Goal: Task Accomplishment & Management: Manage account settings

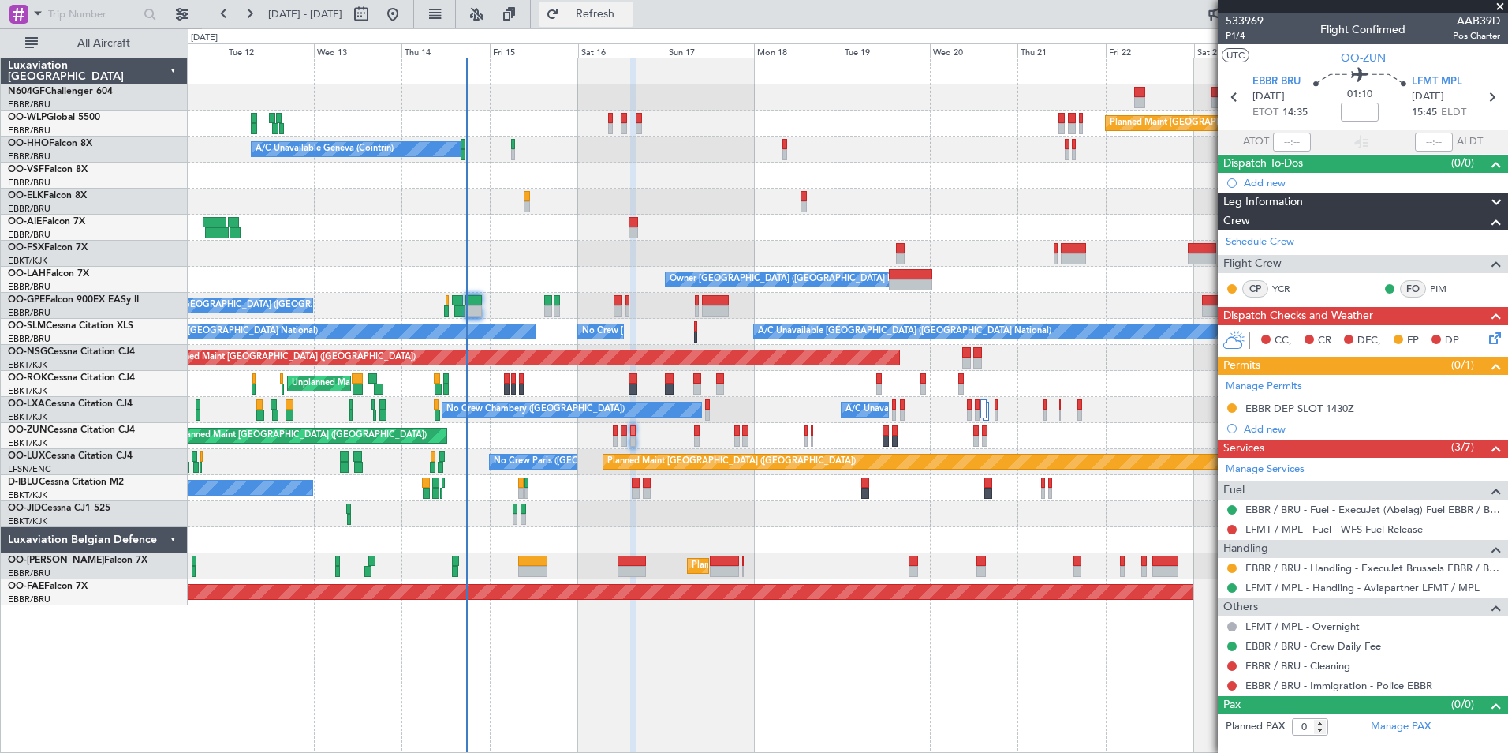
click at [634, 22] on button "Refresh" at bounding box center [586, 14] width 95 height 25
click at [629, 10] on span "Refresh" at bounding box center [596, 14] width 66 height 11
click at [634, 24] on button "Refresh" at bounding box center [586, 14] width 95 height 25
click at [634, 347] on div "Planned Maint [GEOGRAPHIC_DATA] ([GEOGRAPHIC_DATA])" at bounding box center [848, 358] width 1320 height 26
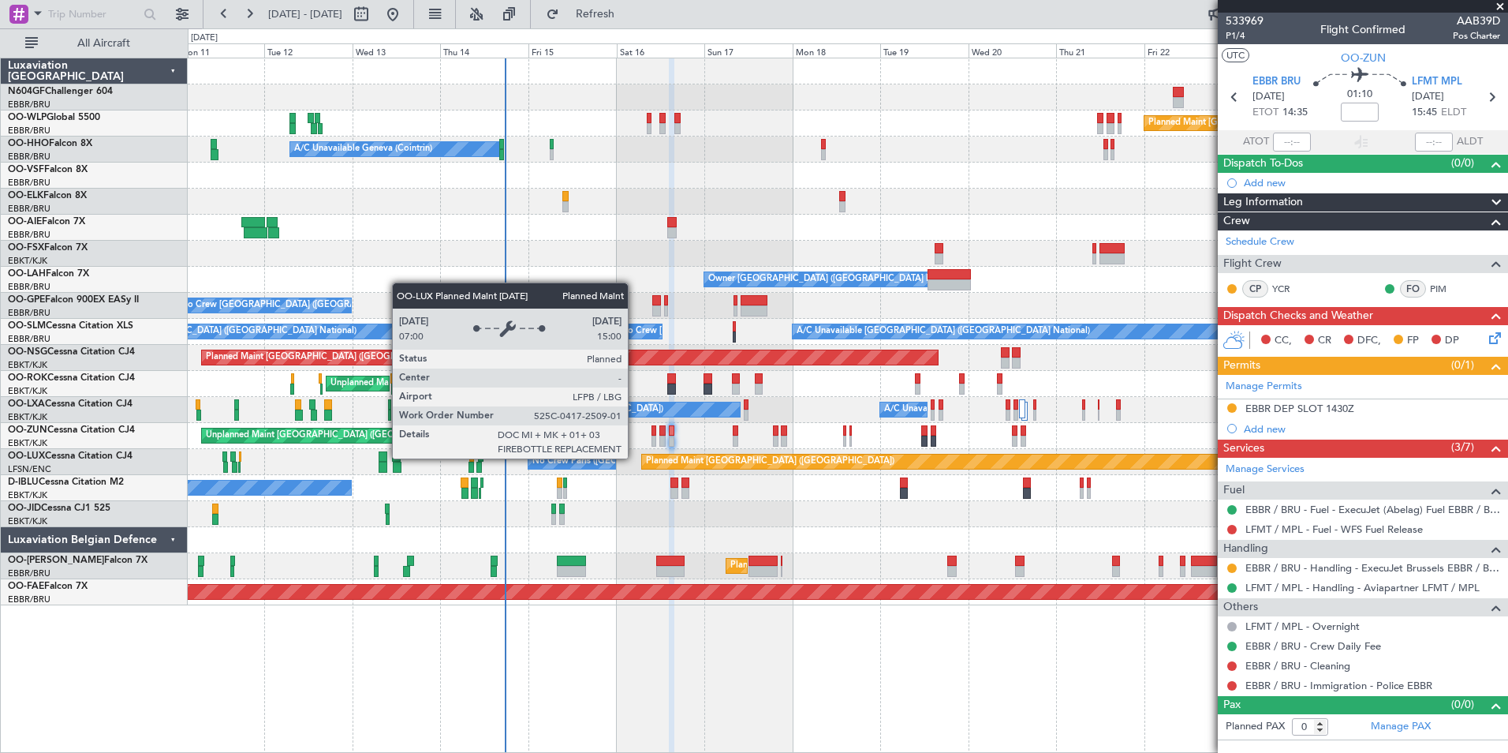
click at [675, 457] on div "Planned Maint [GEOGRAPHIC_DATA] ([GEOGRAPHIC_DATA])" at bounding box center [770, 462] width 249 height 24
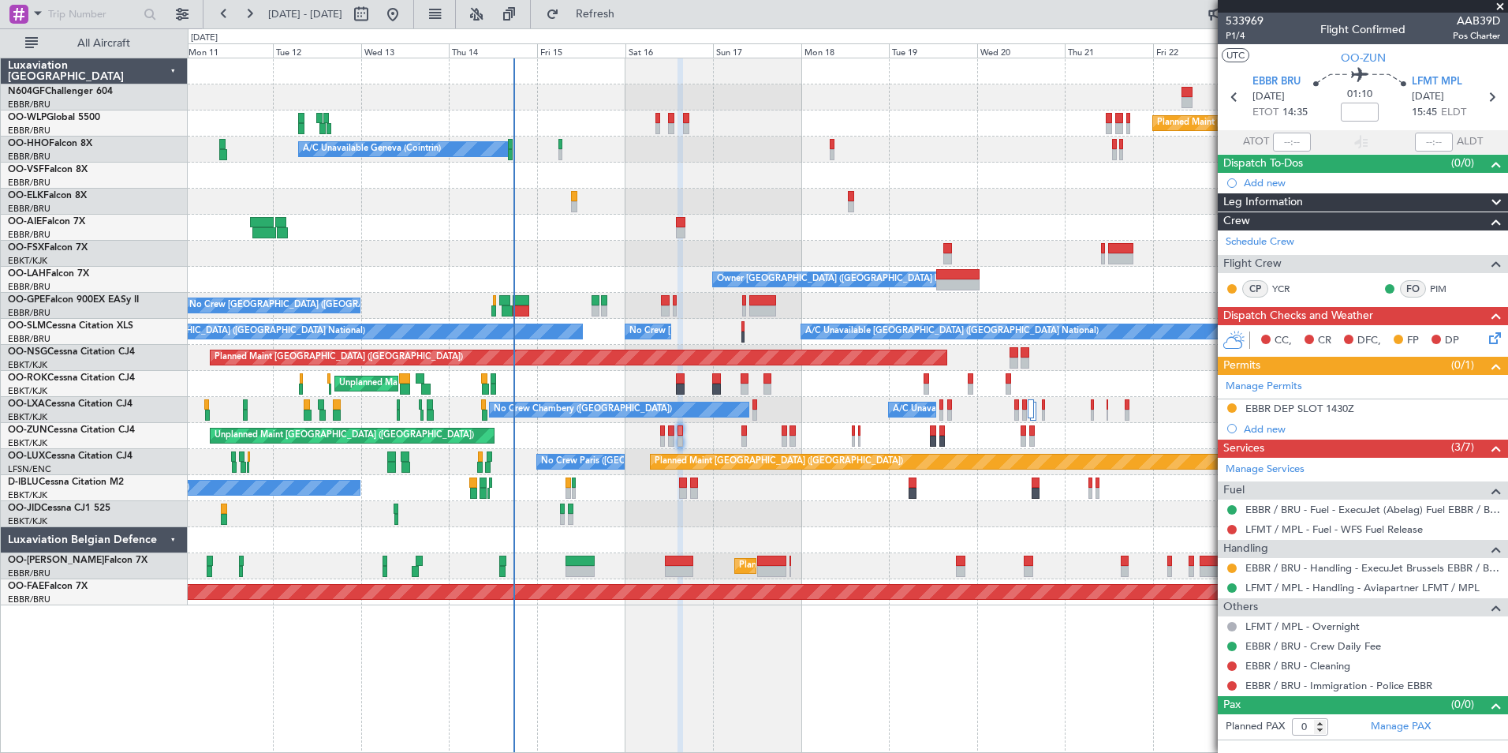
click at [703, 447] on div "Unplanned Maint [GEOGRAPHIC_DATA] ([GEOGRAPHIC_DATA])" at bounding box center [848, 436] width 1320 height 26
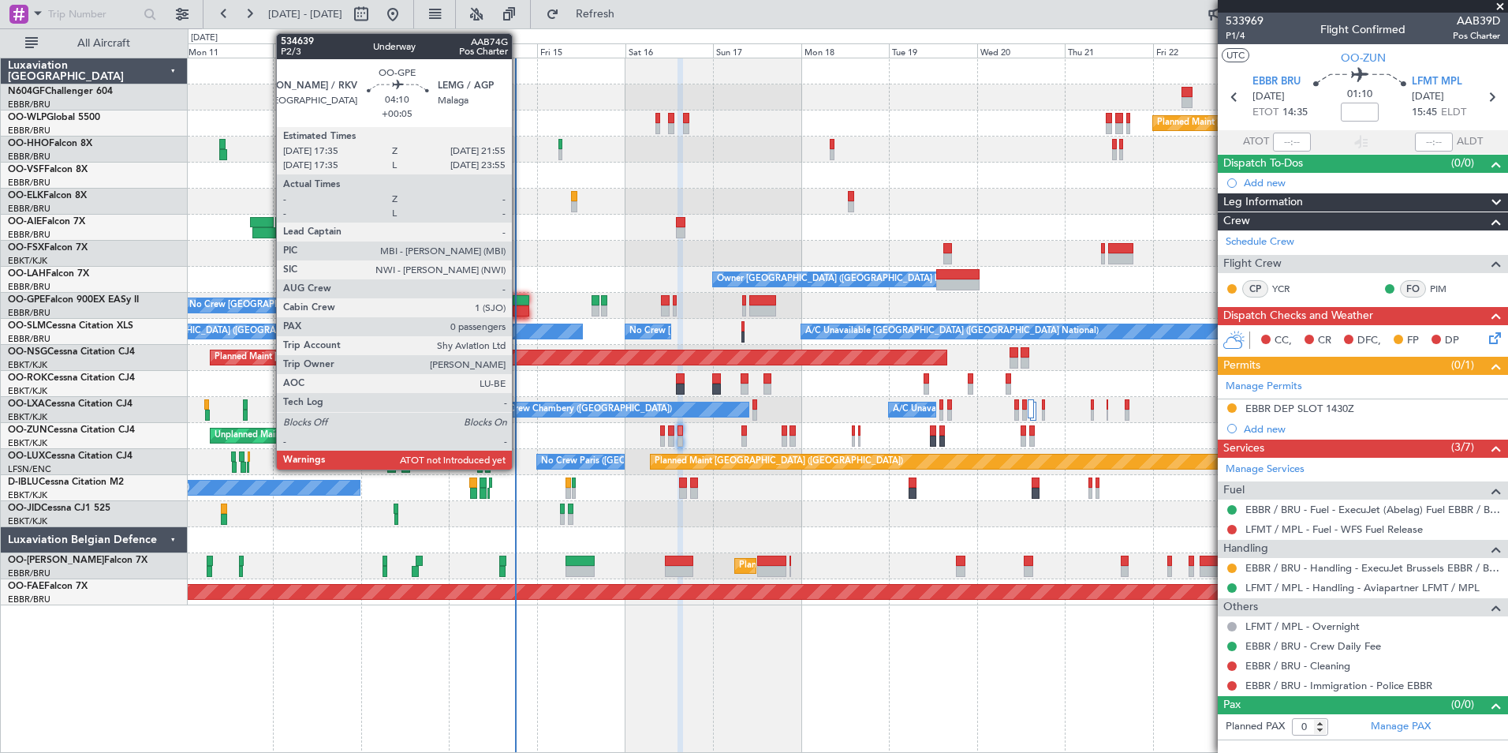
click at [519, 308] on div at bounding box center [521, 310] width 17 height 11
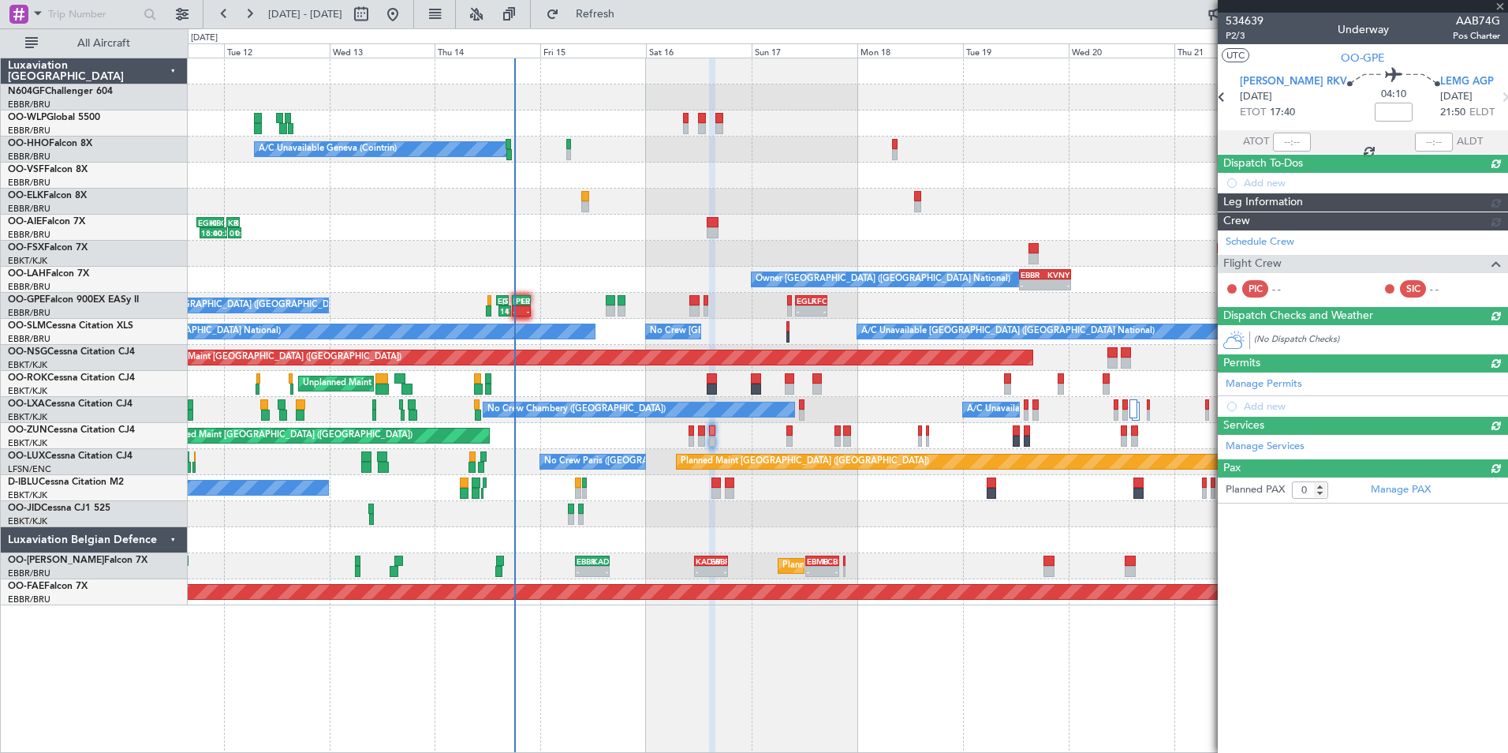
type input "+00:05"
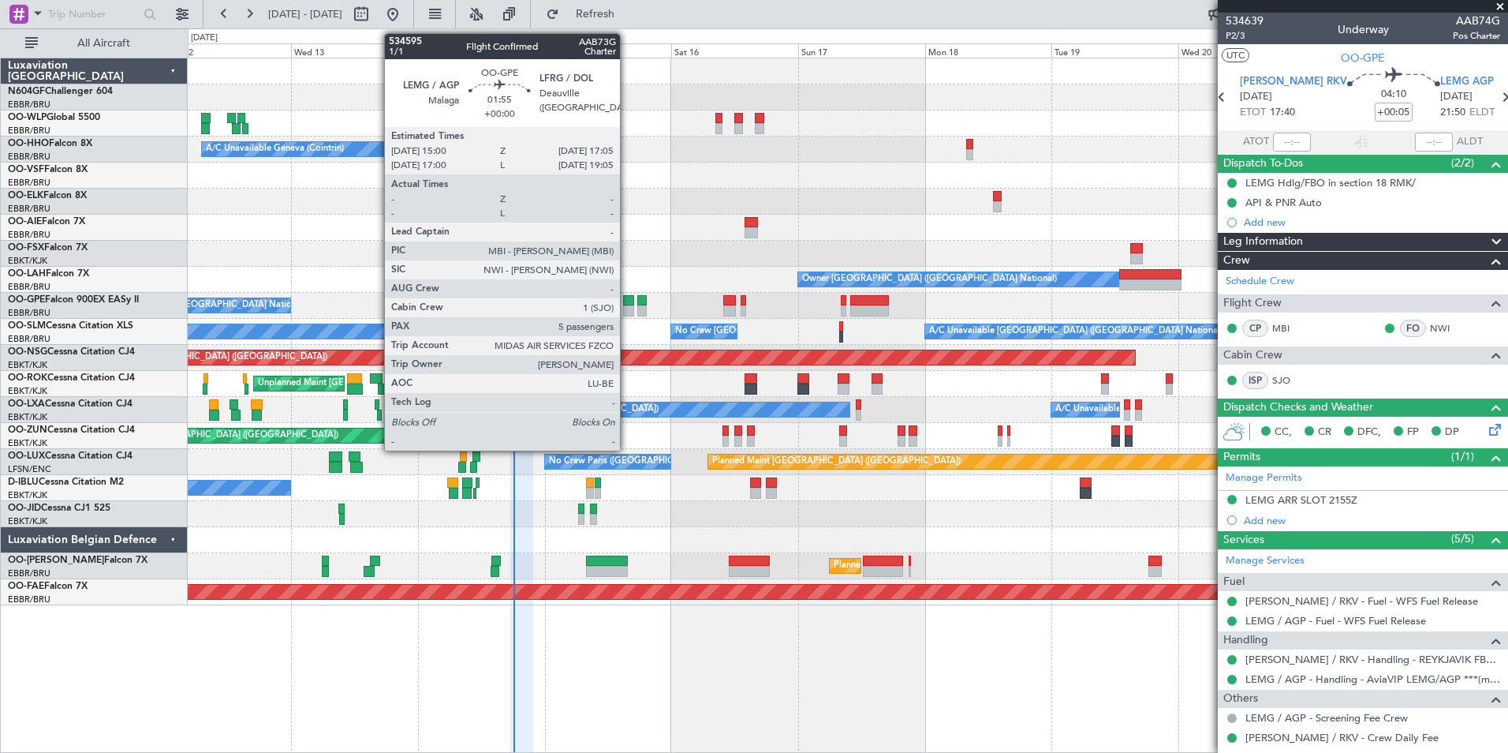
click at [627, 314] on div at bounding box center [628, 310] width 11 height 11
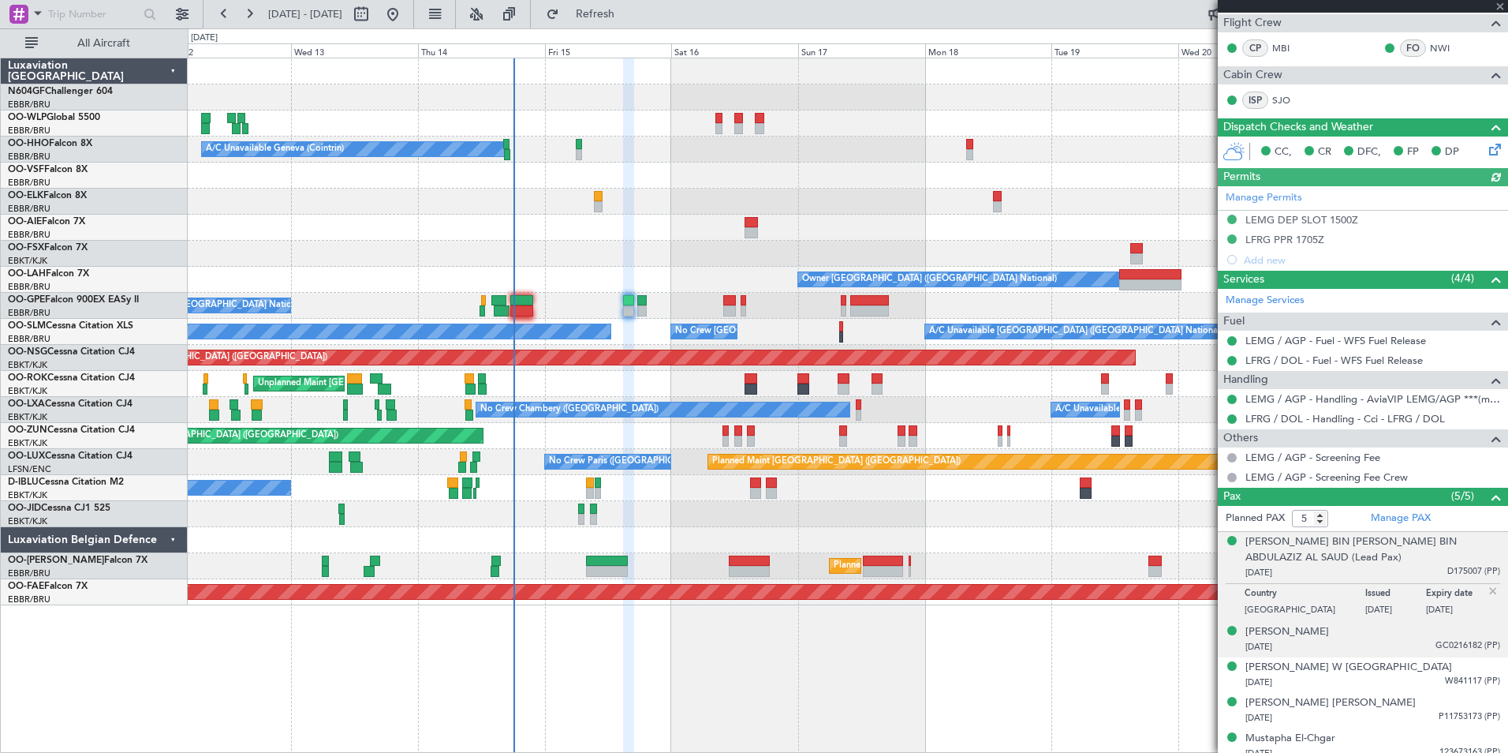
scroll to position [330, 0]
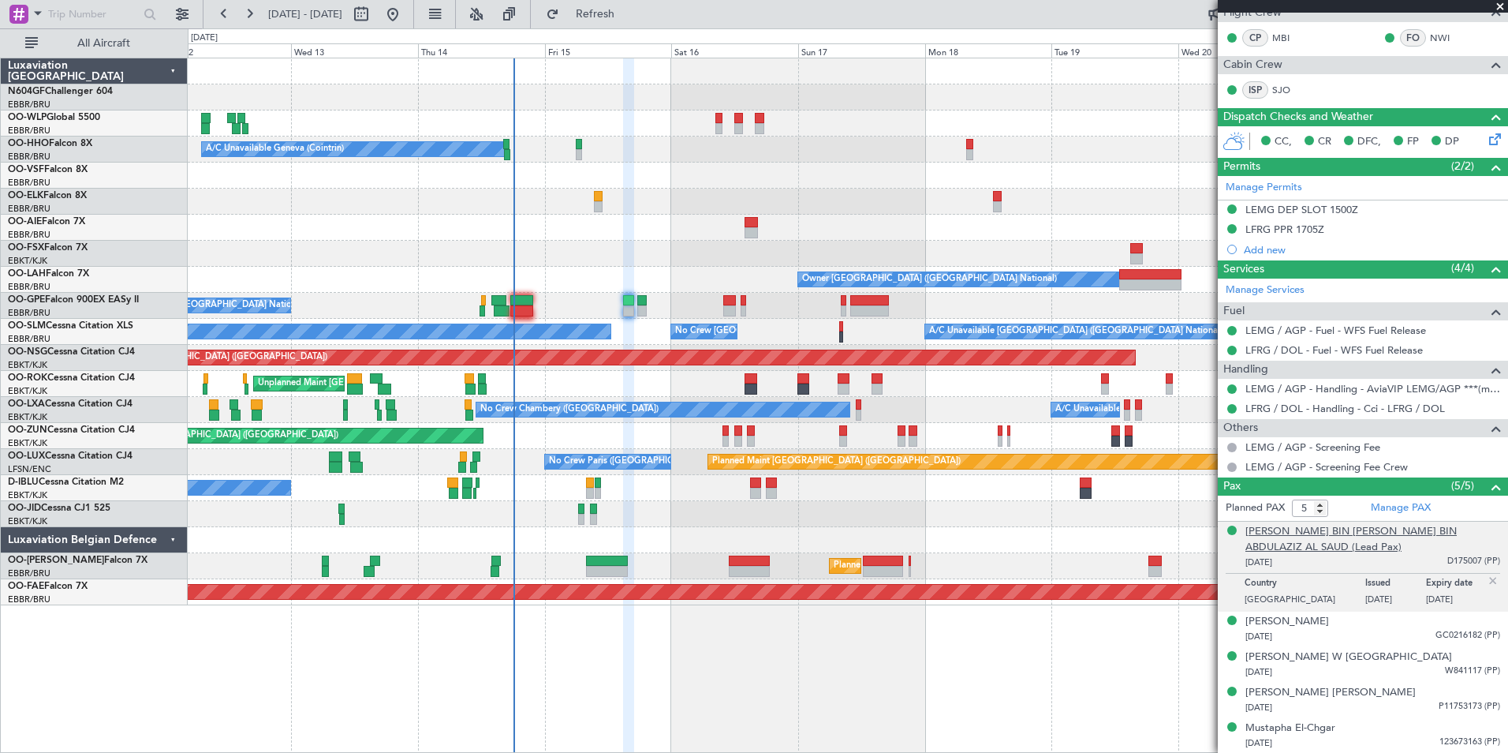
click at [1425, 544] on div "FAISAL BIN SALMAN BIN ABDULAZIZ AL SAUD (Lead Pax)" at bounding box center [1373, 539] width 255 height 31
click at [634, 21] on button "Refresh" at bounding box center [586, 14] width 95 height 25
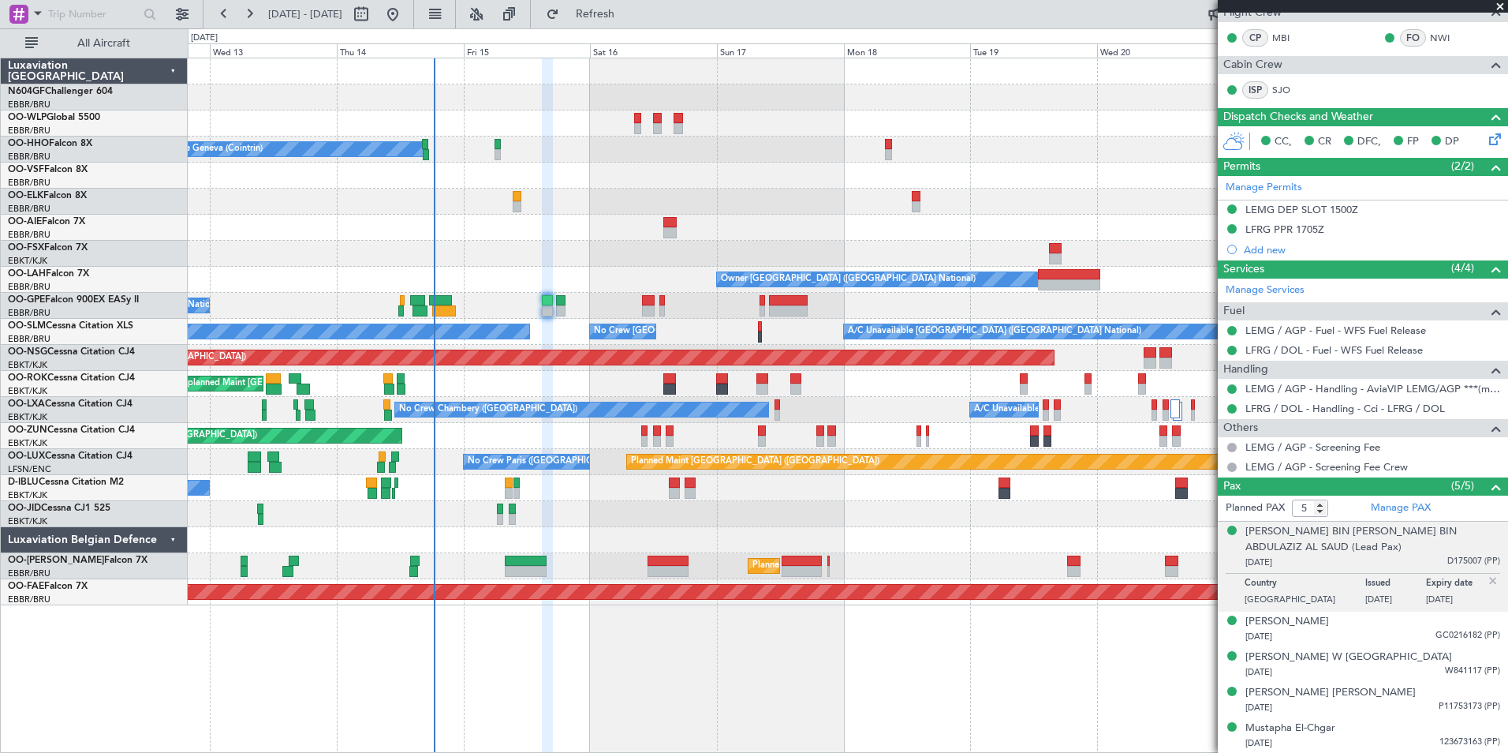
click at [727, 525] on div at bounding box center [848, 514] width 1320 height 26
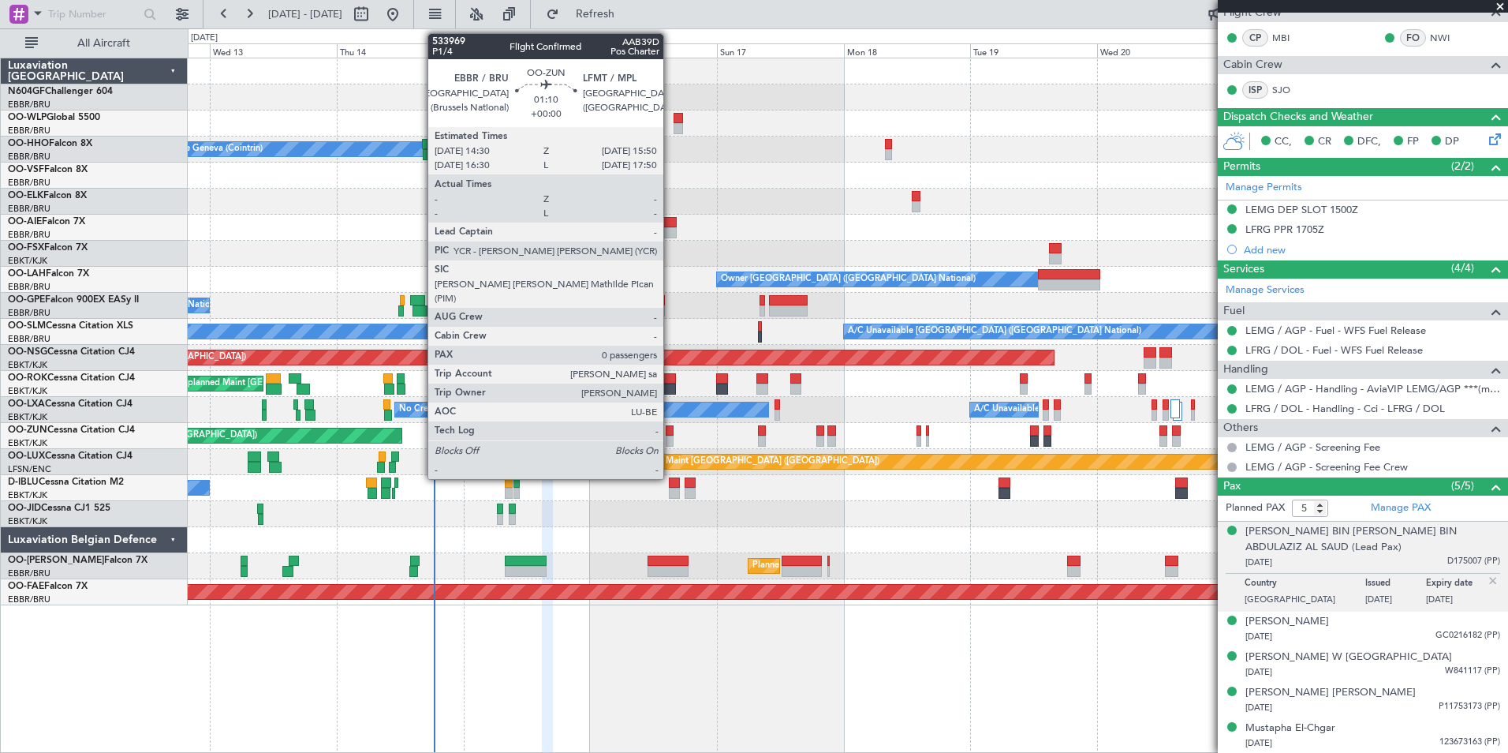
click at [671, 442] on div at bounding box center [669, 440] width 7 height 11
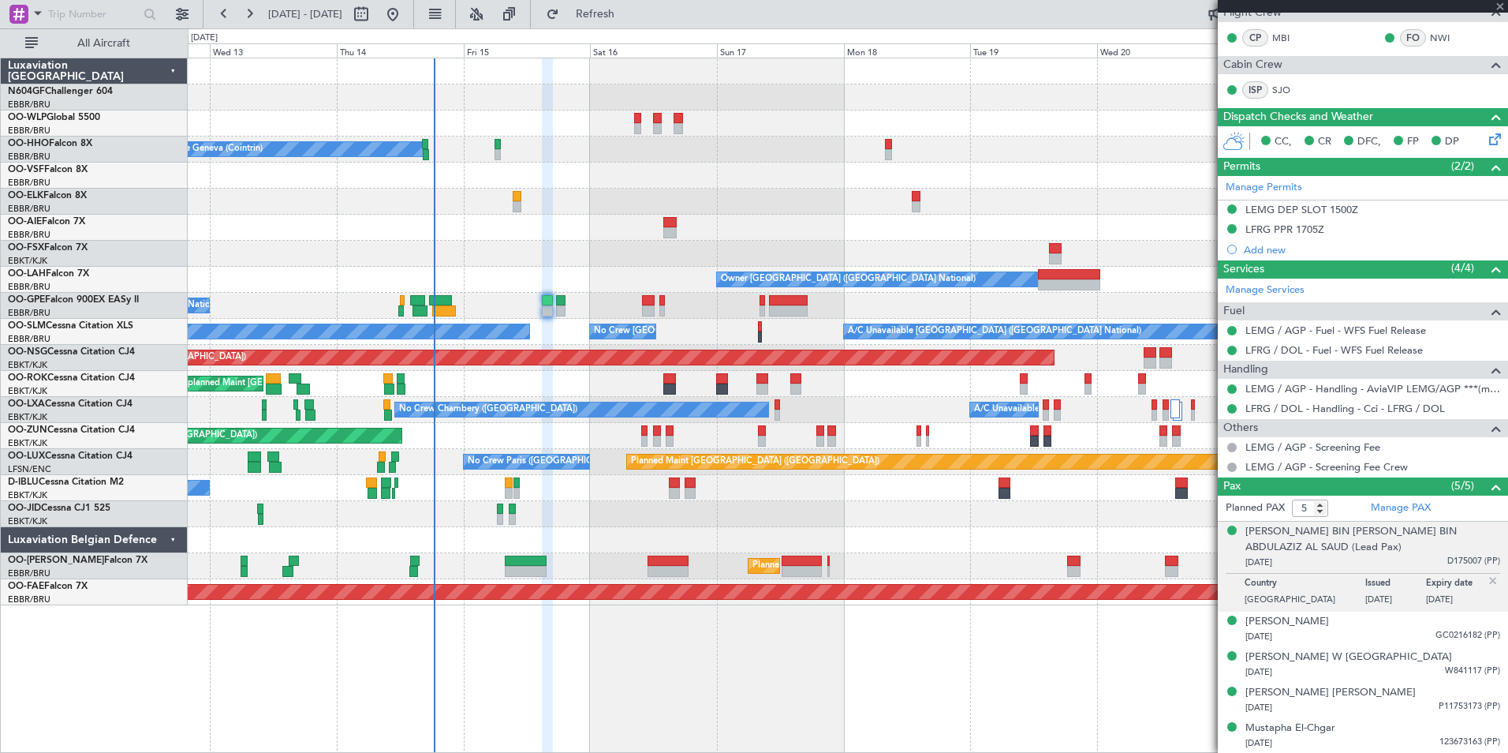
type input "0"
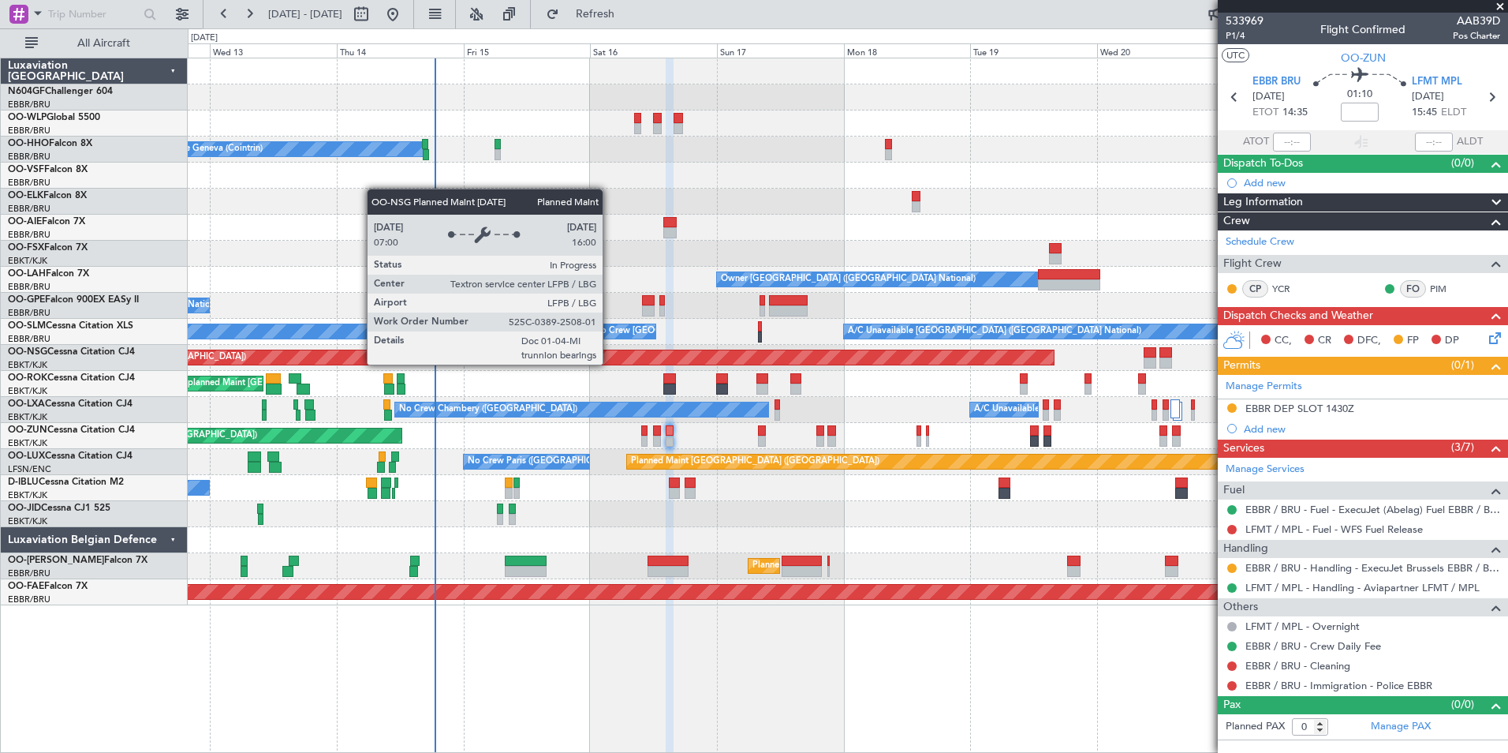
click at [428, 361] on div "Planned Maint [GEOGRAPHIC_DATA] ([GEOGRAPHIC_DATA])" at bounding box center [524, 357] width 1060 height 14
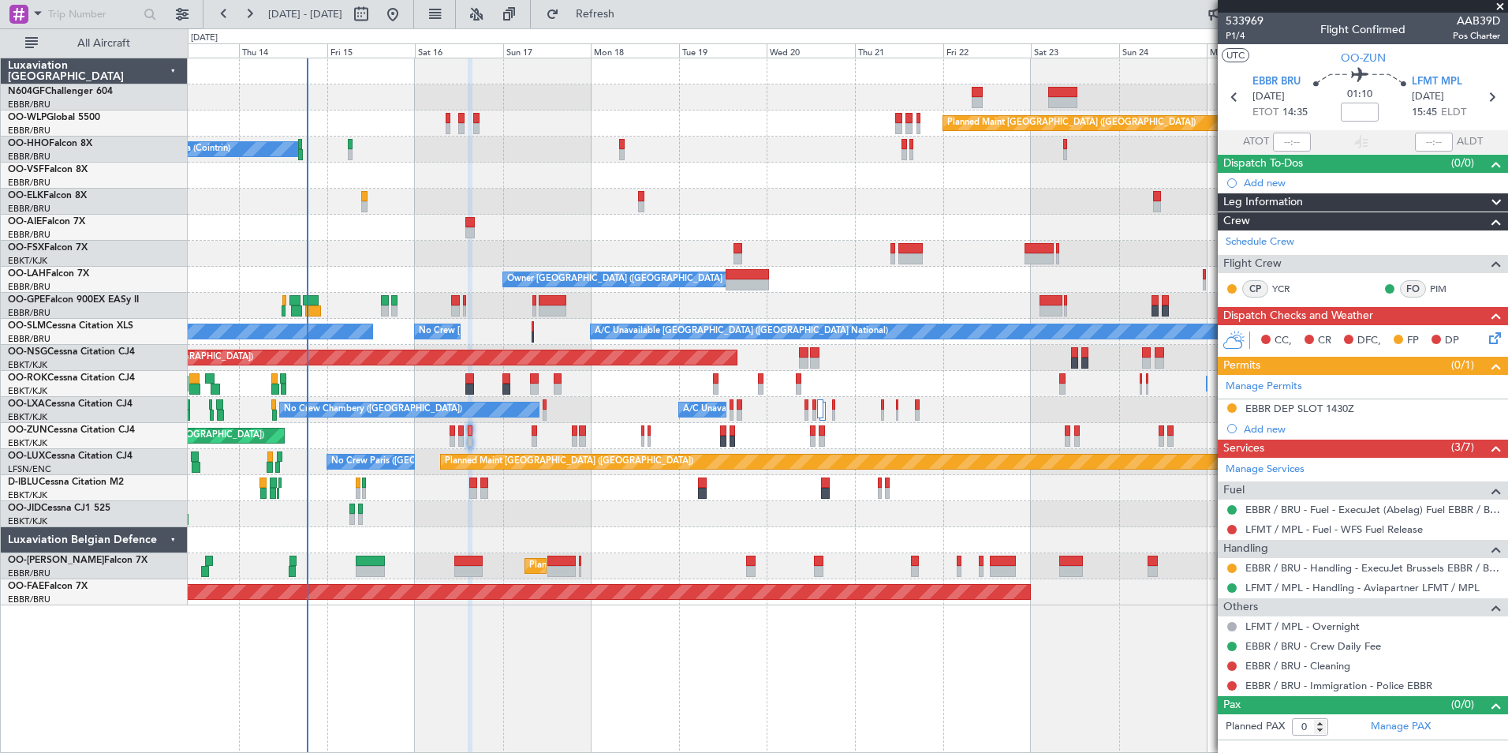
click at [371, 391] on div "Planned Maint Berlin (Brandenburg) A/C Unavailable Geneva (Cointrin) Owner Brus…" at bounding box center [848, 331] width 1320 height 547
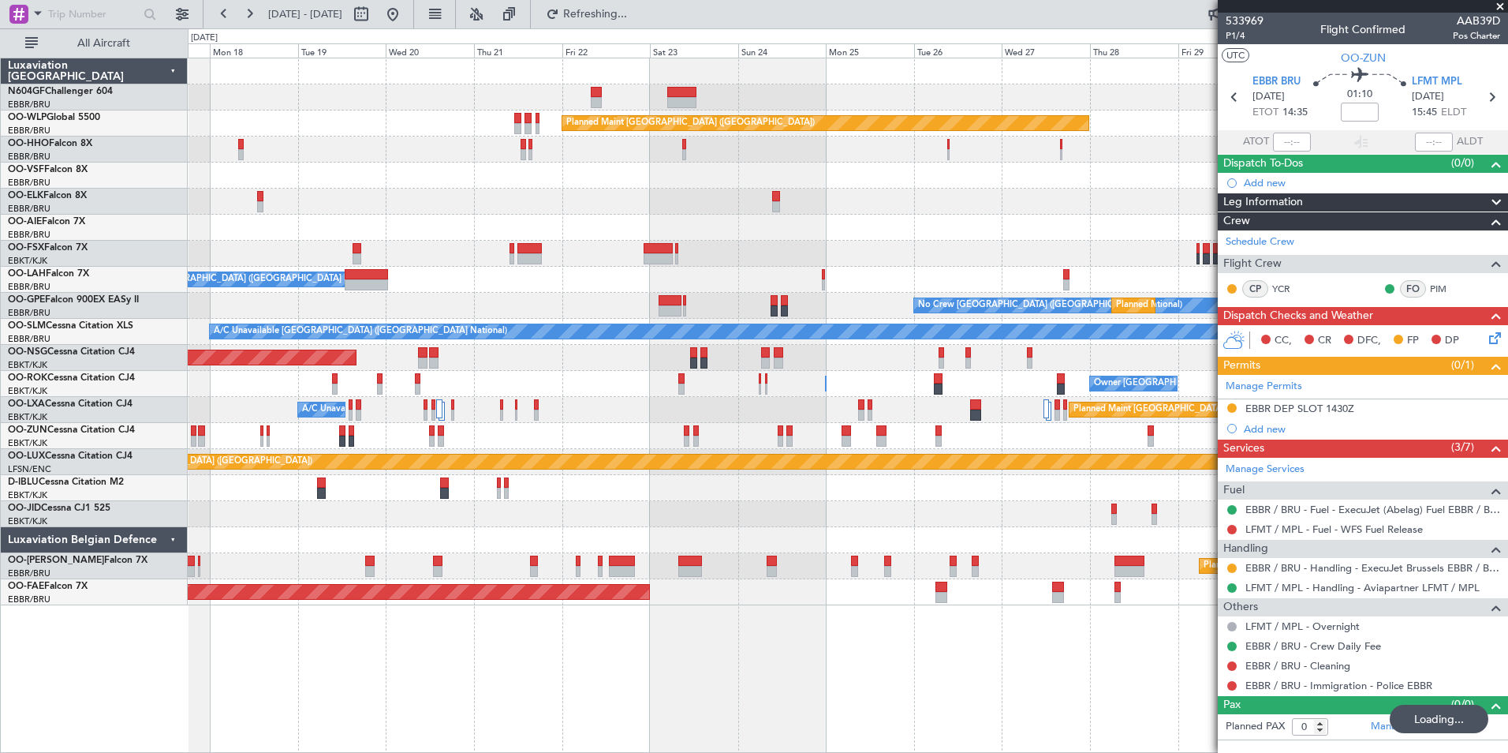
click at [349, 16] on span "17 Aug 2025 - 01 Sep 2025" at bounding box center [305, 14] width 87 height 25
click at [374, 17] on button at bounding box center [361, 14] width 25 height 25
select select "8"
select select "2025"
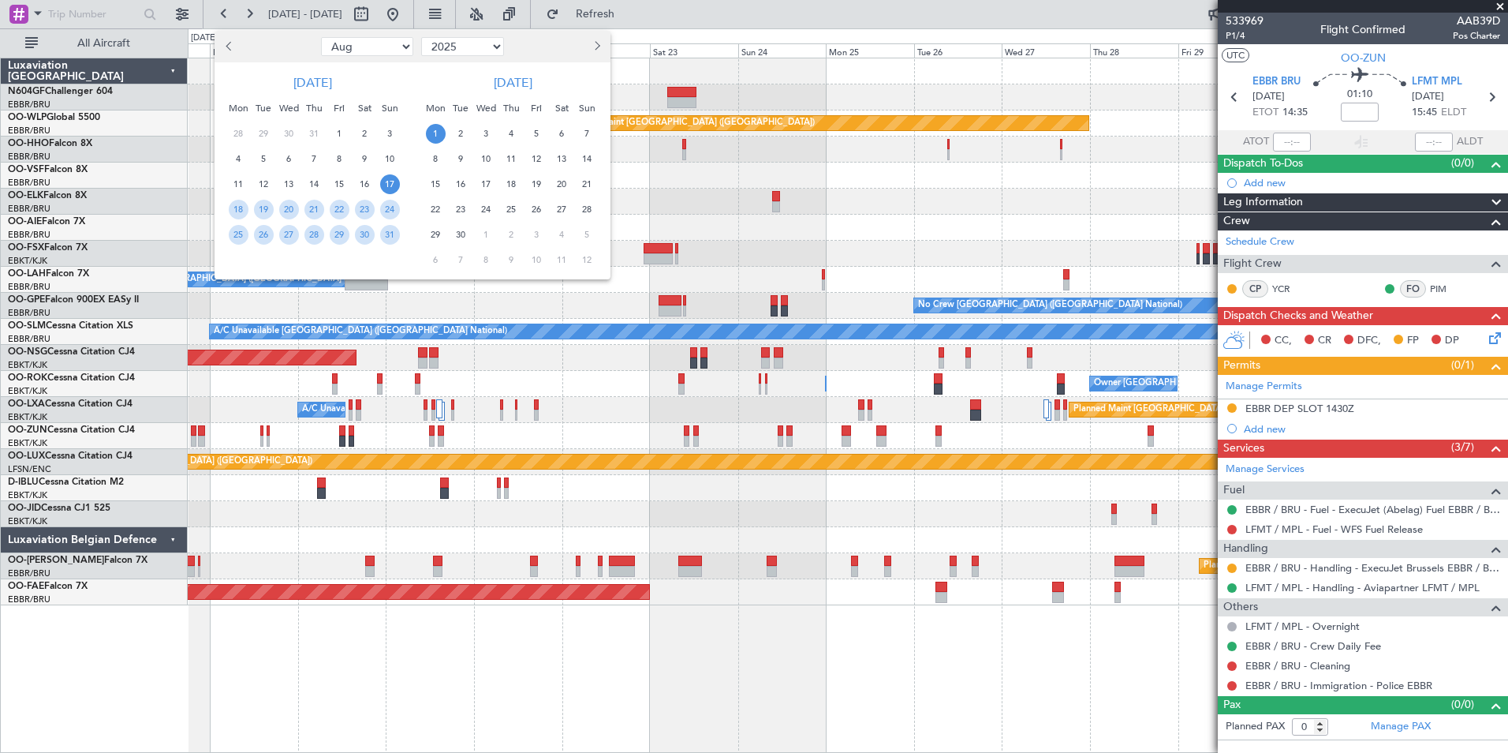
click at [586, 47] on div at bounding box center [559, 46] width 103 height 25
click at [592, 47] on span "Next month" at bounding box center [595, 45] width 9 height 9
click at [604, 47] on button "Next month" at bounding box center [596, 46] width 17 height 25
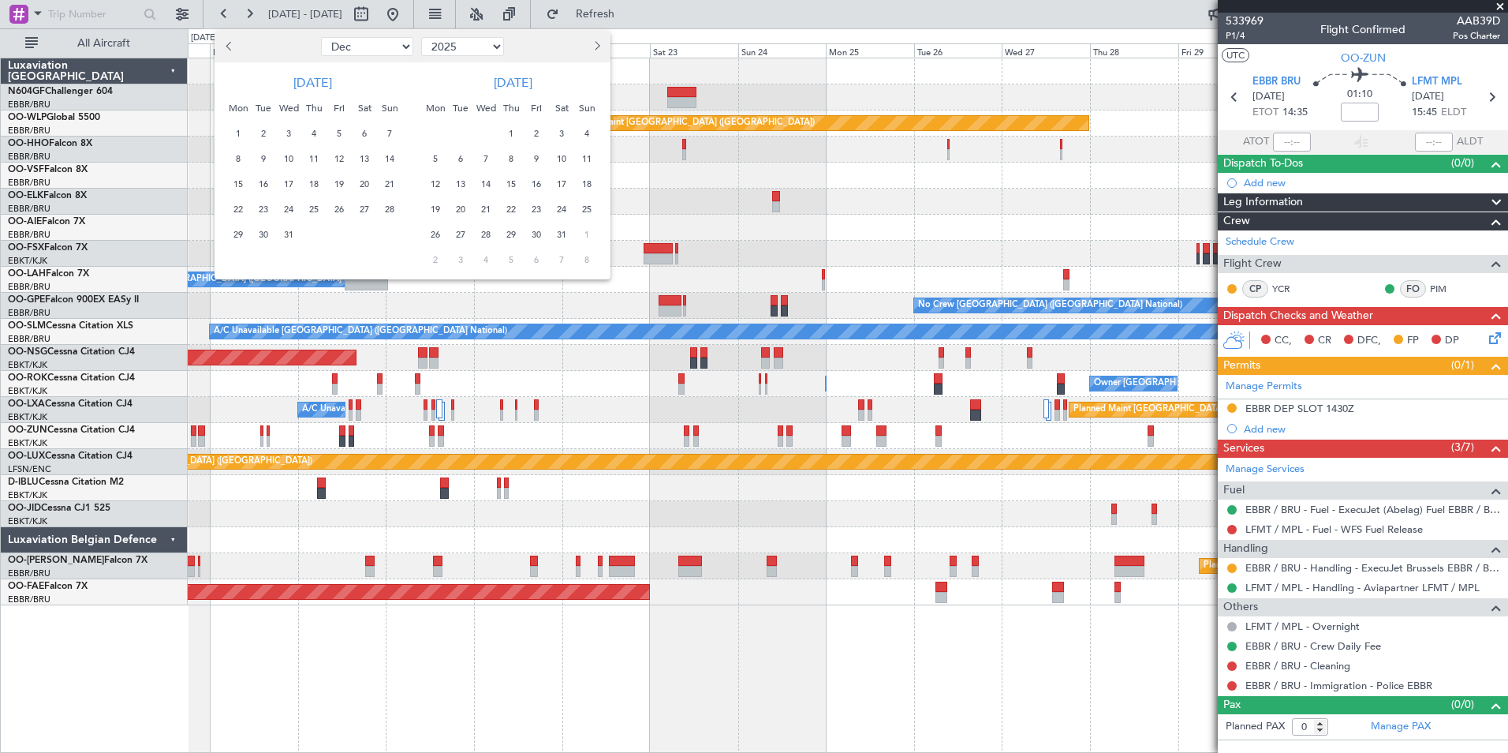
click at [604, 47] on button "Next month" at bounding box center [596, 46] width 17 height 25
select select "1"
select select "2026"
click at [598, 45] on span "Next month" at bounding box center [595, 45] width 9 height 9
click at [438, 163] on span "2" at bounding box center [436, 159] width 20 height 20
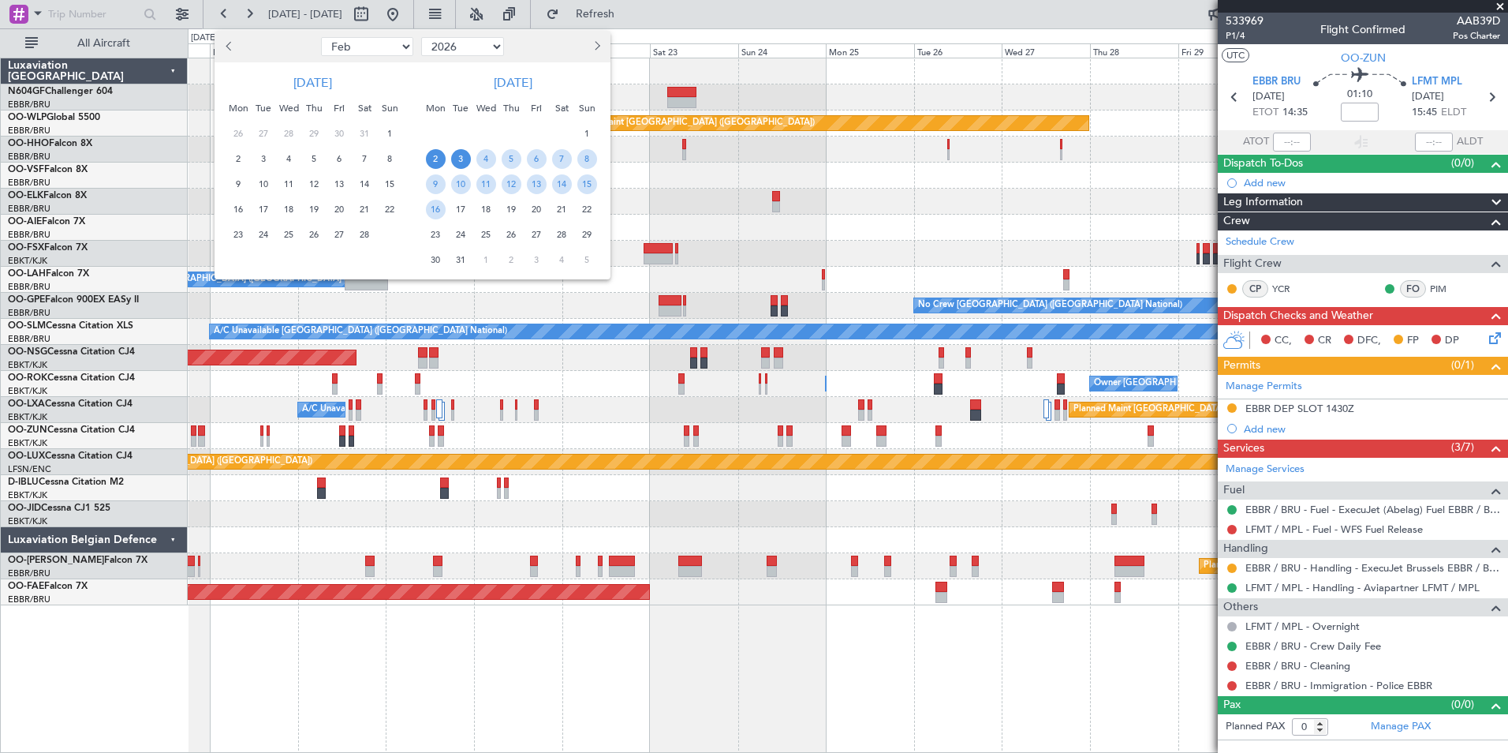
click at [460, 160] on span "3" at bounding box center [461, 159] width 20 height 20
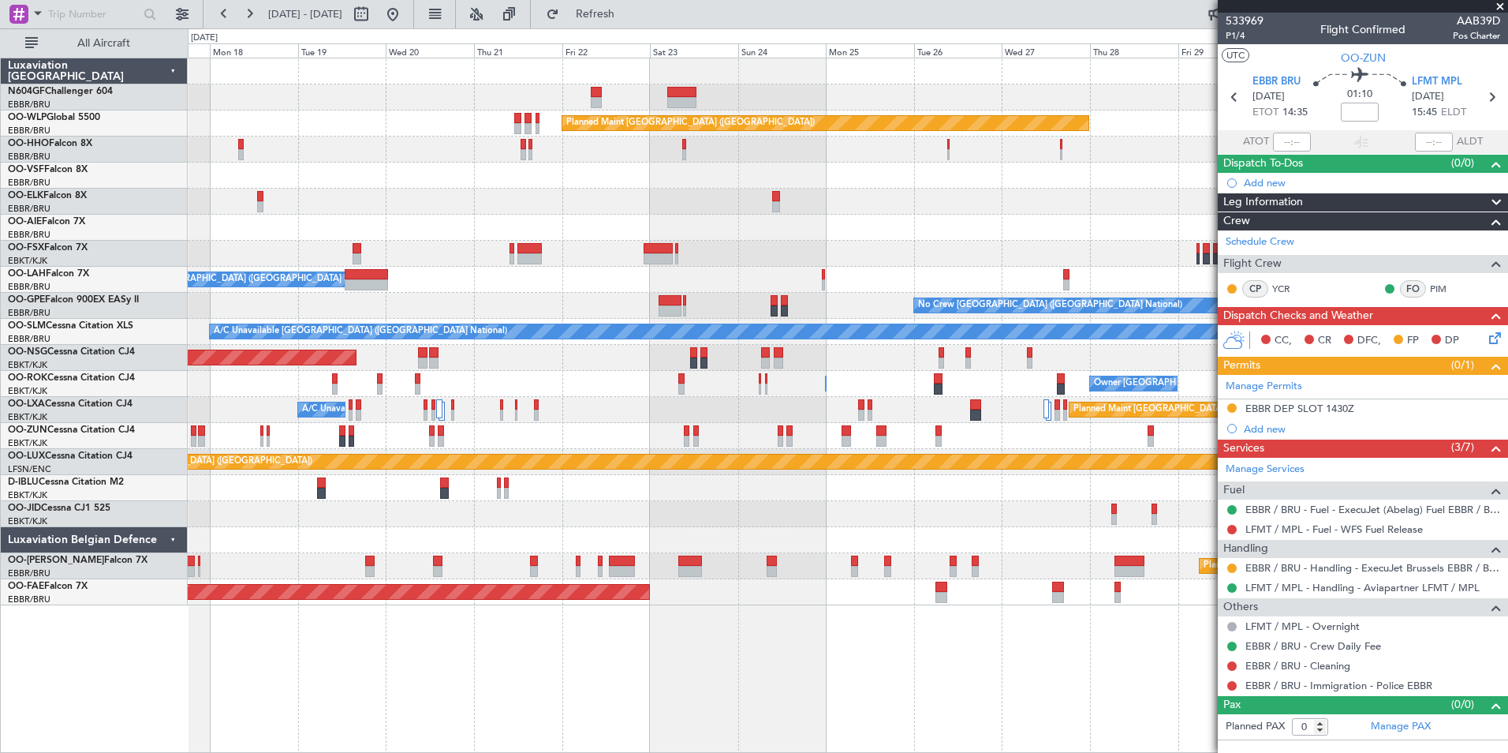
select select "3"
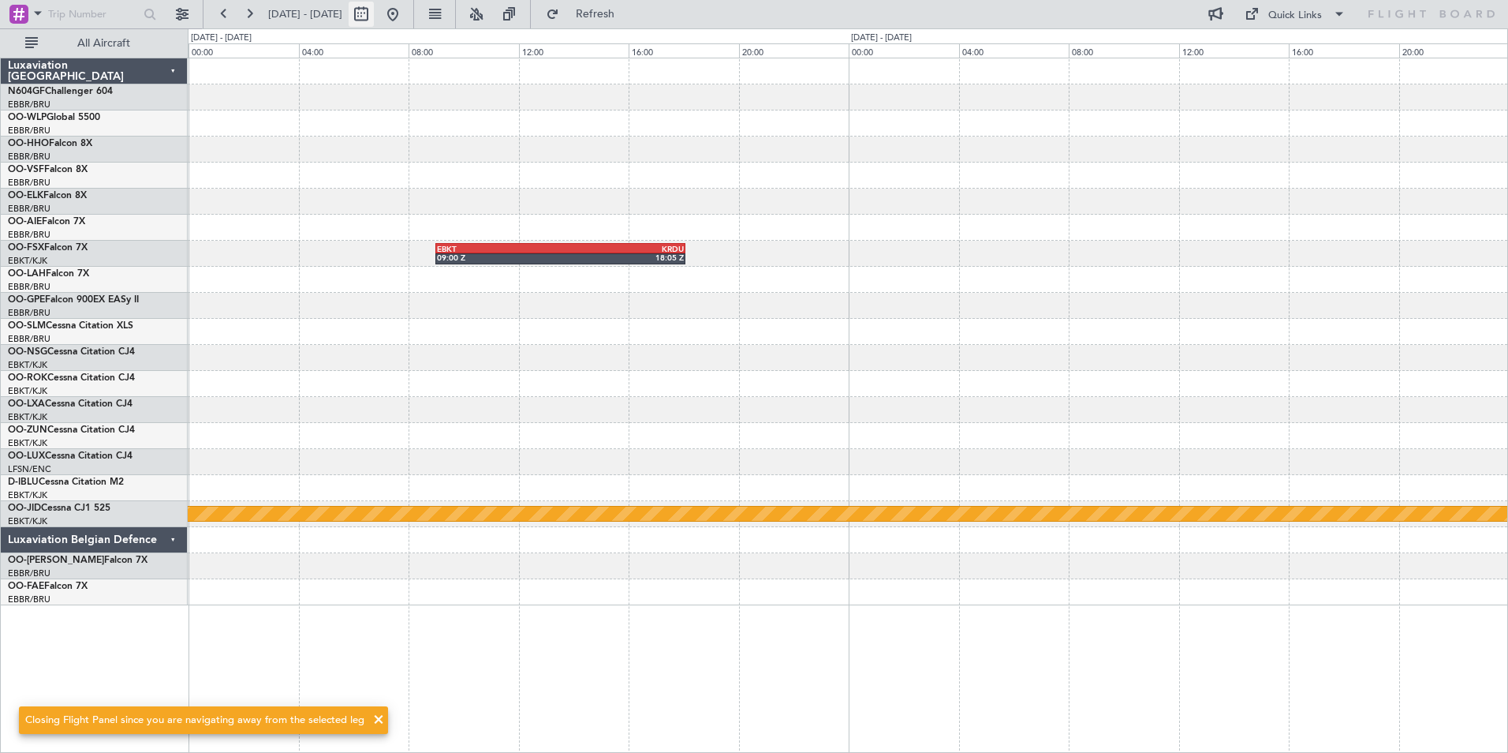
click at [374, 21] on button at bounding box center [361, 14] width 25 height 25
select select "3"
select select "2026"
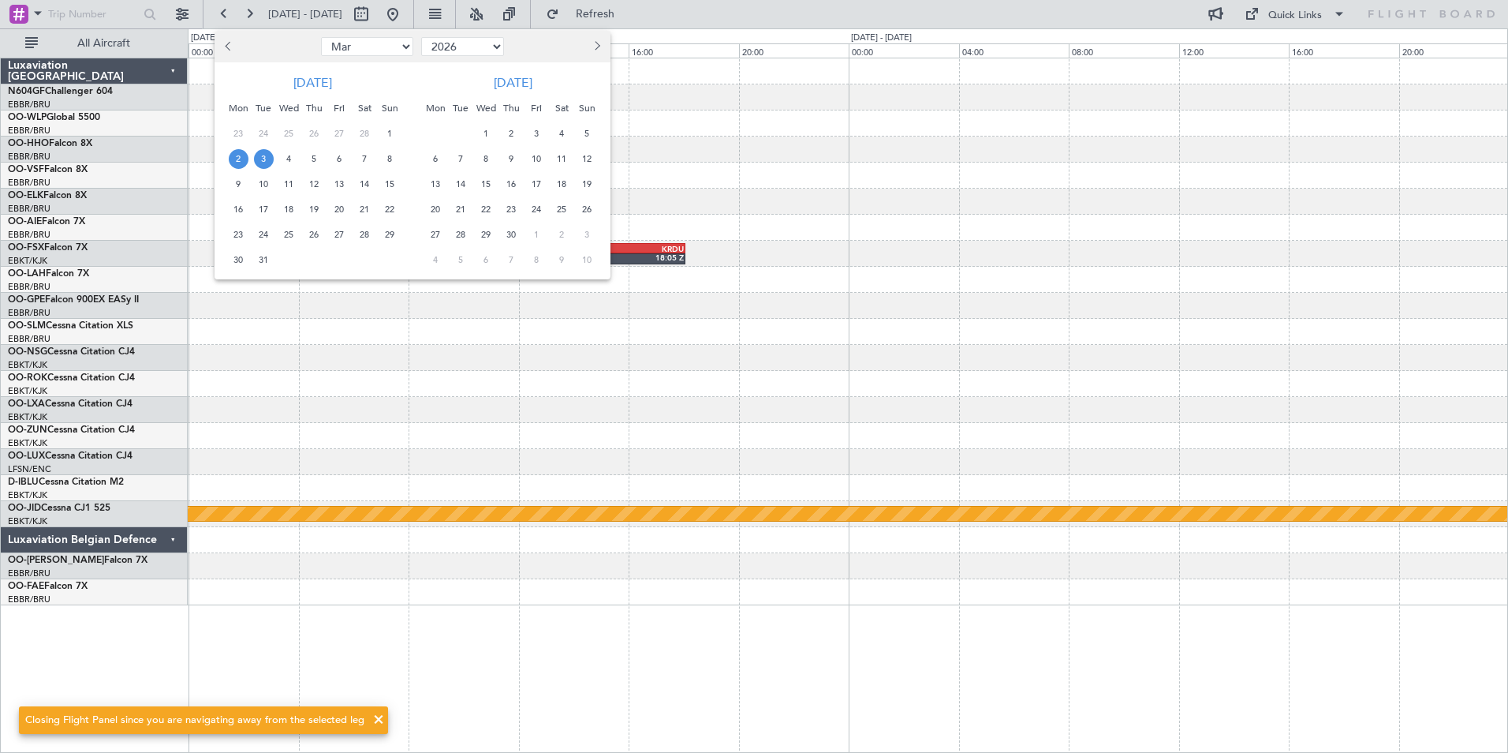
click at [514, 133] on span "2" at bounding box center [512, 134] width 20 height 20
click at [491, 129] on span "1" at bounding box center [487, 134] width 20 height 20
click at [508, 136] on span "2" at bounding box center [512, 134] width 20 height 20
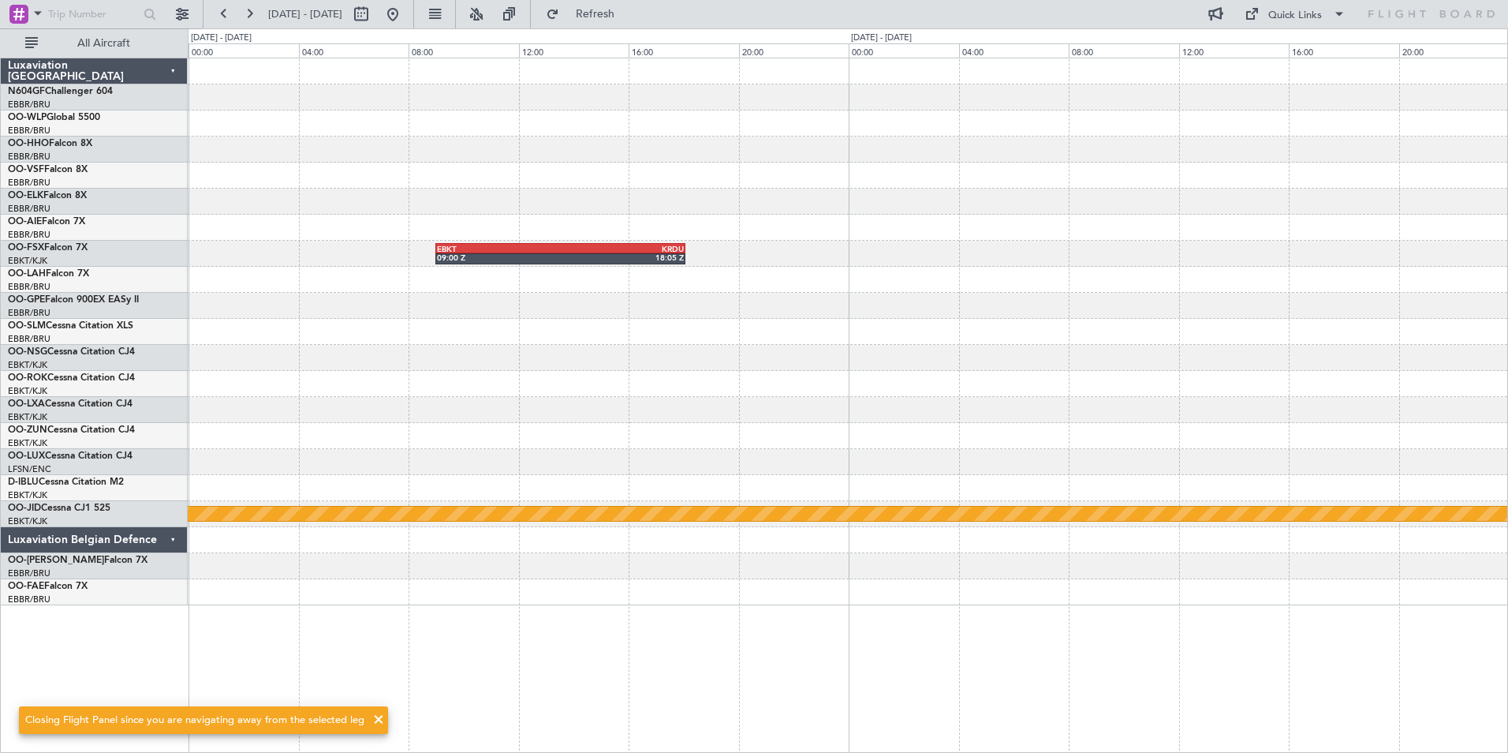
select select "4"
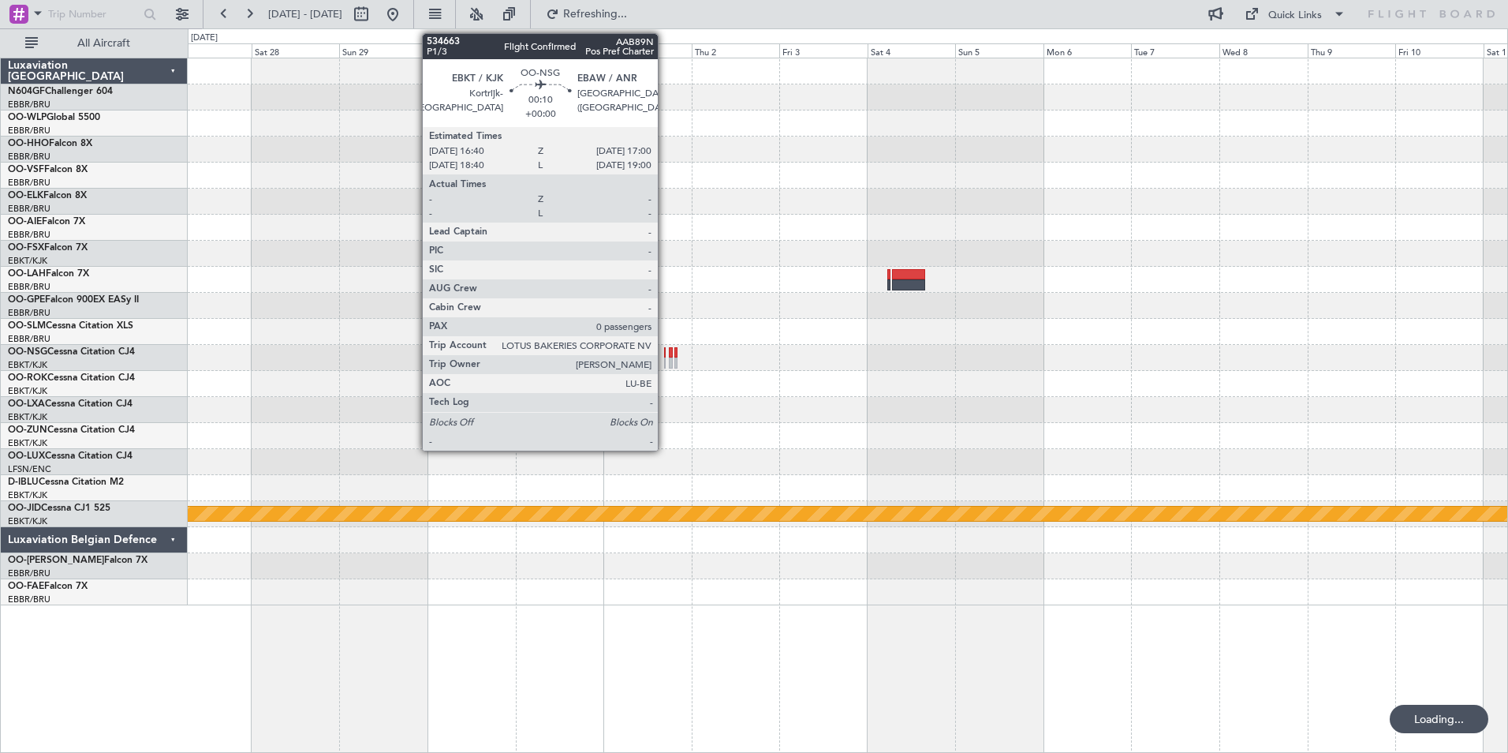
click at [665, 364] on div at bounding box center [665, 362] width 2 height 11
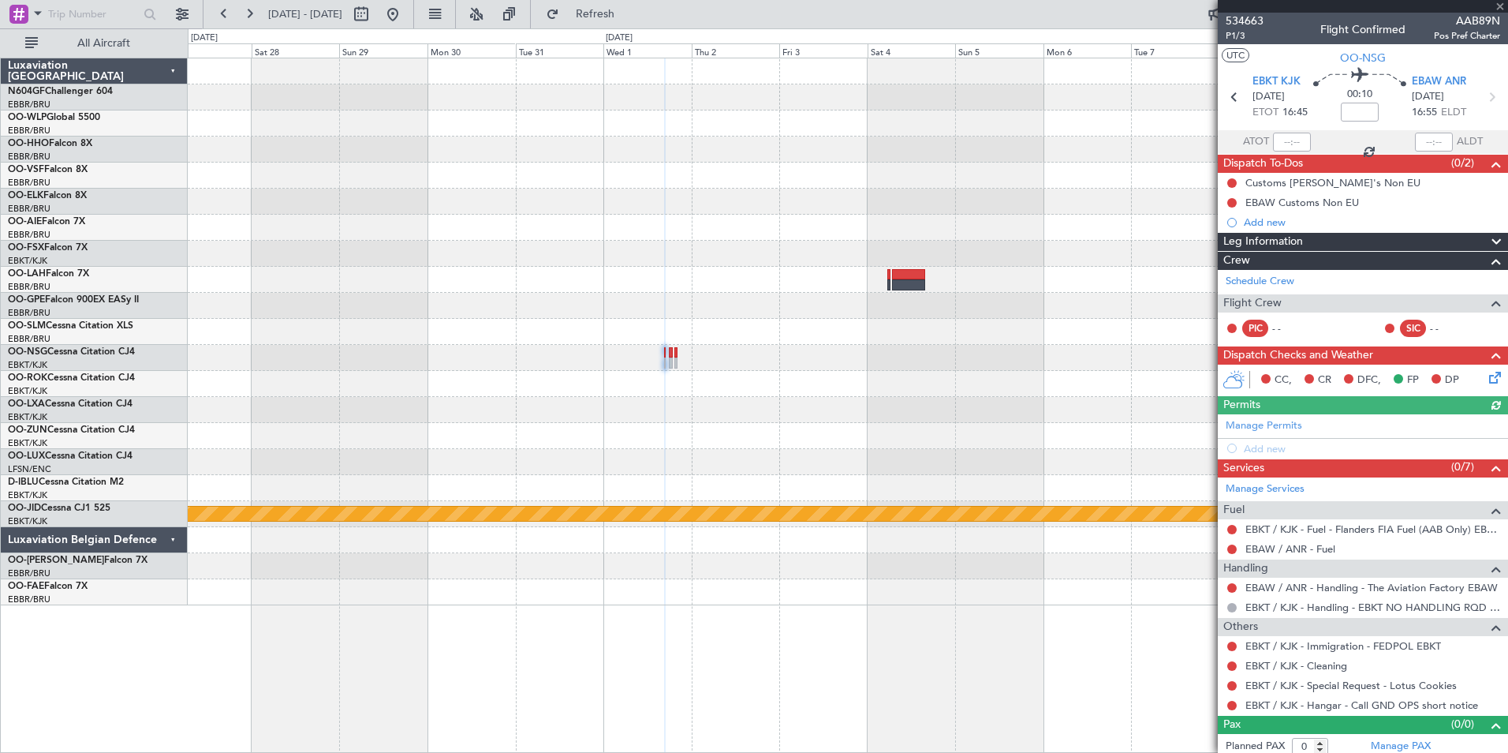
scroll to position [6, 0]
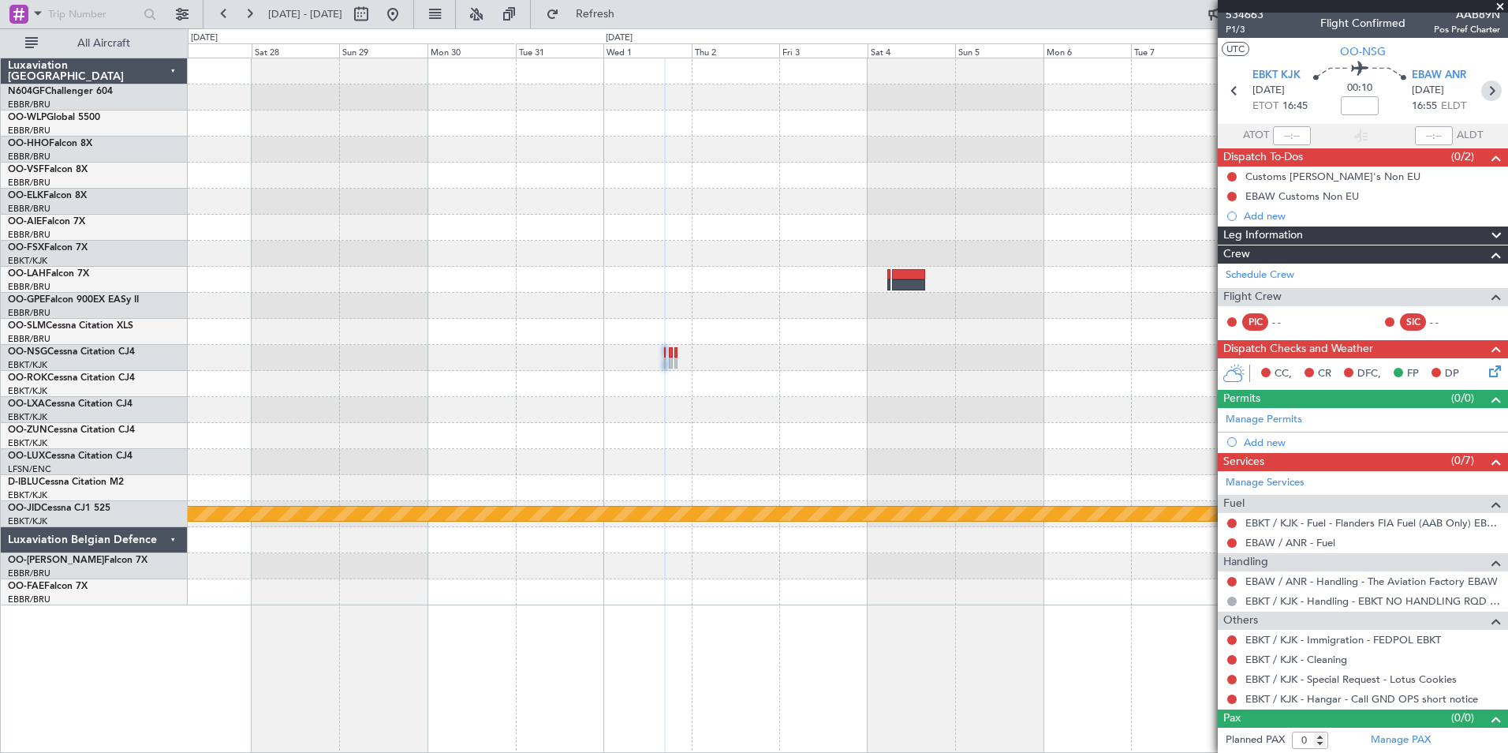
click at [1482, 92] on icon at bounding box center [1492, 90] width 21 height 21
type input "2"
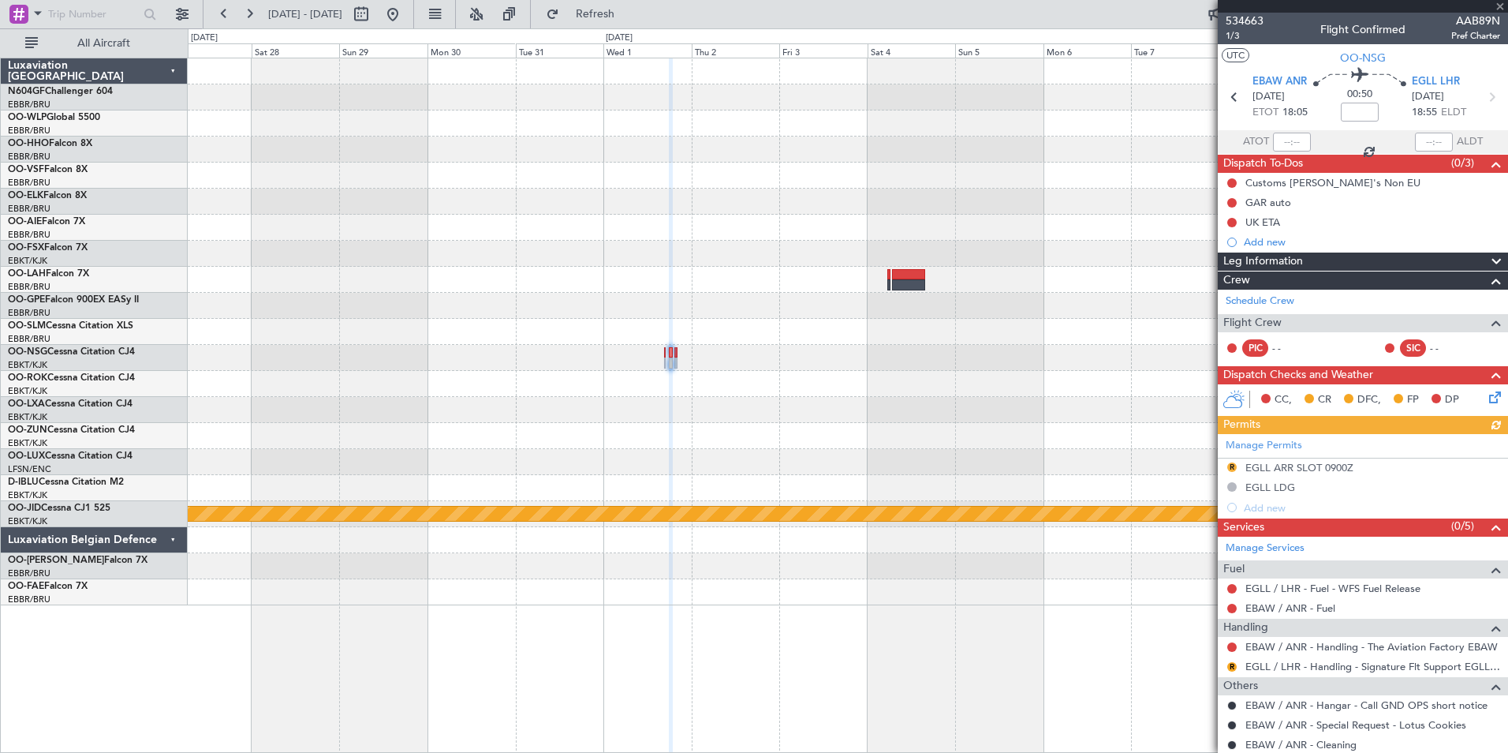
scroll to position [156, 0]
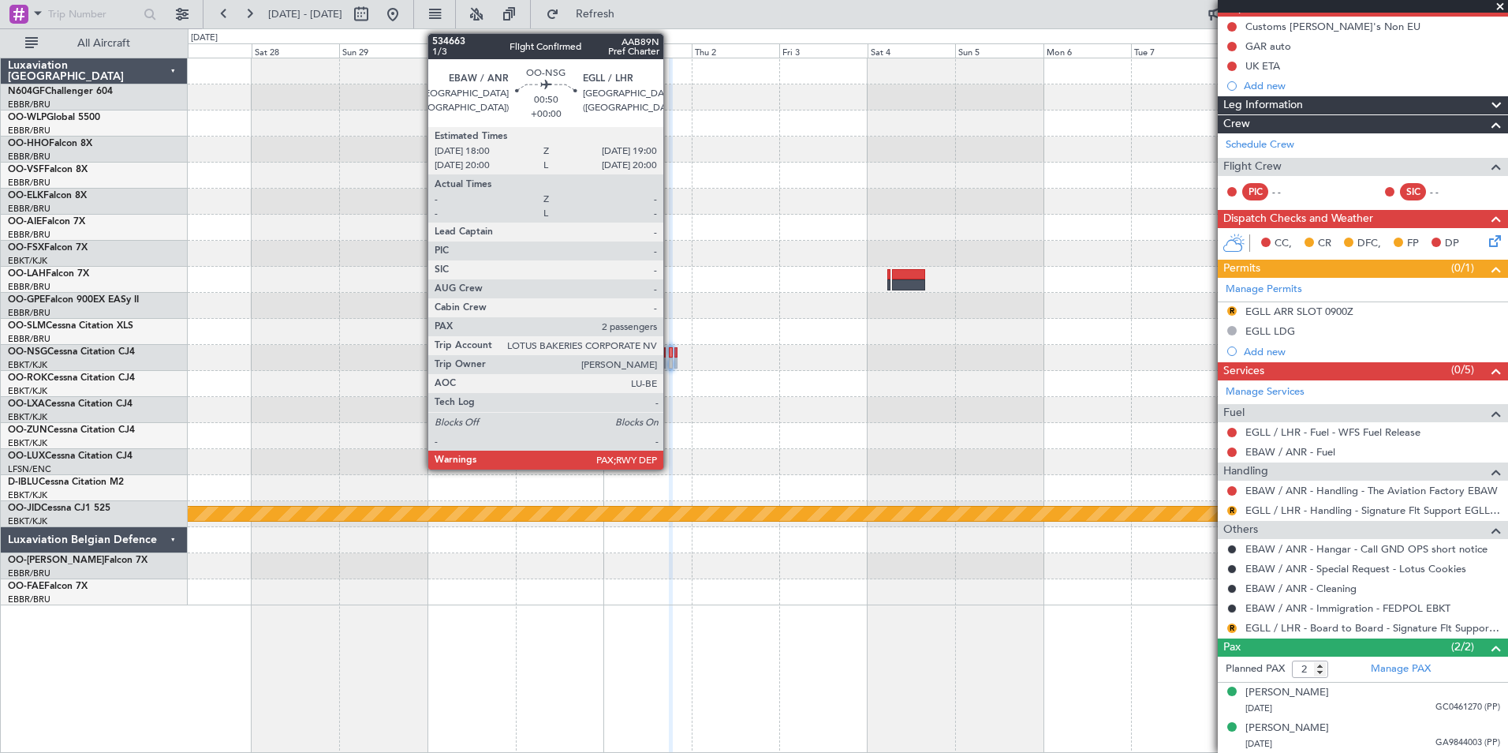
click at [671, 359] on div at bounding box center [671, 362] width 4 height 11
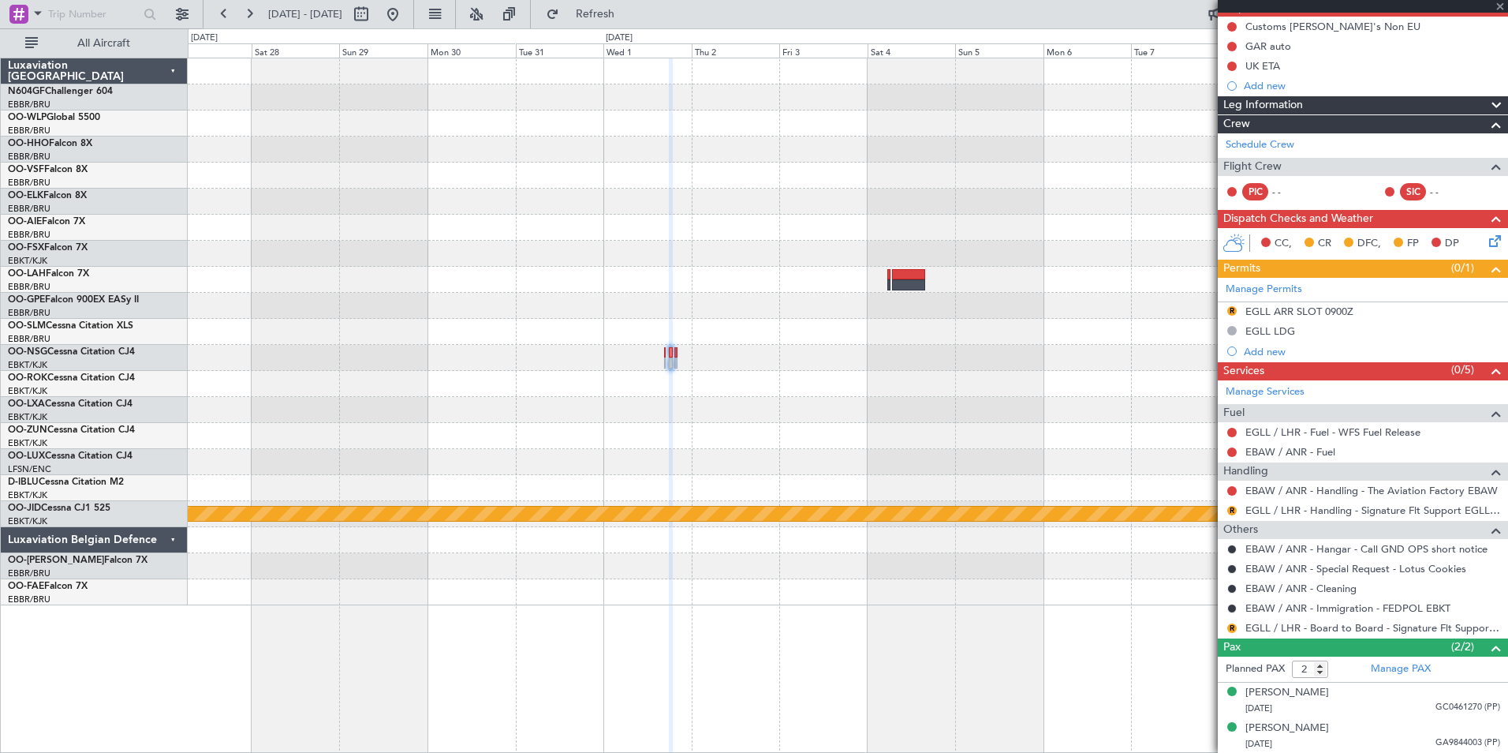
scroll to position [0, 0]
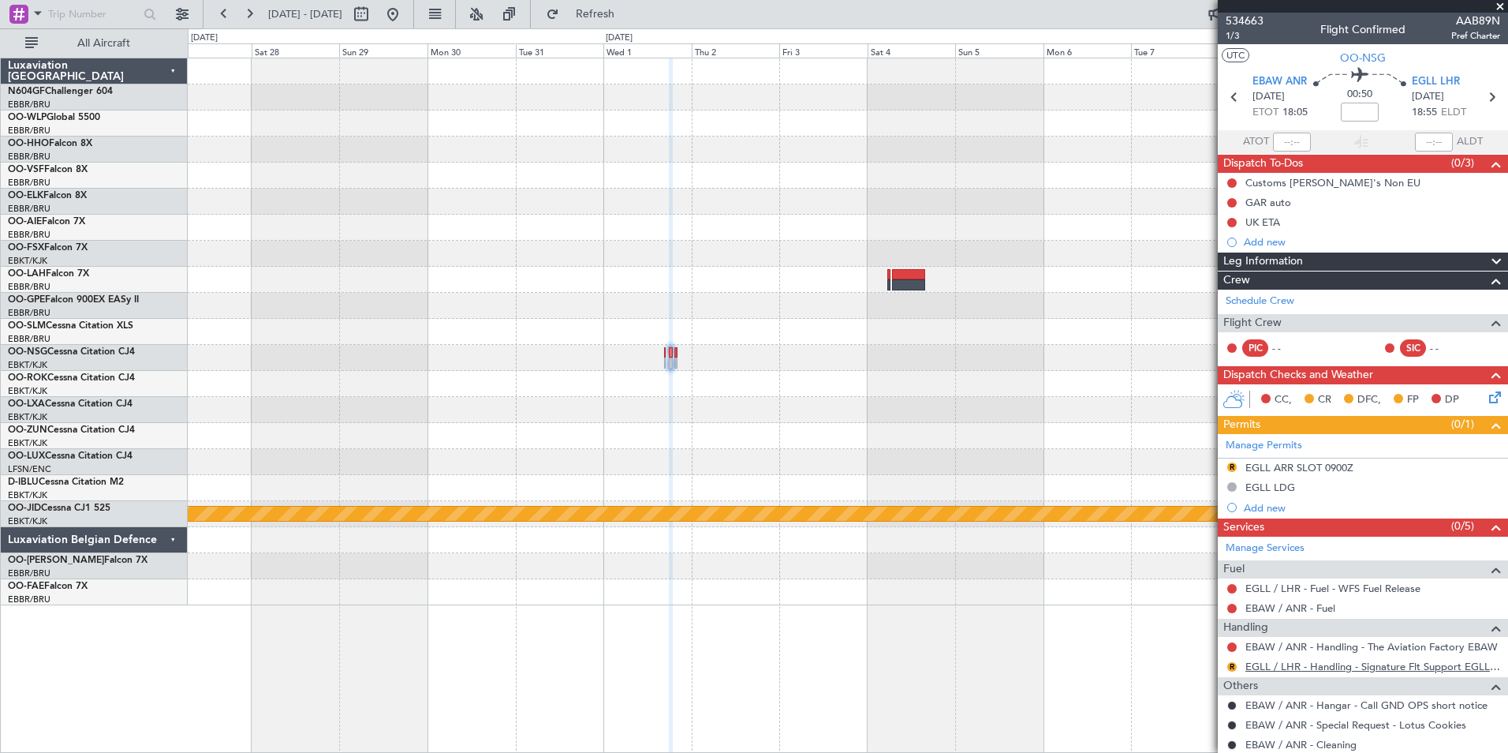
click at [1288, 666] on link "EGLL / LHR - Handling - Signature Flt Support EGLL / LHR" at bounding box center [1373, 666] width 255 height 13
click at [1332, 472] on div "EGLL ARR SLOT 0900Z" at bounding box center [1300, 467] width 108 height 13
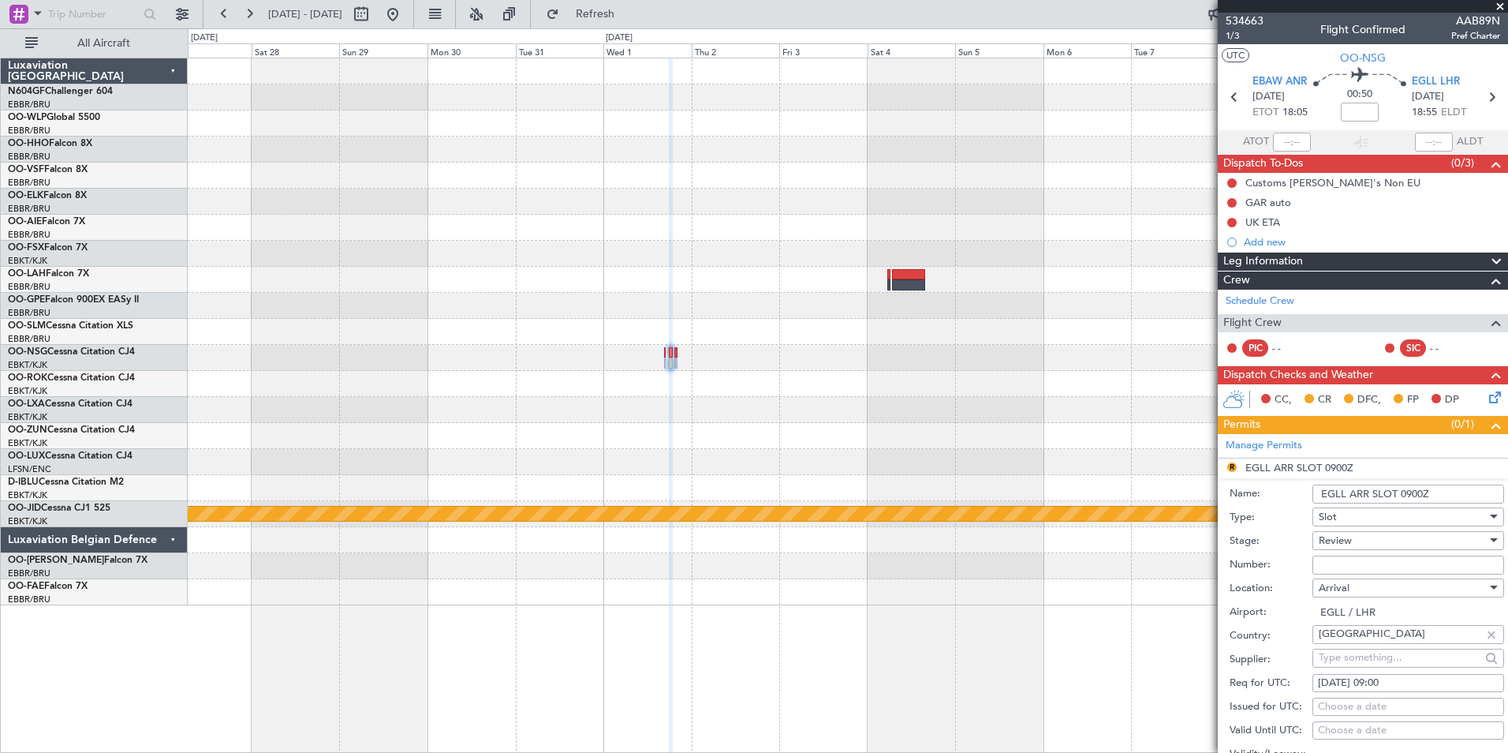
scroll to position [115, 0]
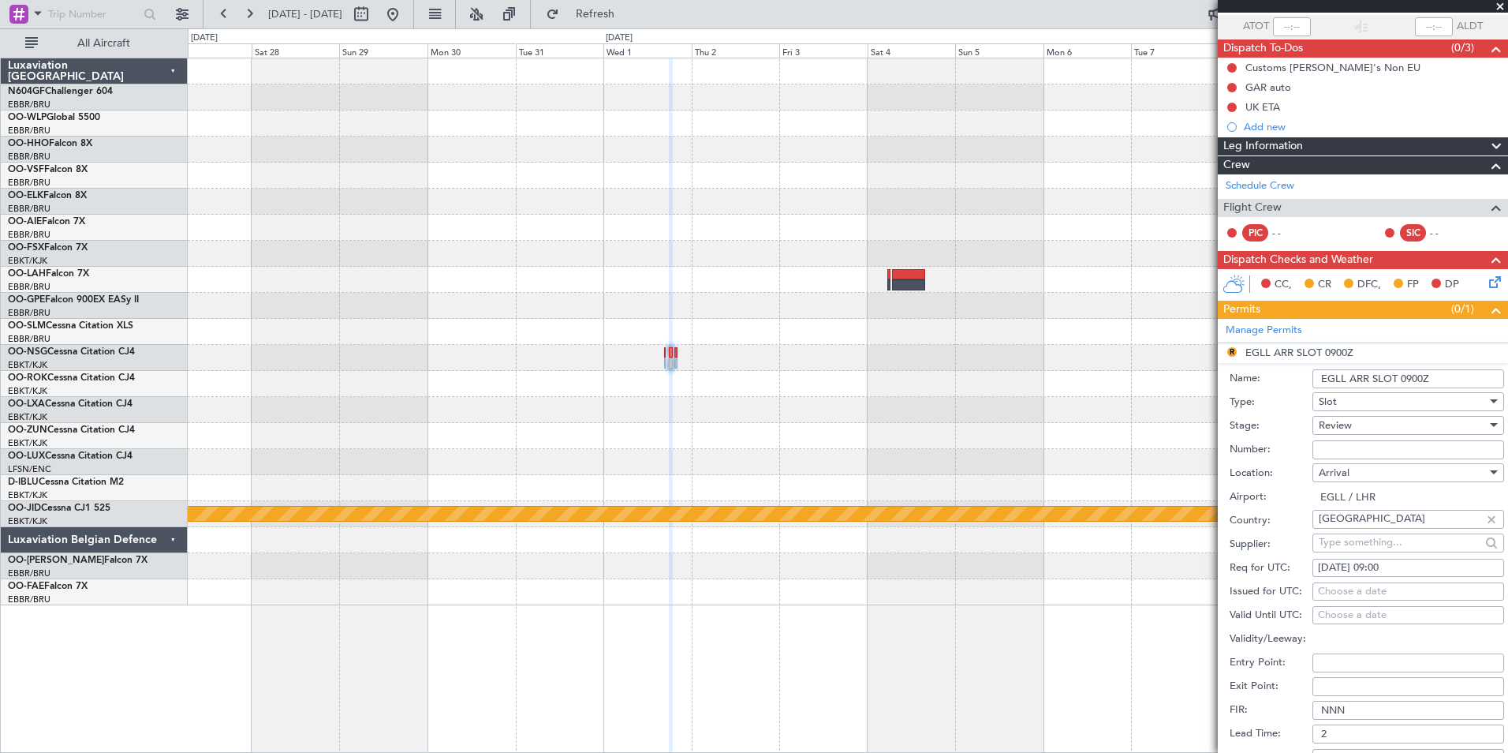
click at [1397, 570] on div "02/04/2026 09:00" at bounding box center [1408, 568] width 181 height 16
select select "4"
select select "2026"
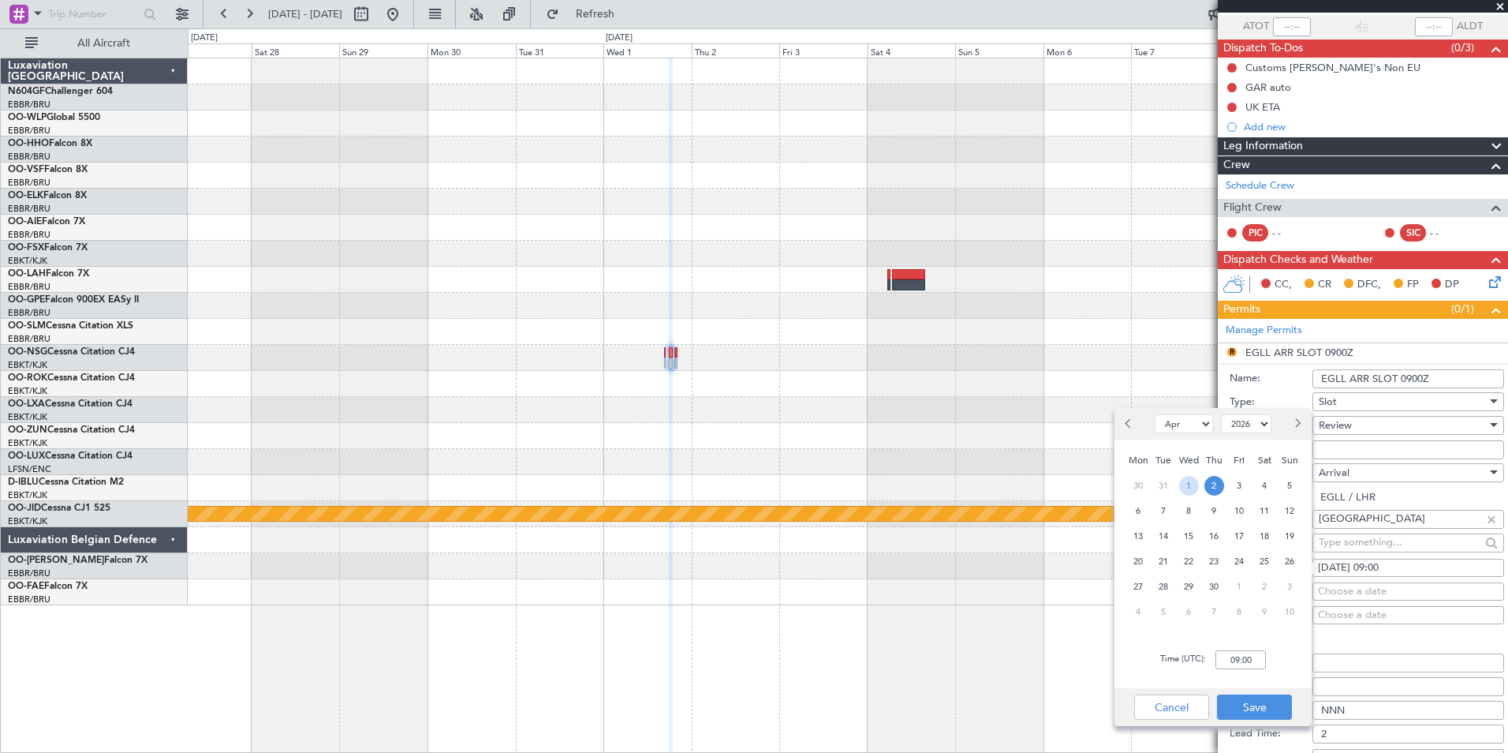
click at [1192, 487] on span "1" at bounding box center [1189, 486] width 20 height 20
click at [1235, 660] on input "00:00" at bounding box center [1241, 659] width 50 height 19
type input "19:00"
click at [1267, 702] on button "Save" at bounding box center [1254, 706] width 75 height 25
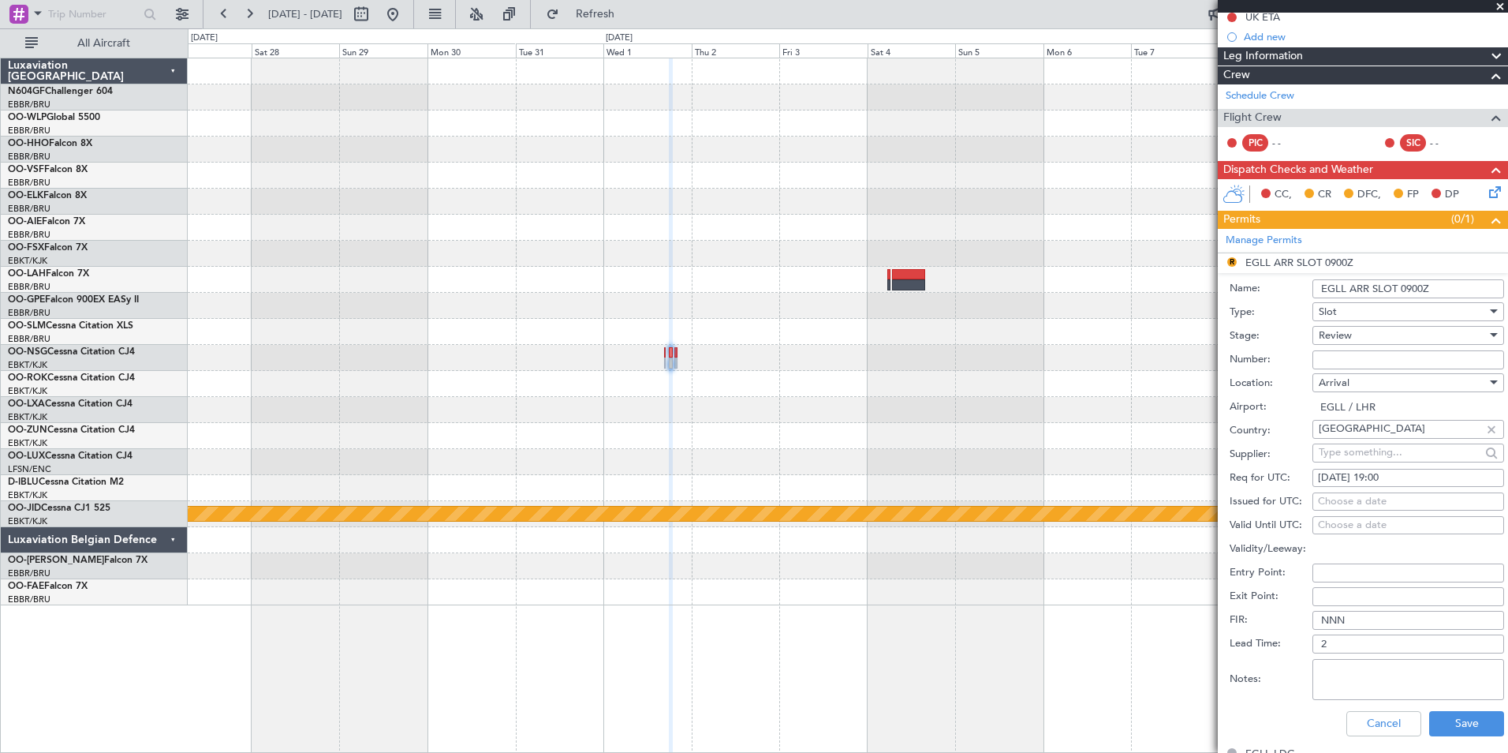
scroll to position [206, 0]
click at [1408, 310] on div "Slot" at bounding box center [1403, 311] width 168 height 24
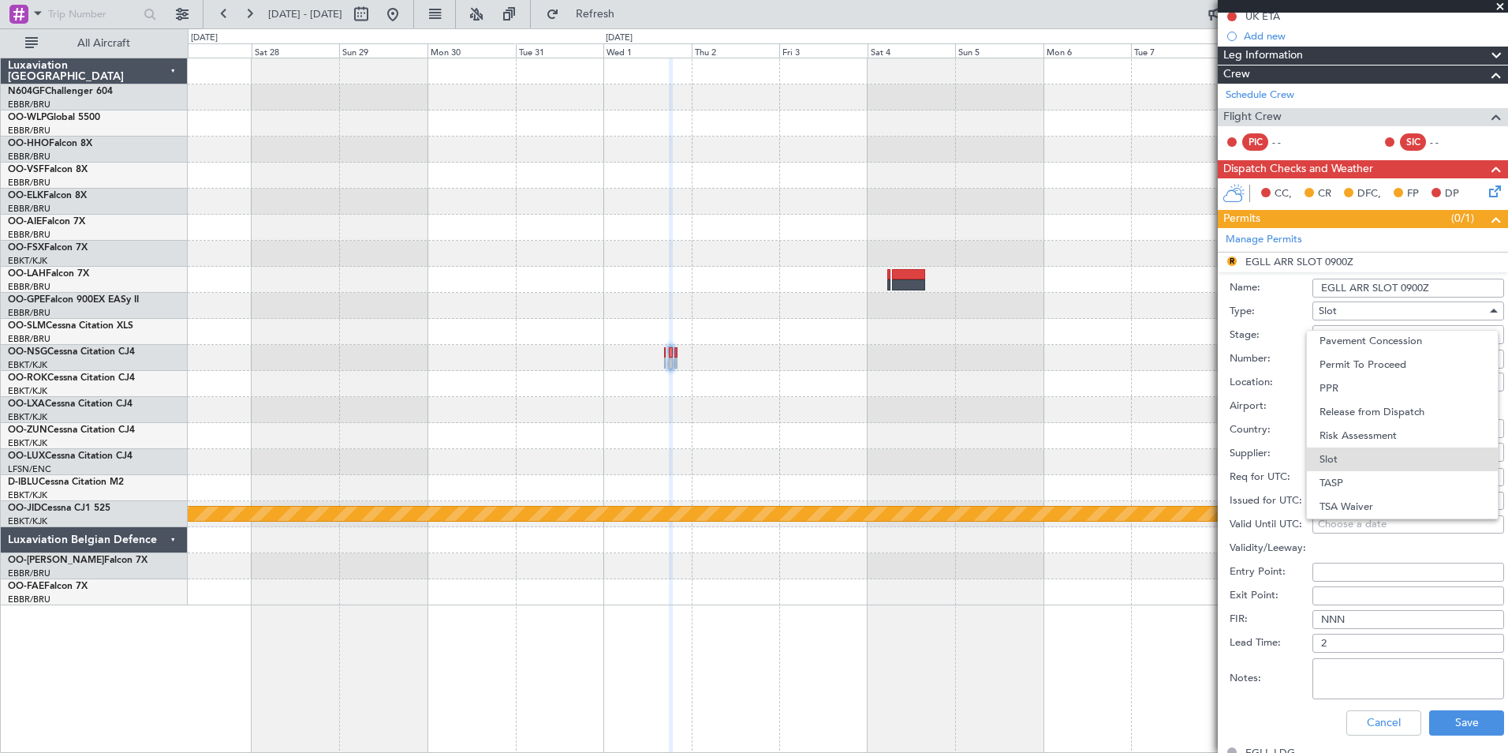
click at [1261, 320] on div at bounding box center [754, 376] width 1508 height 753
click at [1356, 332] on div "Review" at bounding box center [1403, 335] width 168 height 24
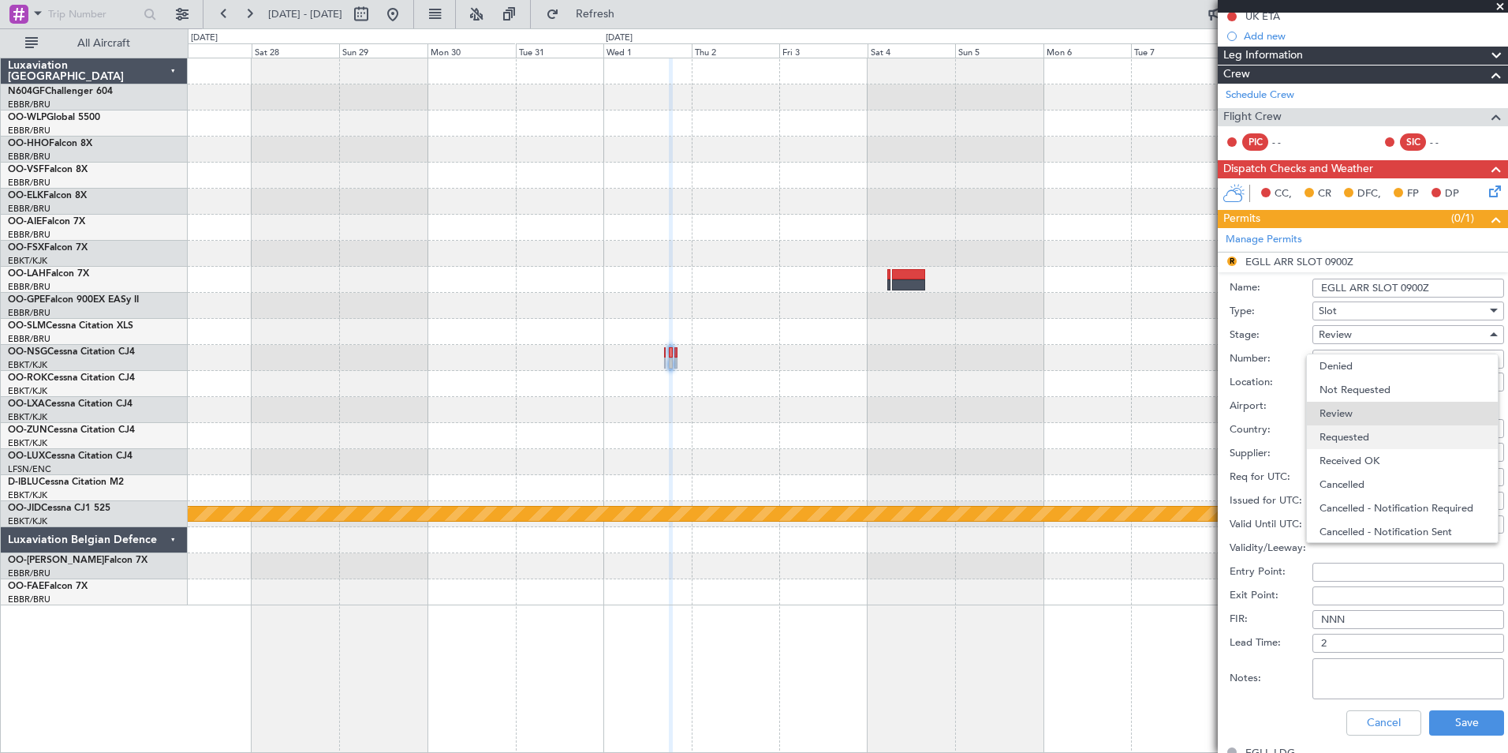
click at [1361, 430] on span "Requested" at bounding box center [1403, 437] width 166 height 24
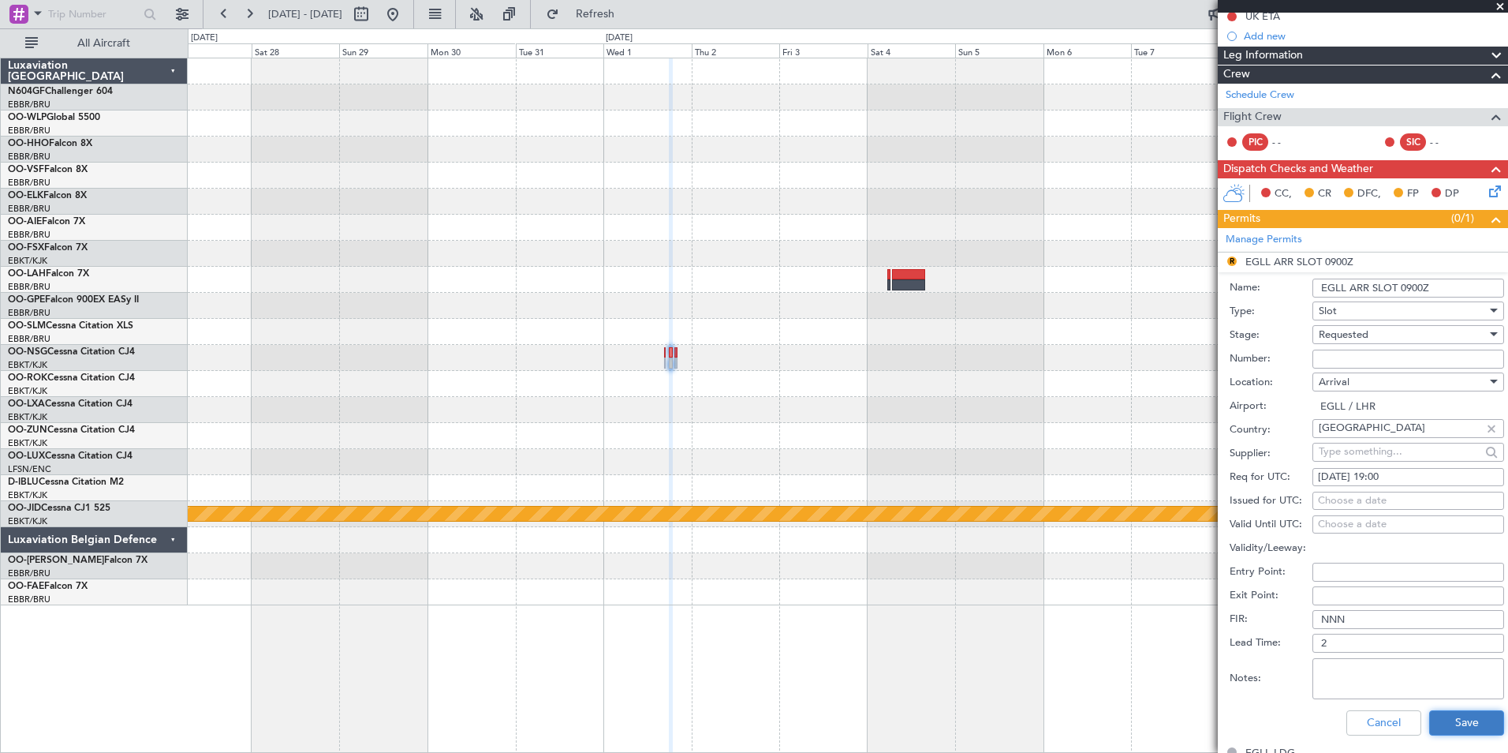
click at [1474, 719] on button "Save" at bounding box center [1467, 722] width 75 height 25
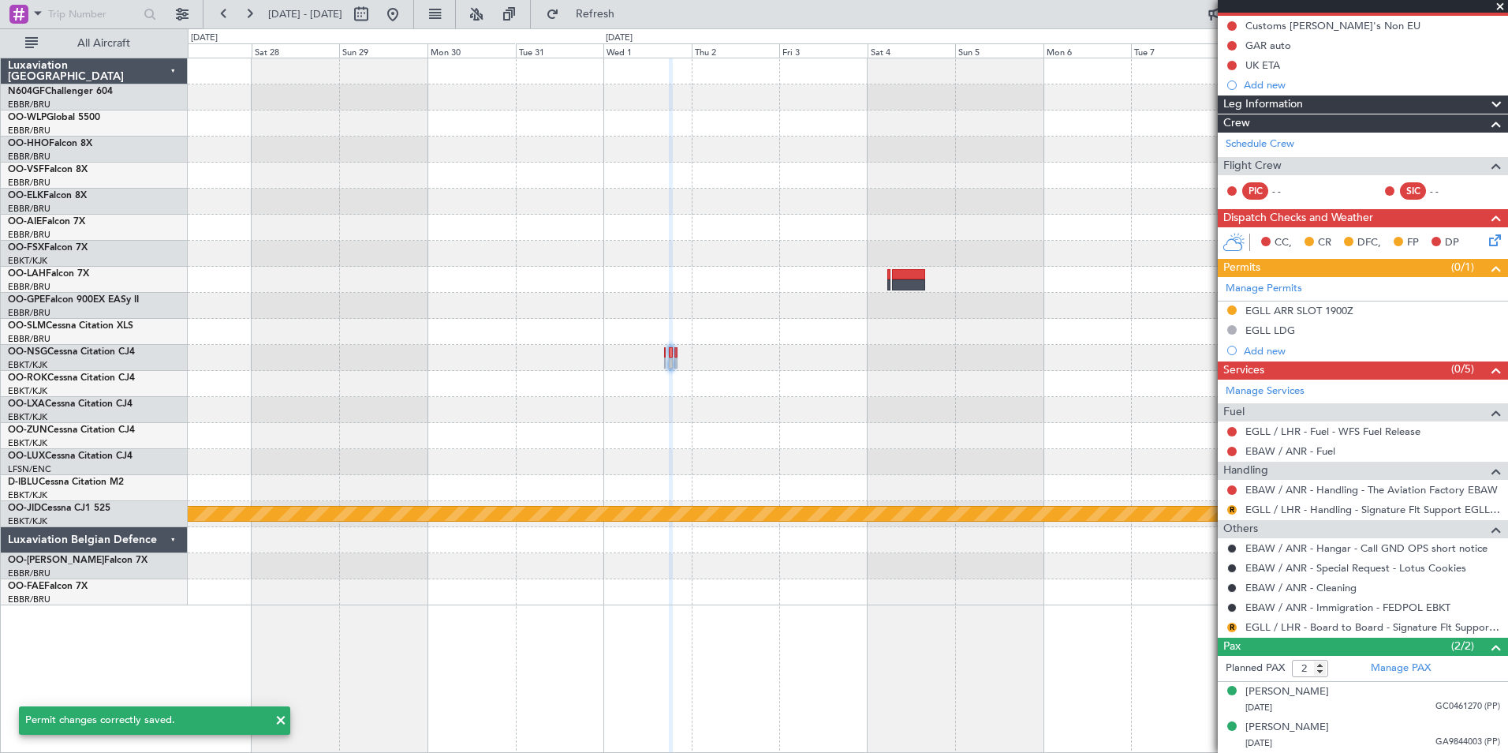
scroll to position [156, 0]
click at [1231, 508] on button "R" at bounding box center [1232, 510] width 9 height 9
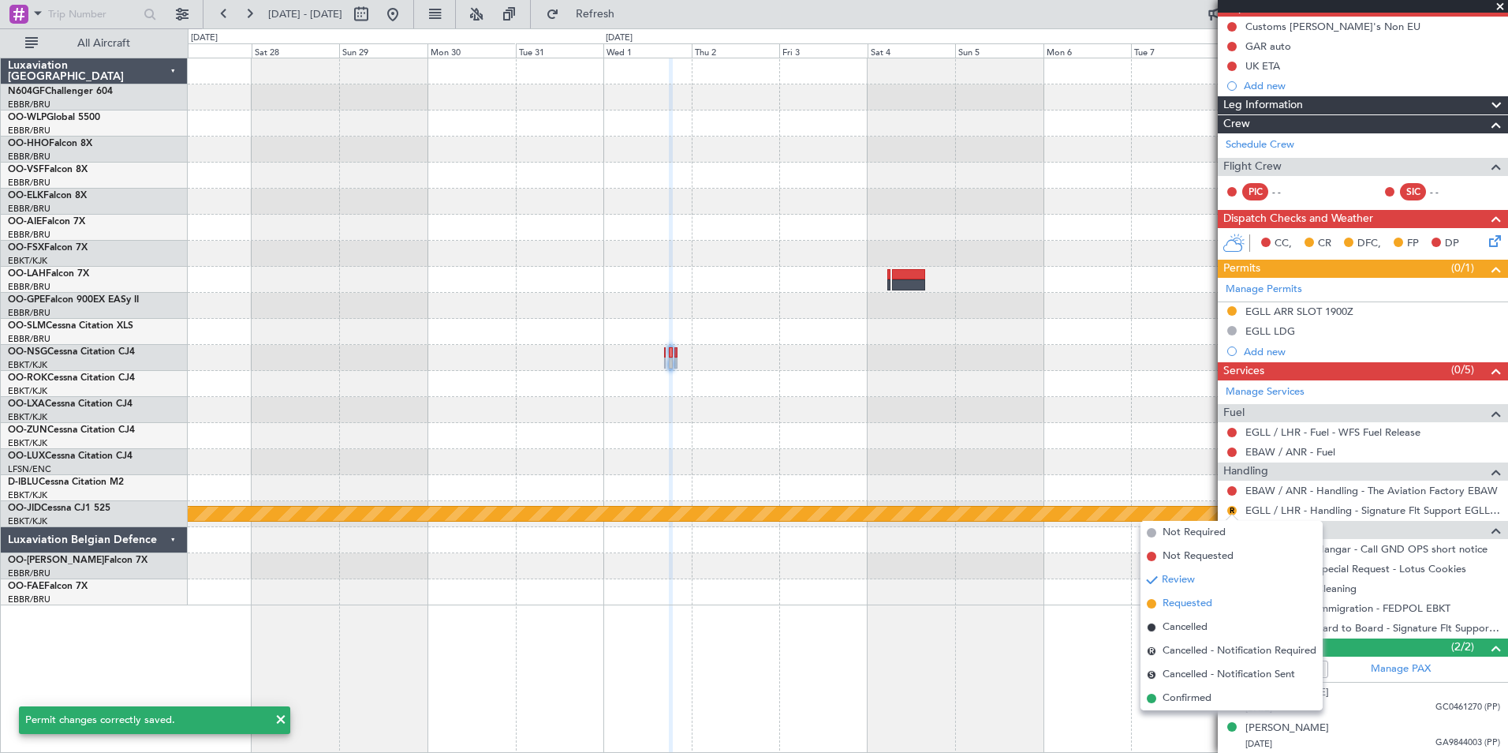
click at [1199, 606] on span "Requested" at bounding box center [1188, 604] width 50 height 16
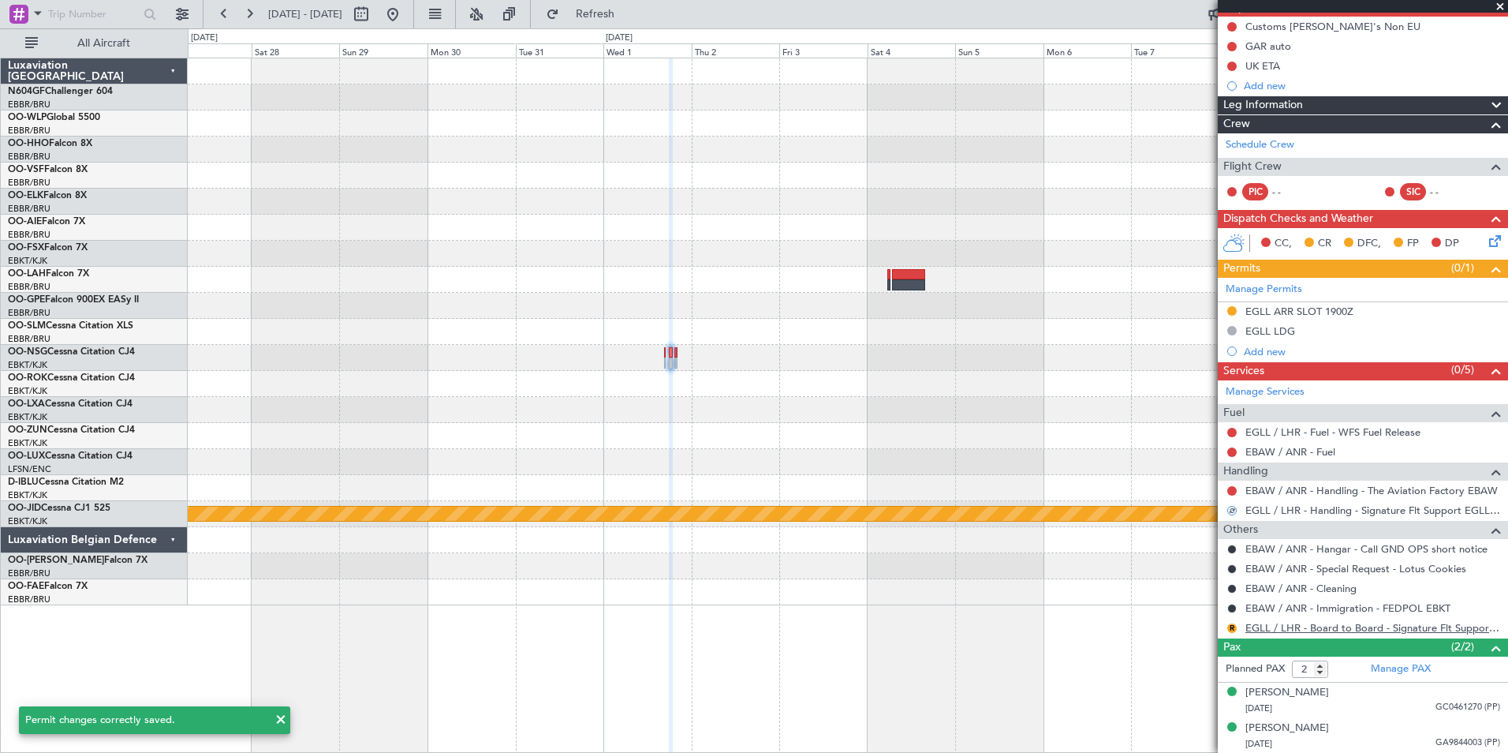
click at [1302, 630] on link "EGLL / LHR - Board to Board - Signature Flt Support EGLL / LHR" at bounding box center [1373, 627] width 255 height 13
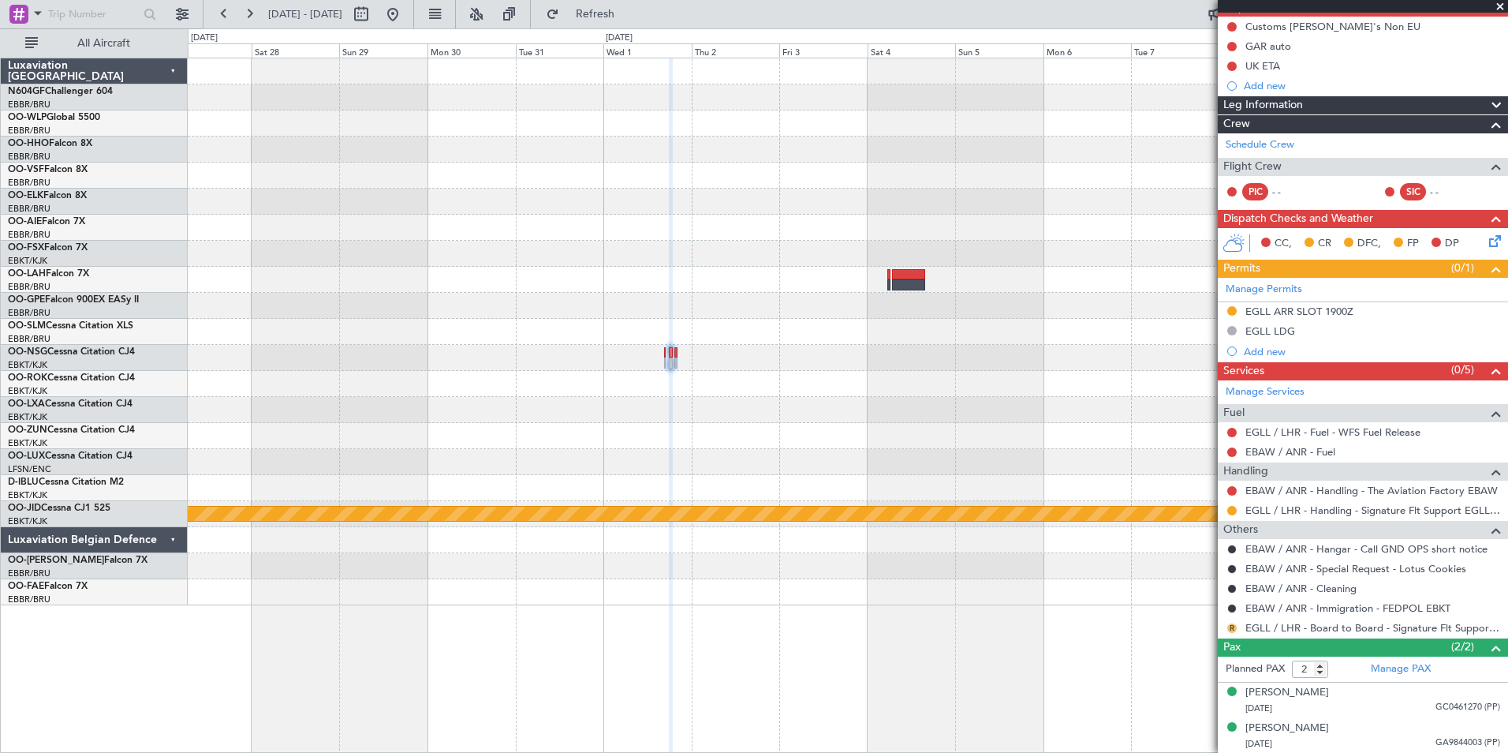
click at [1229, 625] on button "R" at bounding box center [1232, 627] width 9 height 9
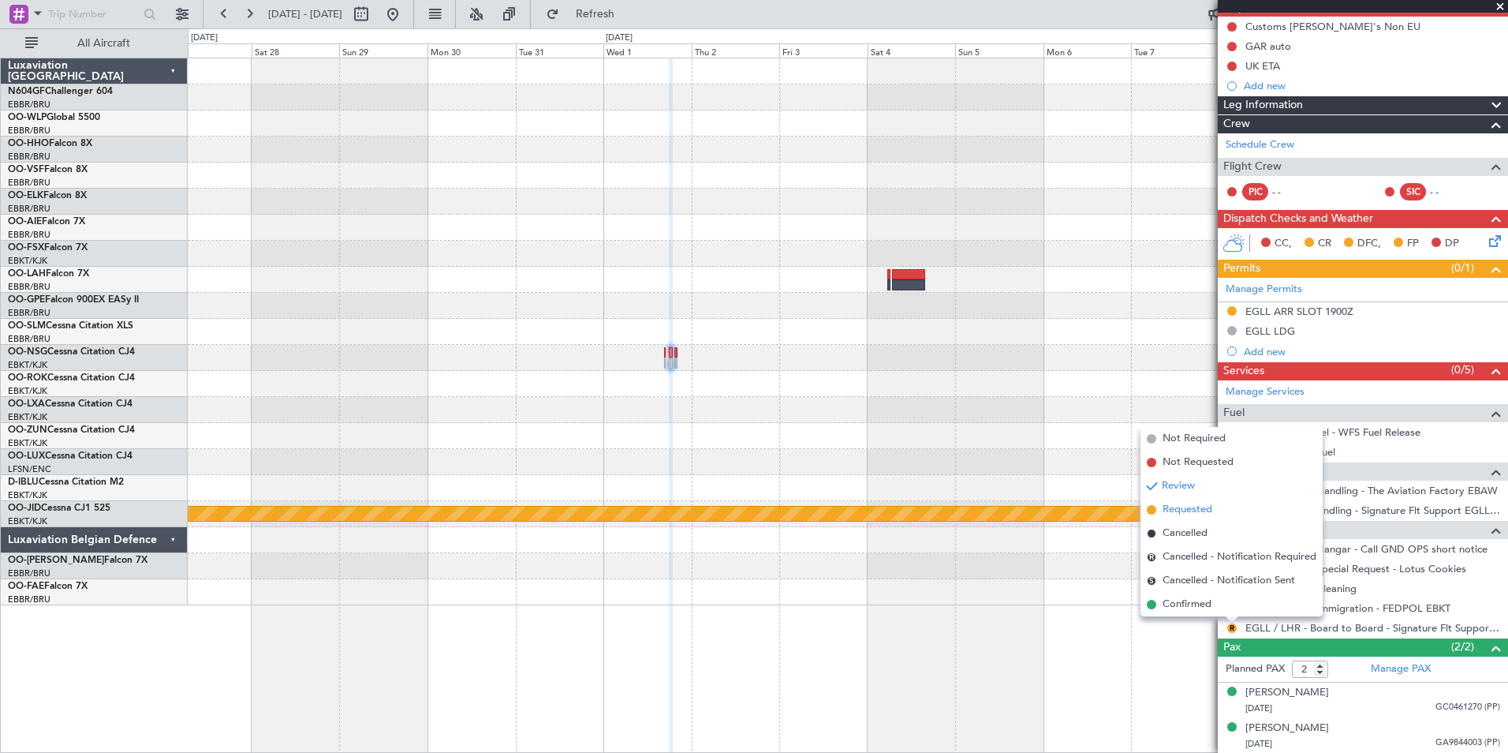
click at [1195, 517] on span "Requested" at bounding box center [1188, 510] width 50 height 16
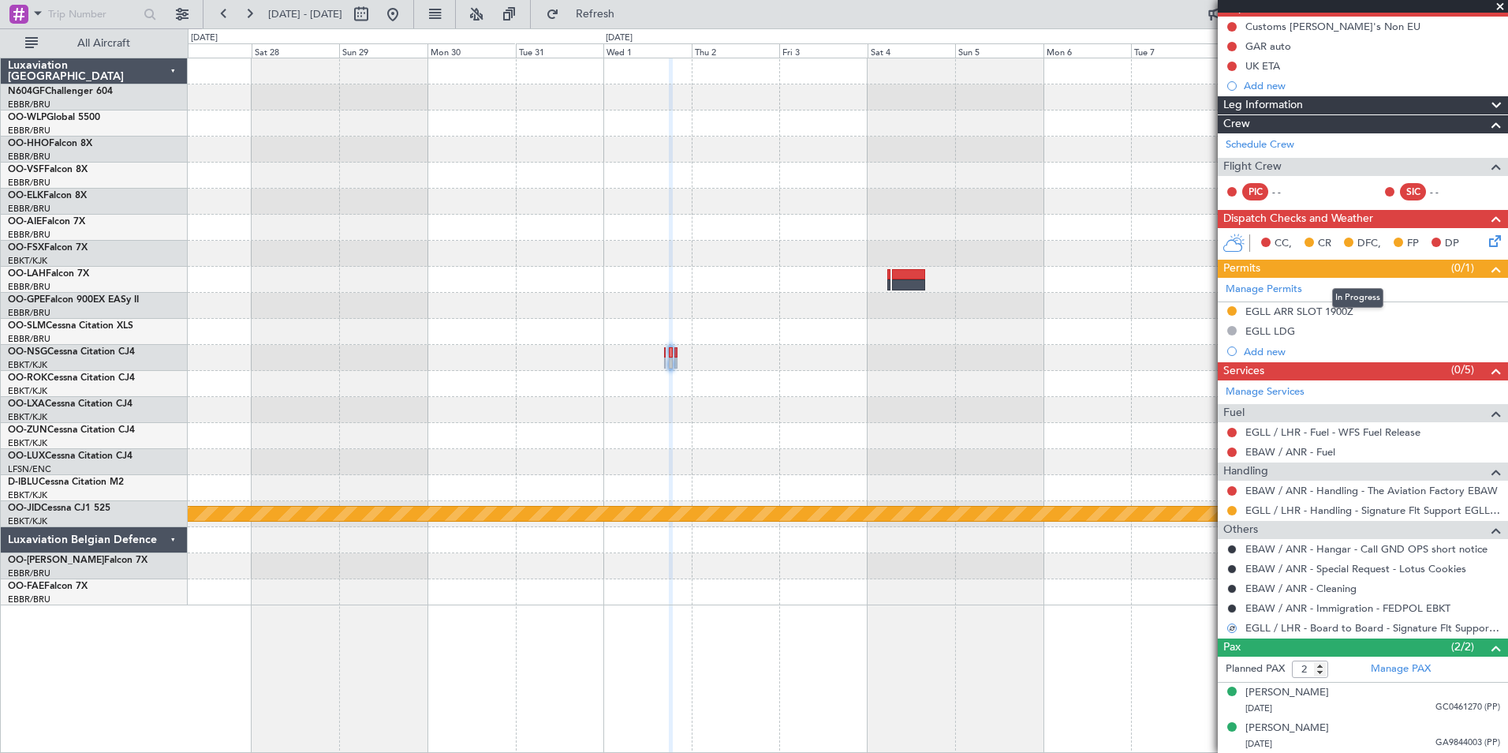
scroll to position [0, 0]
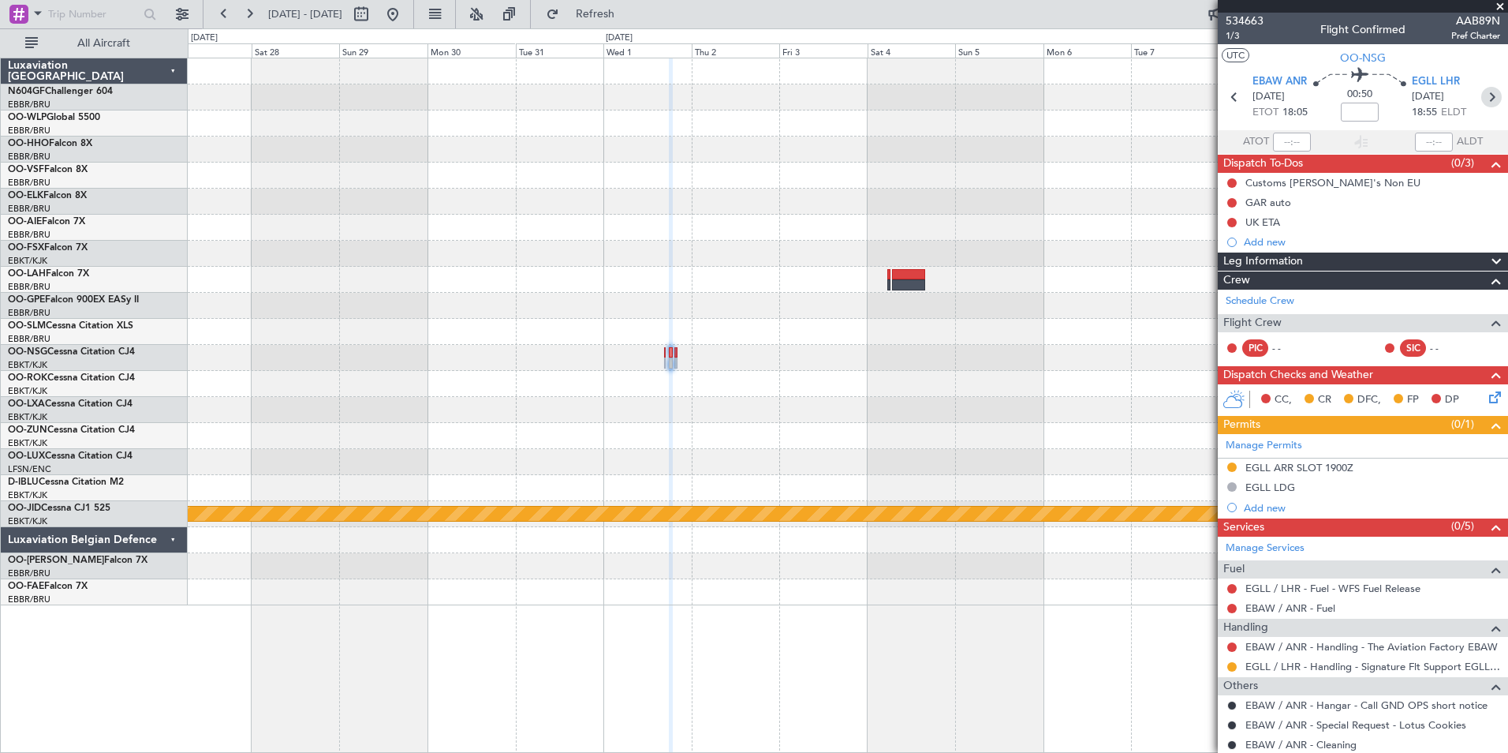
click at [1482, 99] on icon at bounding box center [1492, 97] width 21 height 21
type input "0"
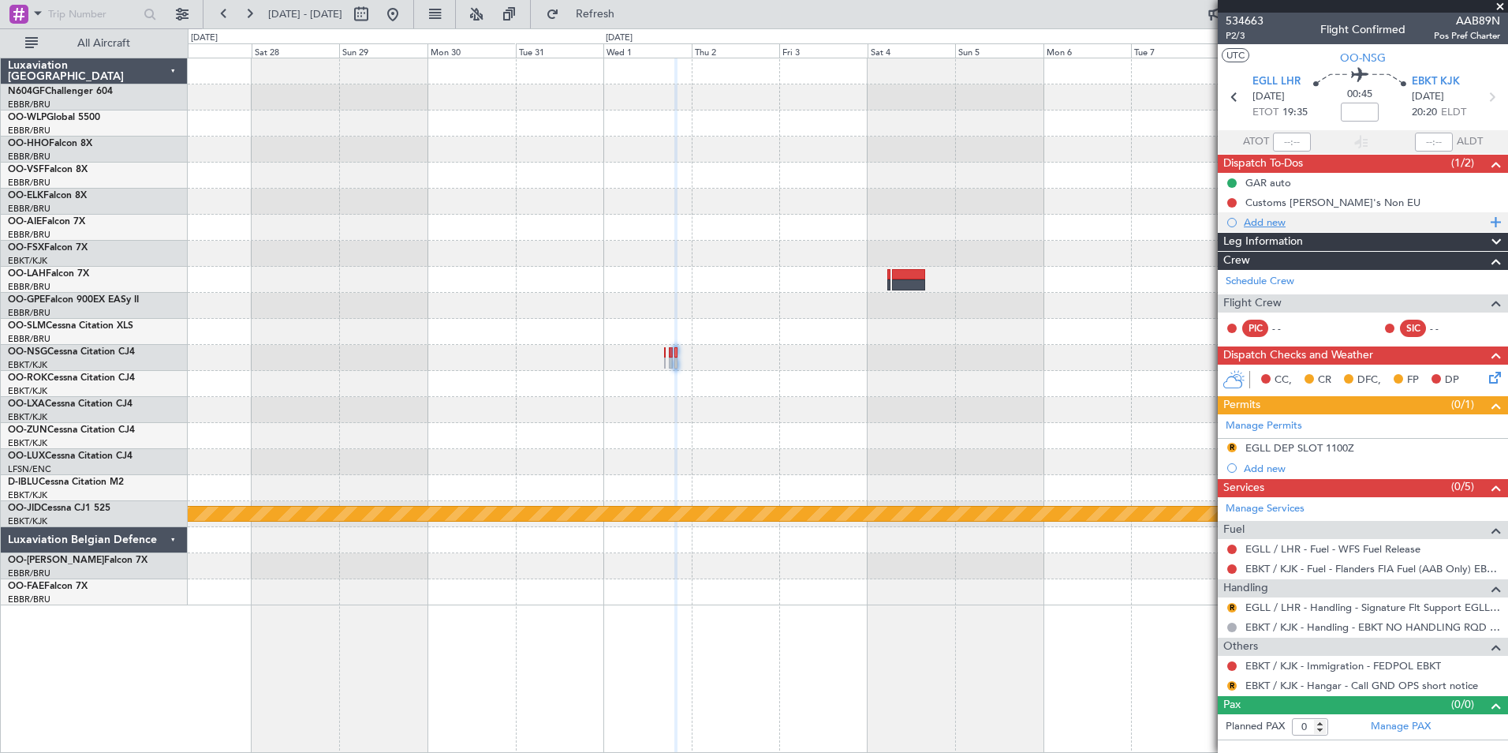
click at [1265, 218] on div "Add new" at bounding box center [1365, 221] width 242 height 13
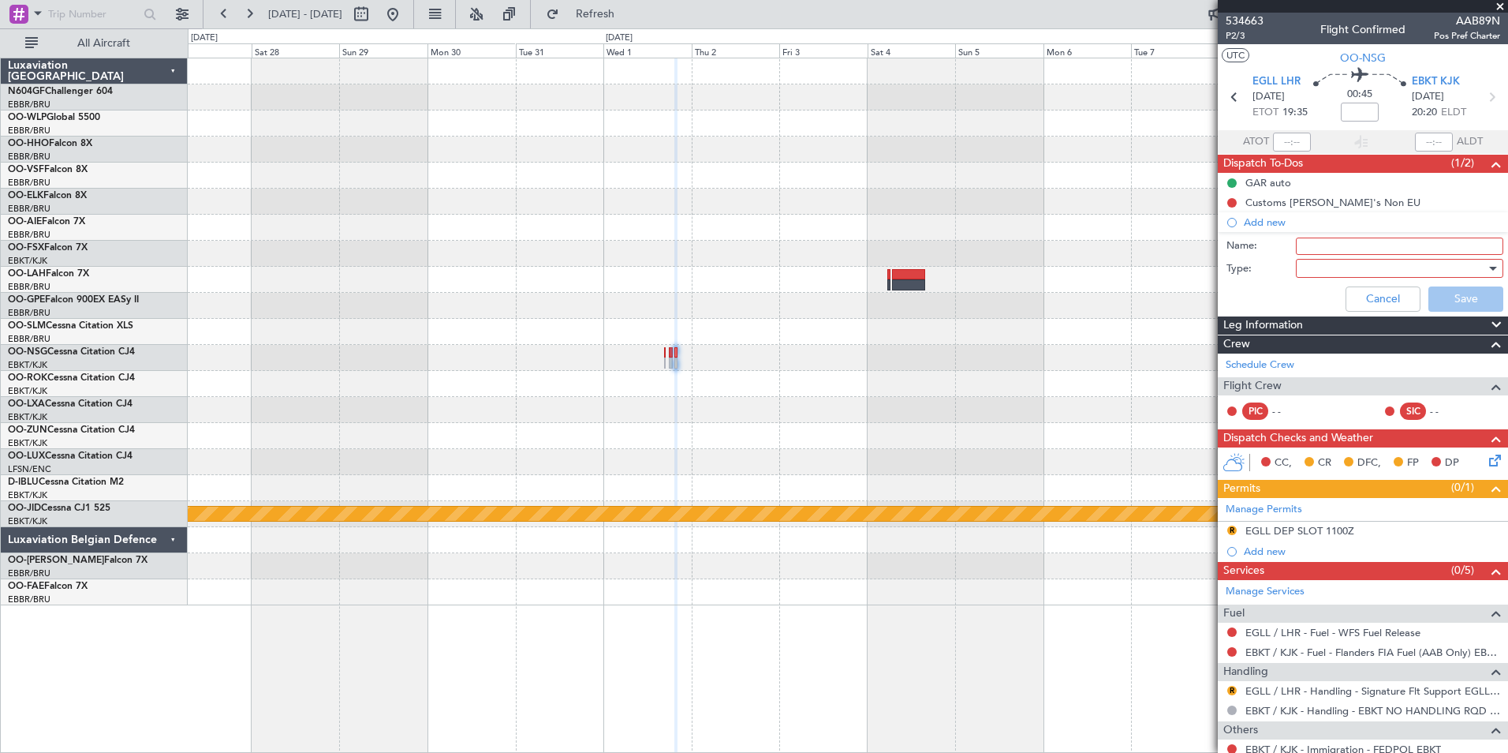
click at [1307, 252] on input "Name:" at bounding box center [1399, 245] width 207 height 17
click at [1313, 248] on input "Name:" at bounding box center [1399, 245] width 207 height 17
type input "e"
type input "E"
type input "Check for extension in EBKT"
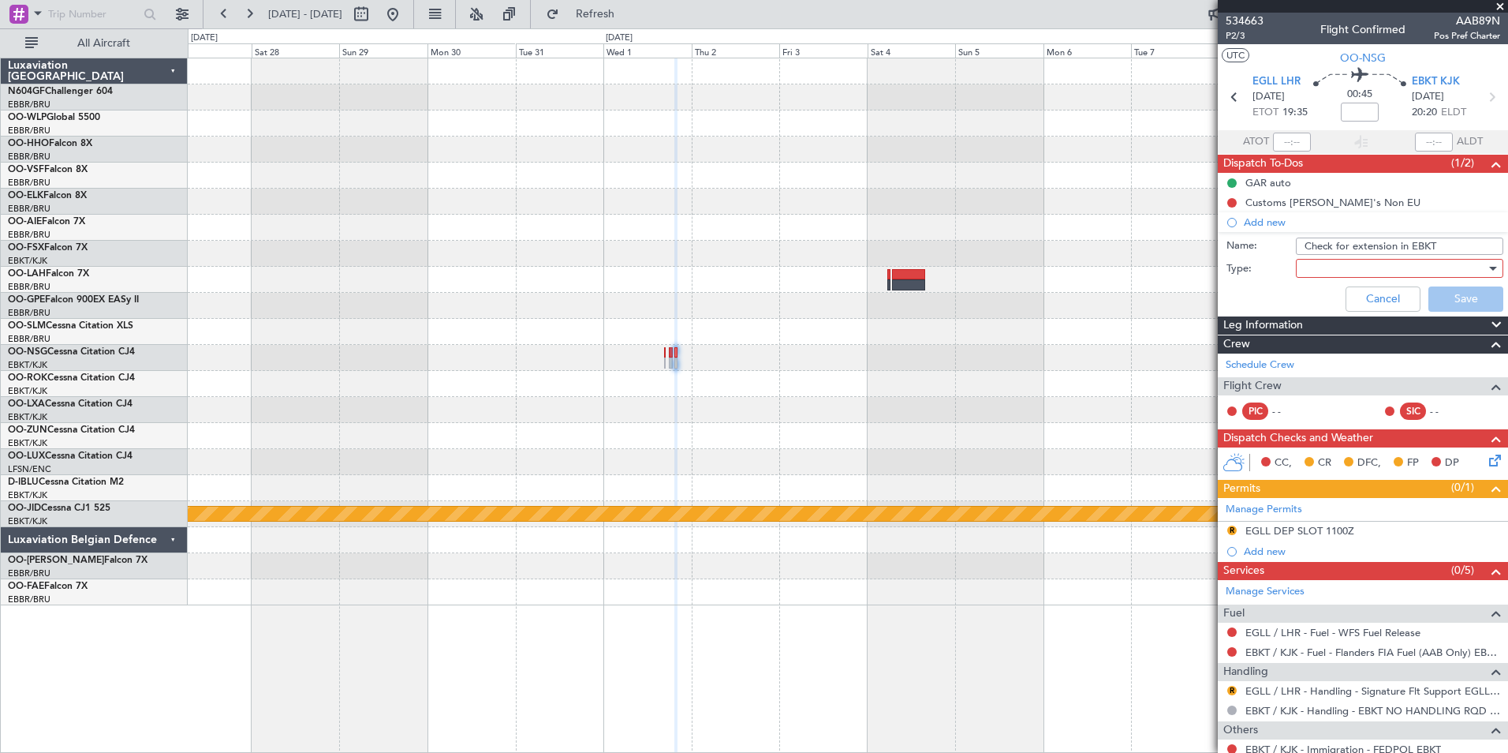
click at [1388, 265] on div at bounding box center [1395, 268] width 184 height 24
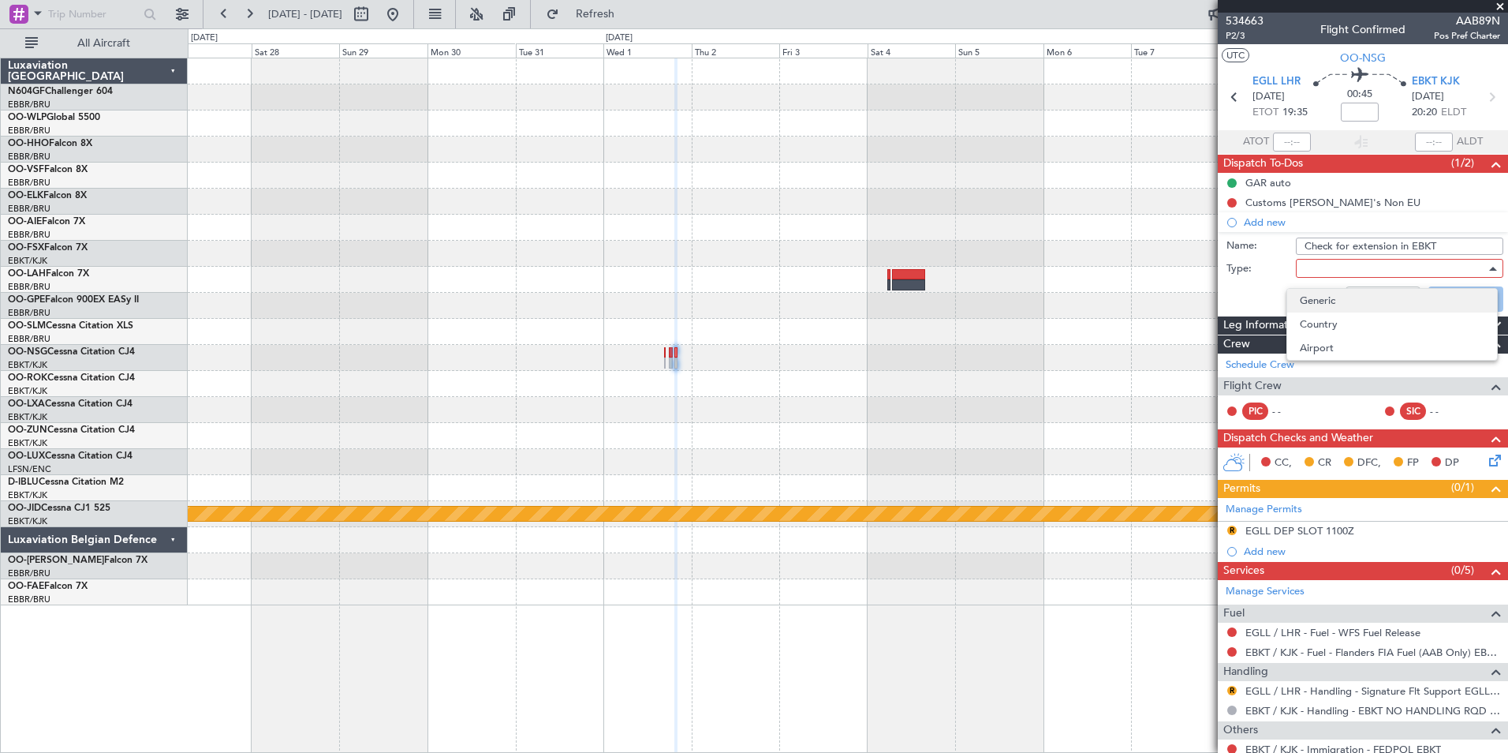
click at [1384, 306] on span "Generic" at bounding box center [1392, 301] width 185 height 24
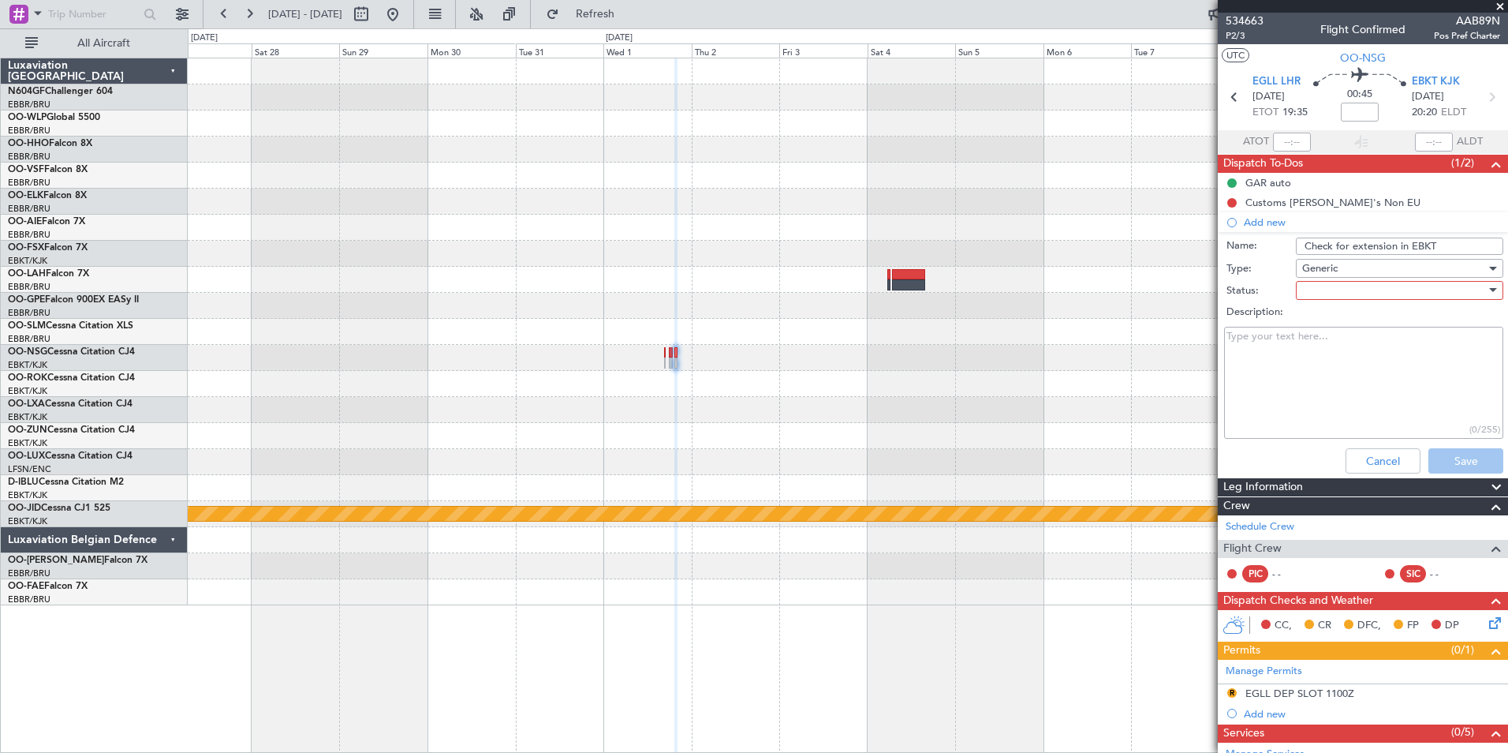
click at [1388, 296] on div at bounding box center [1395, 290] width 184 height 24
click at [1400, 319] on span "Not Started" at bounding box center [1392, 322] width 185 height 24
click at [1463, 454] on button "Save" at bounding box center [1466, 460] width 75 height 25
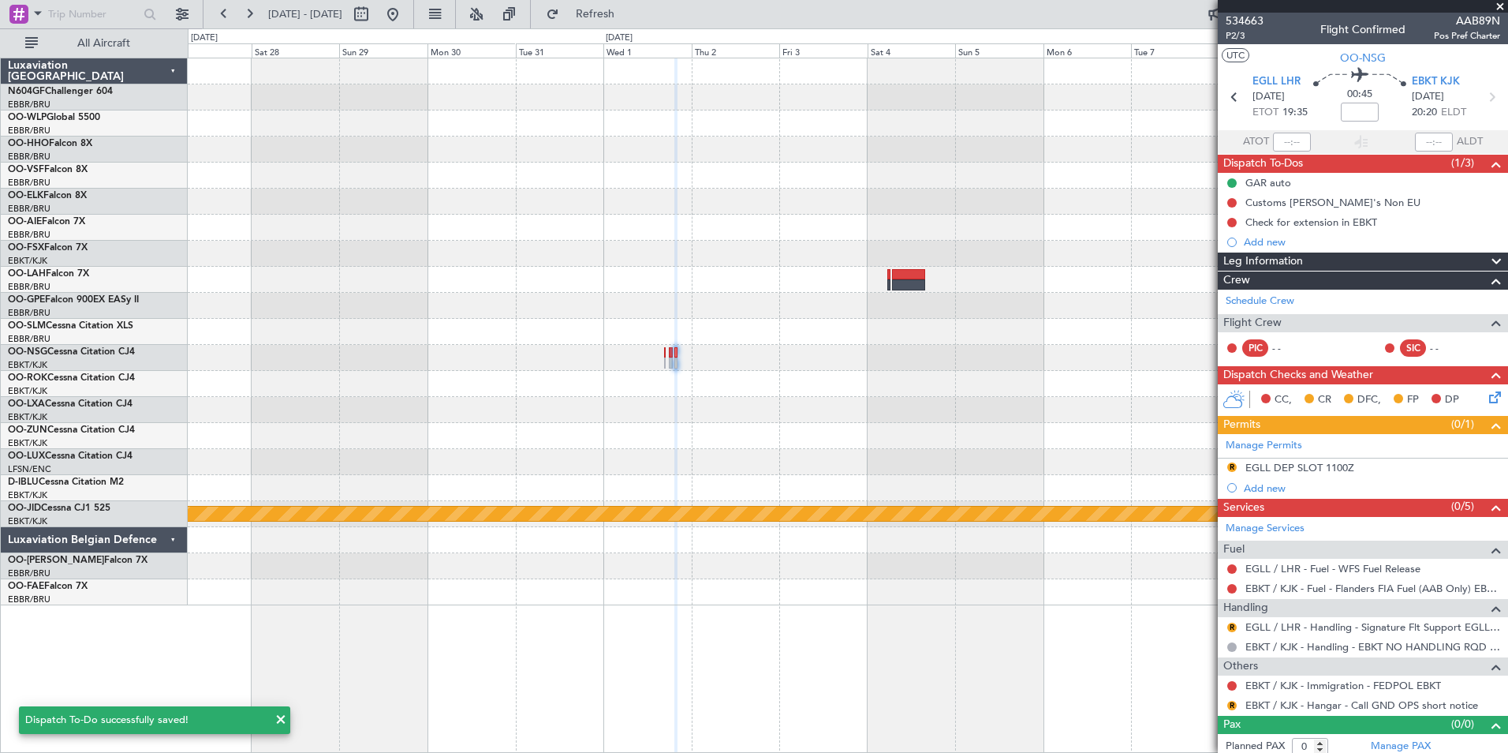
scroll to position [6, 0]
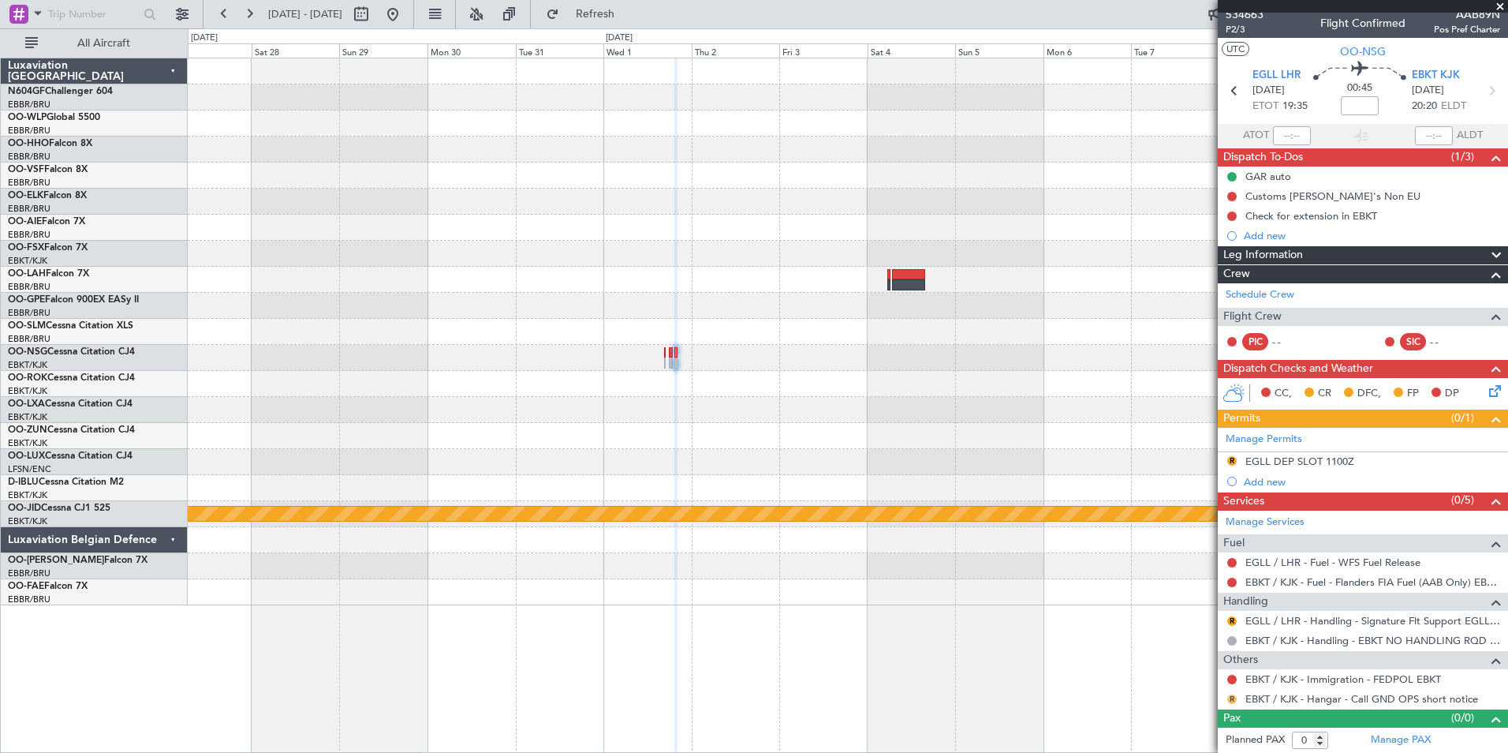
click at [1228, 699] on button "R" at bounding box center [1232, 698] width 9 height 9
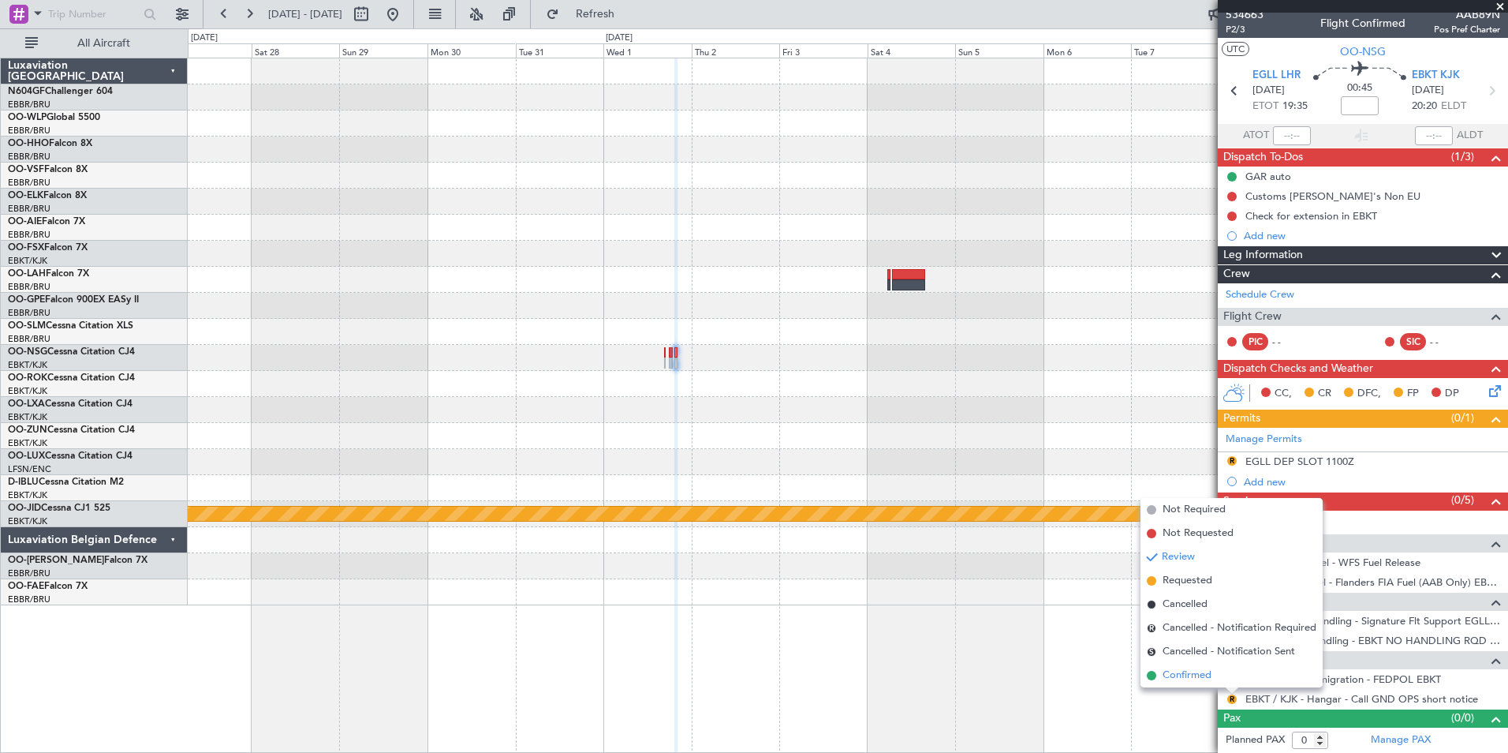
click at [1219, 682] on li "Confirmed" at bounding box center [1232, 675] width 182 height 24
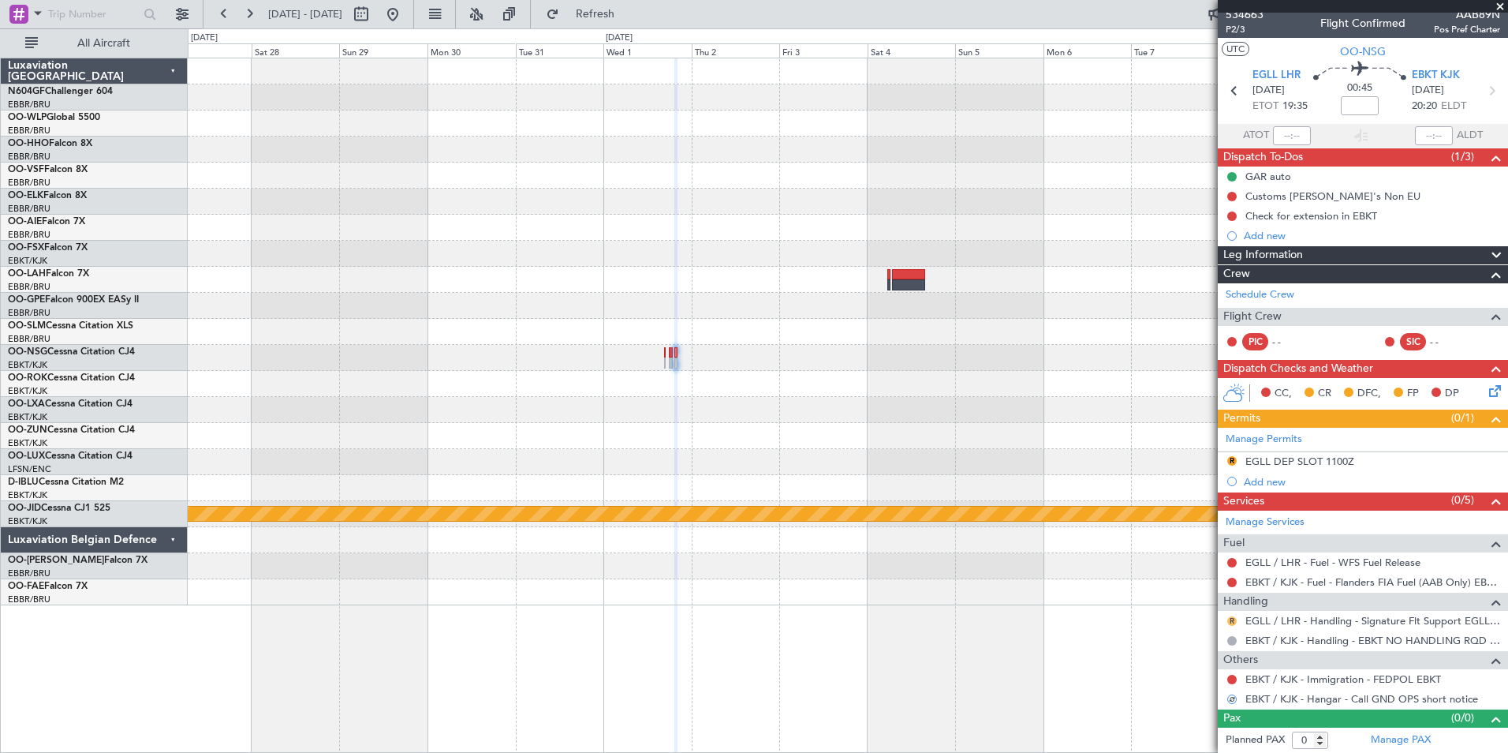
click at [1235, 621] on button "R" at bounding box center [1232, 620] width 9 height 9
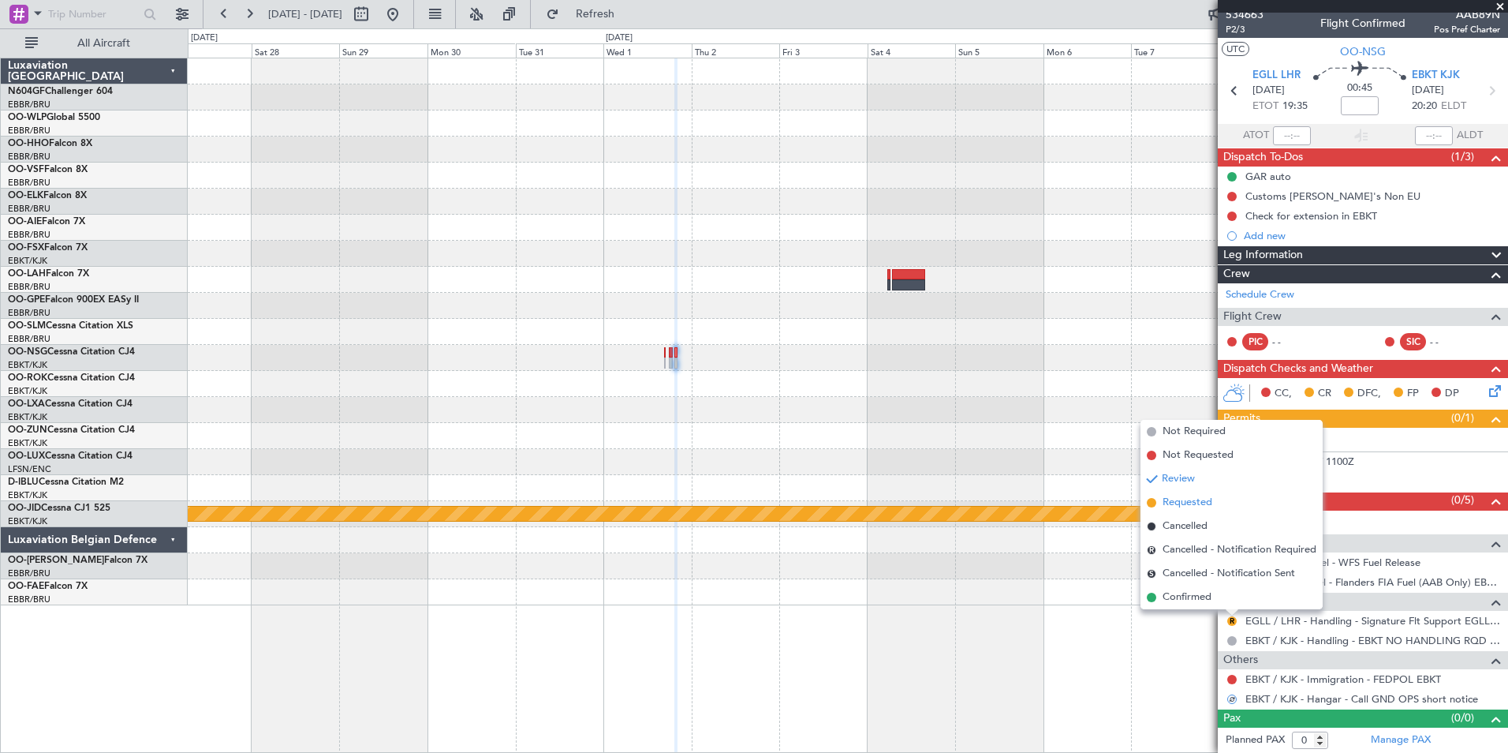
click at [1213, 500] on li "Requested" at bounding box center [1232, 503] width 182 height 24
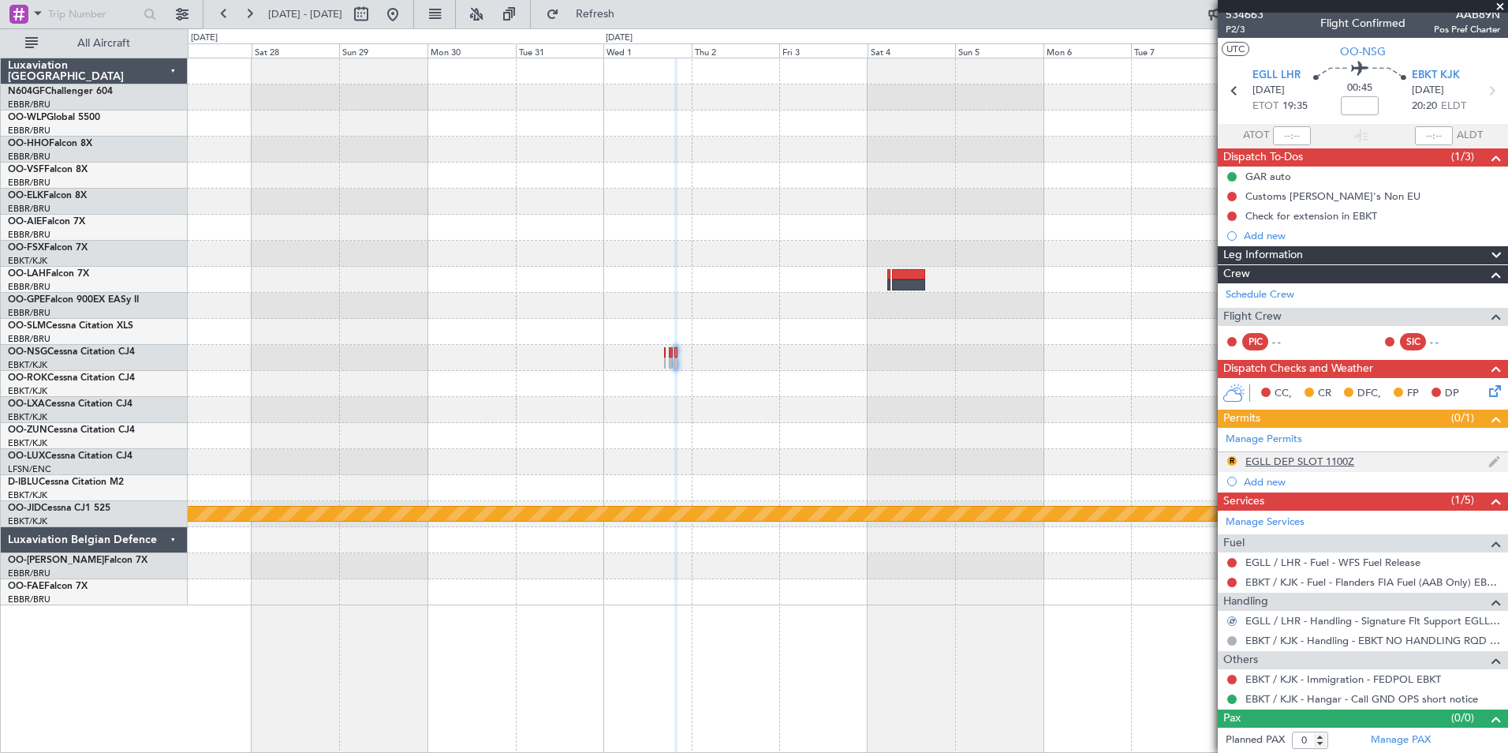
click at [1280, 462] on div "EGLL DEP SLOT 1100Z" at bounding box center [1300, 460] width 109 height 13
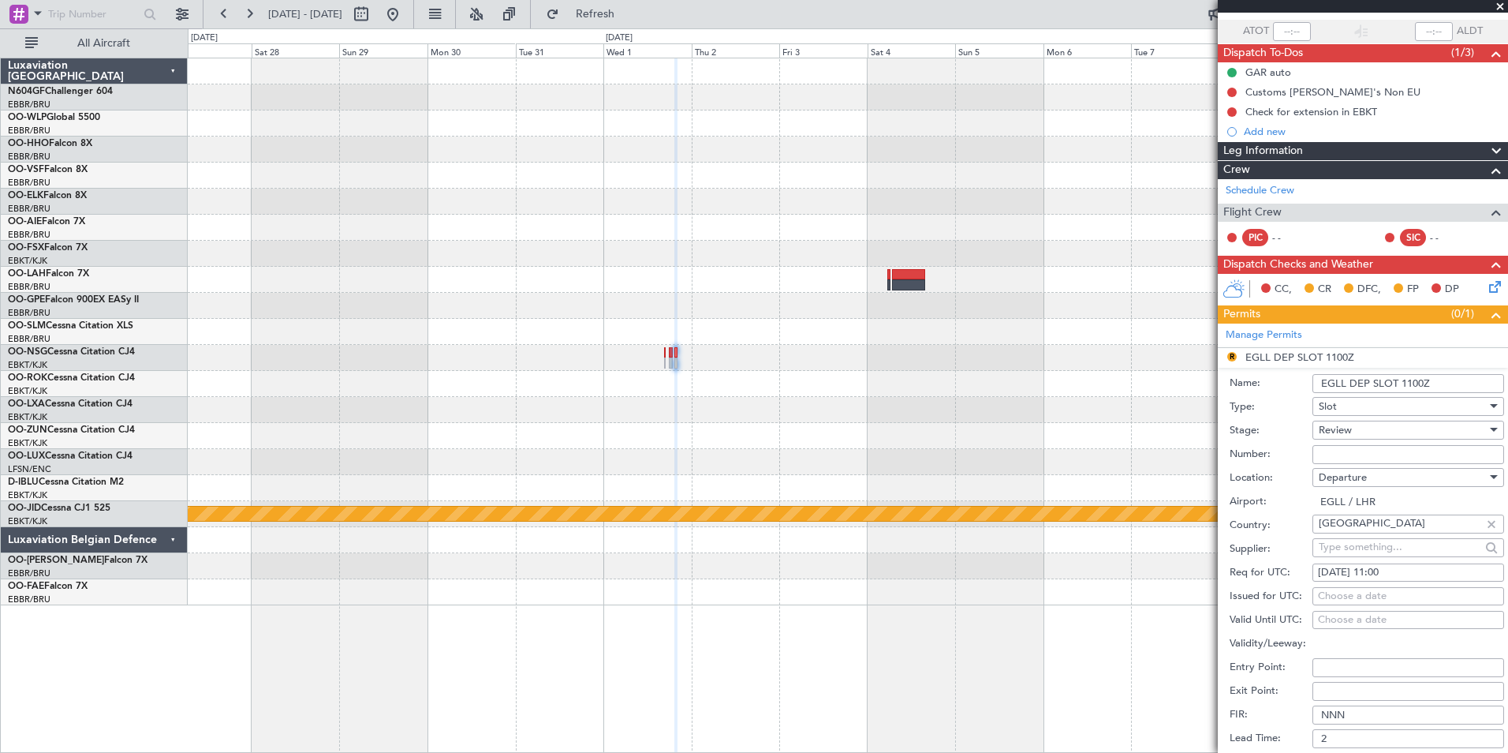
scroll to position [121, 0]
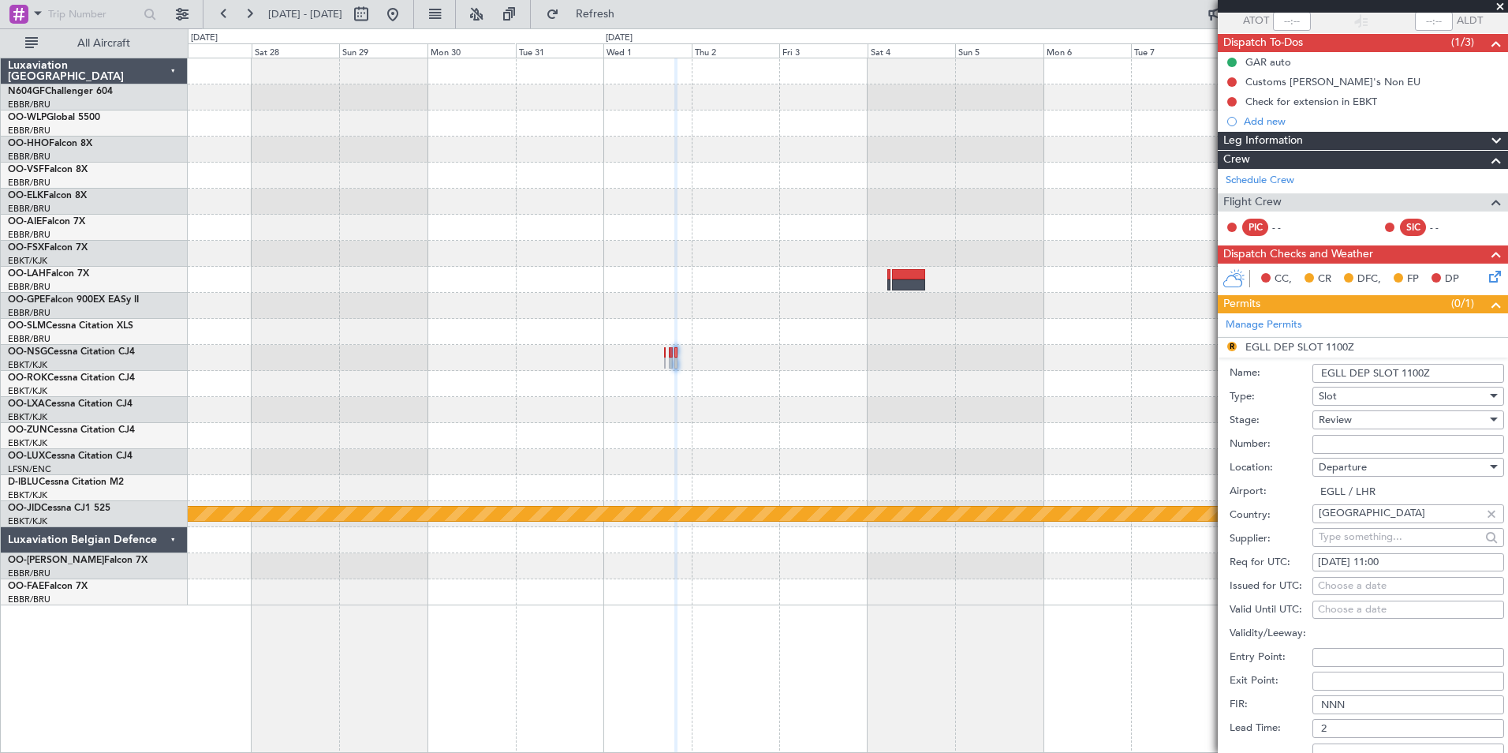
click at [1419, 562] on div "02/04/2026 11:00" at bounding box center [1408, 563] width 181 height 16
select select "4"
select select "2026"
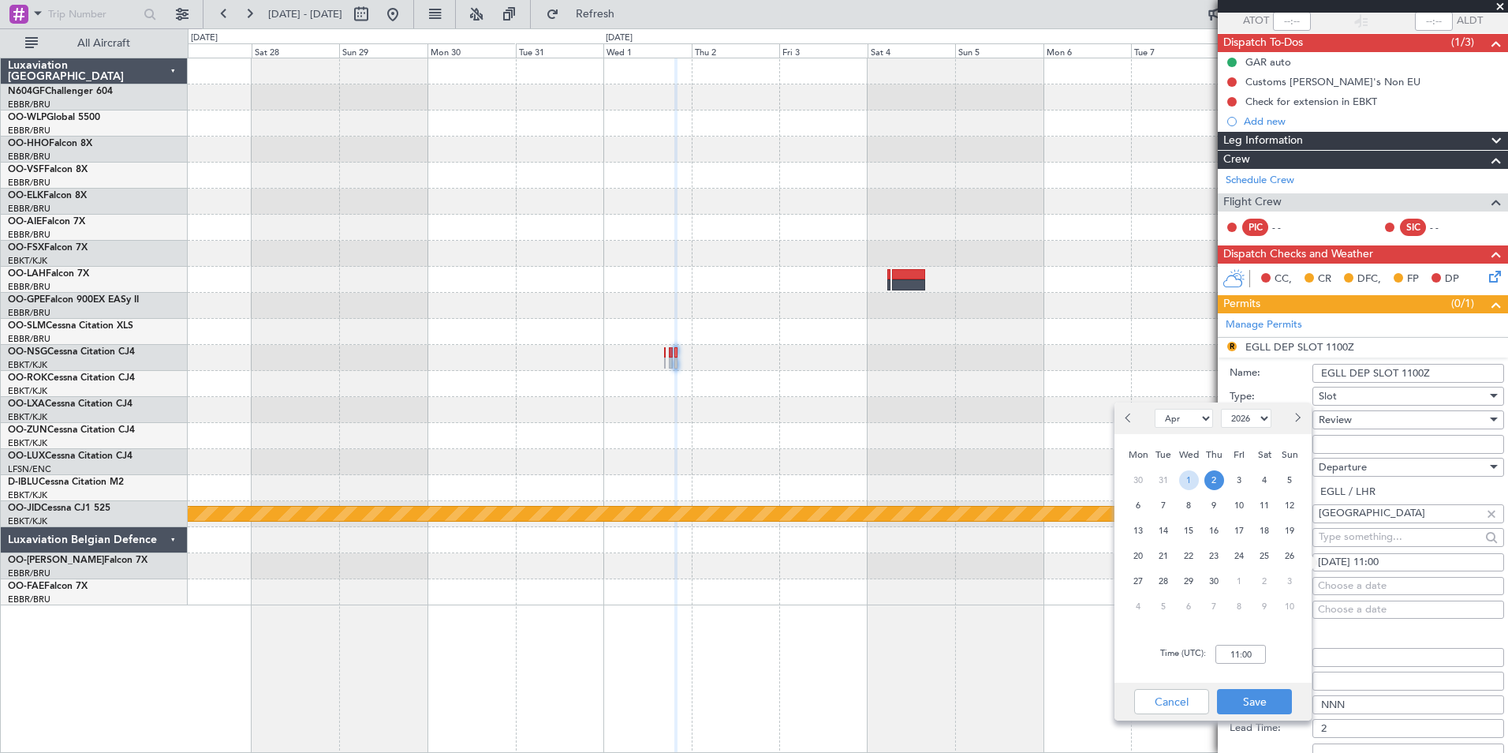
click at [1193, 479] on span "1" at bounding box center [1189, 480] width 20 height 20
click at [1236, 646] on input "00:00" at bounding box center [1241, 654] width 50 height 19
type input "19:30"
click at [1273, 702] on button "Save" at bounding box center [1254, 701] width 75 height 25
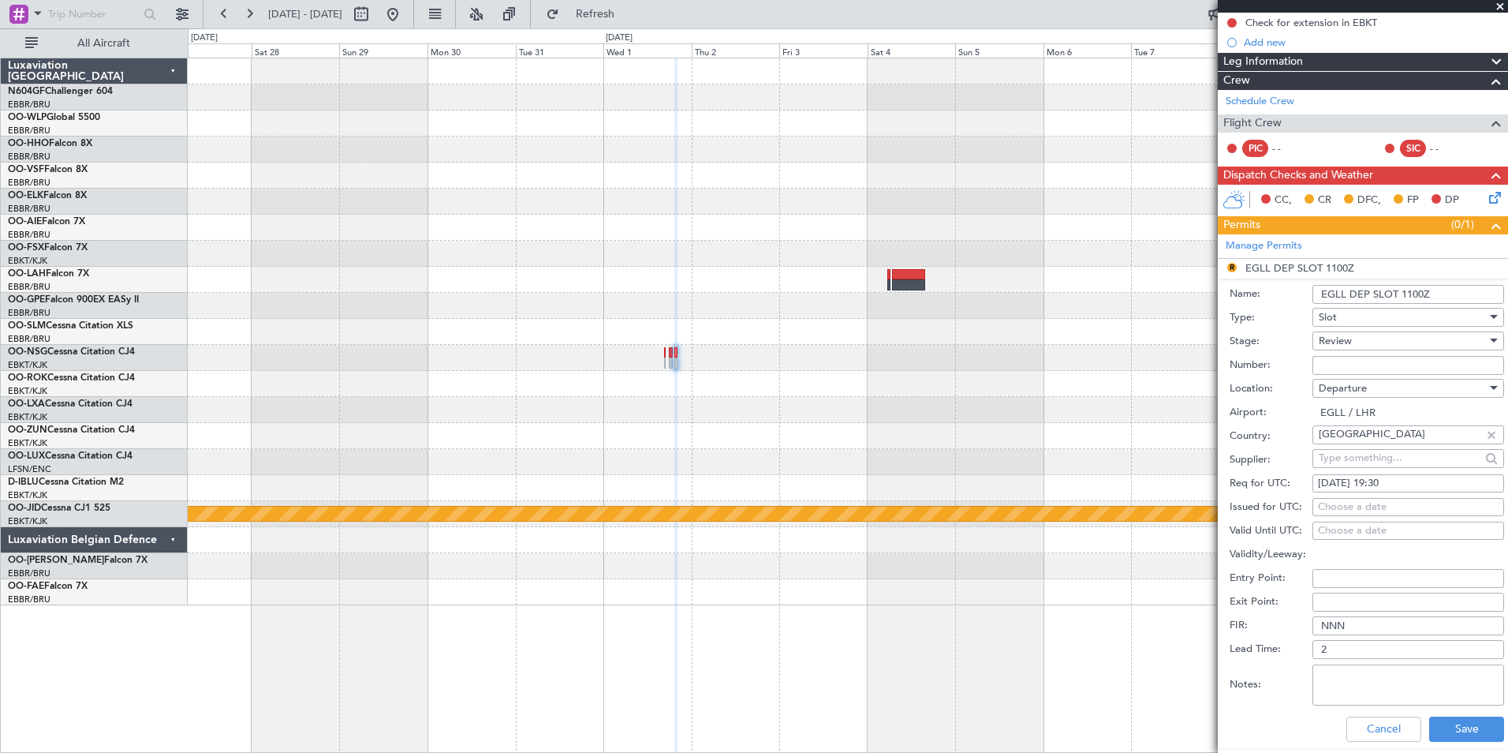
scroll to position [200, 0]
click at [1378, 339] on div "Review" at bounding box center [1403, 340] width 168 height 24
click at [1353, 445] on span "Requested" at bounding box center [1403, 443] width 166 height 24
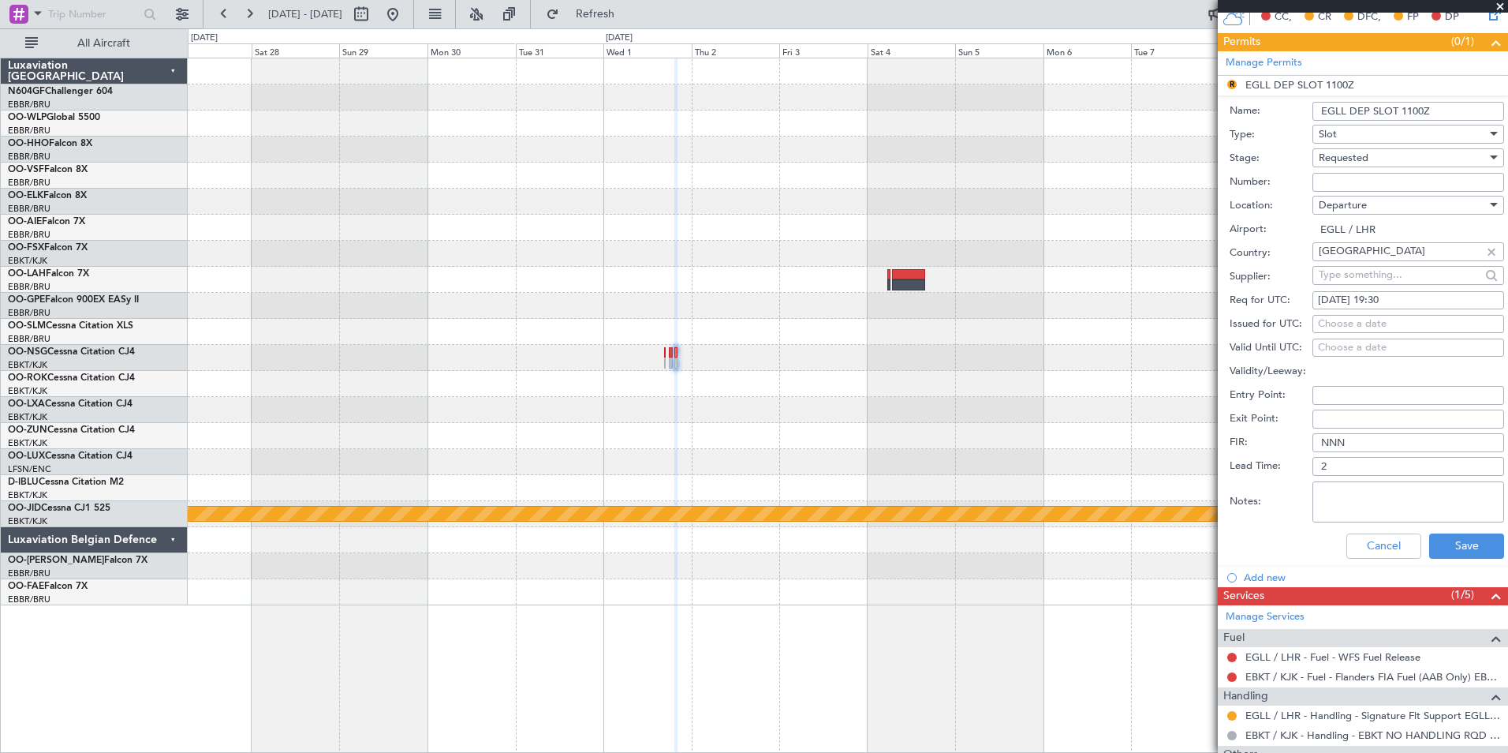
scroll to position [389, 0]
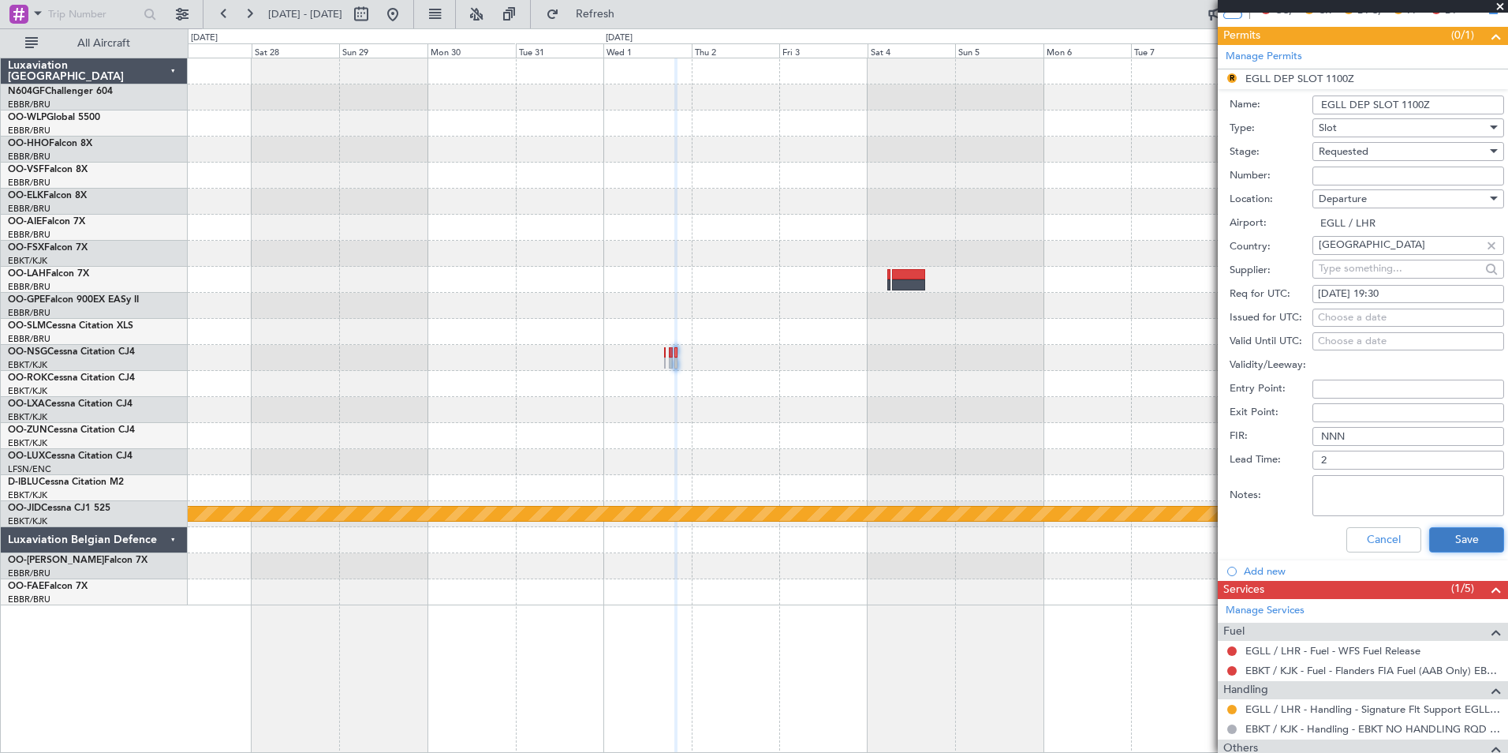
click at [1444, 540] on button "Save" at bounding box center [1467, 539] width 75 height 25
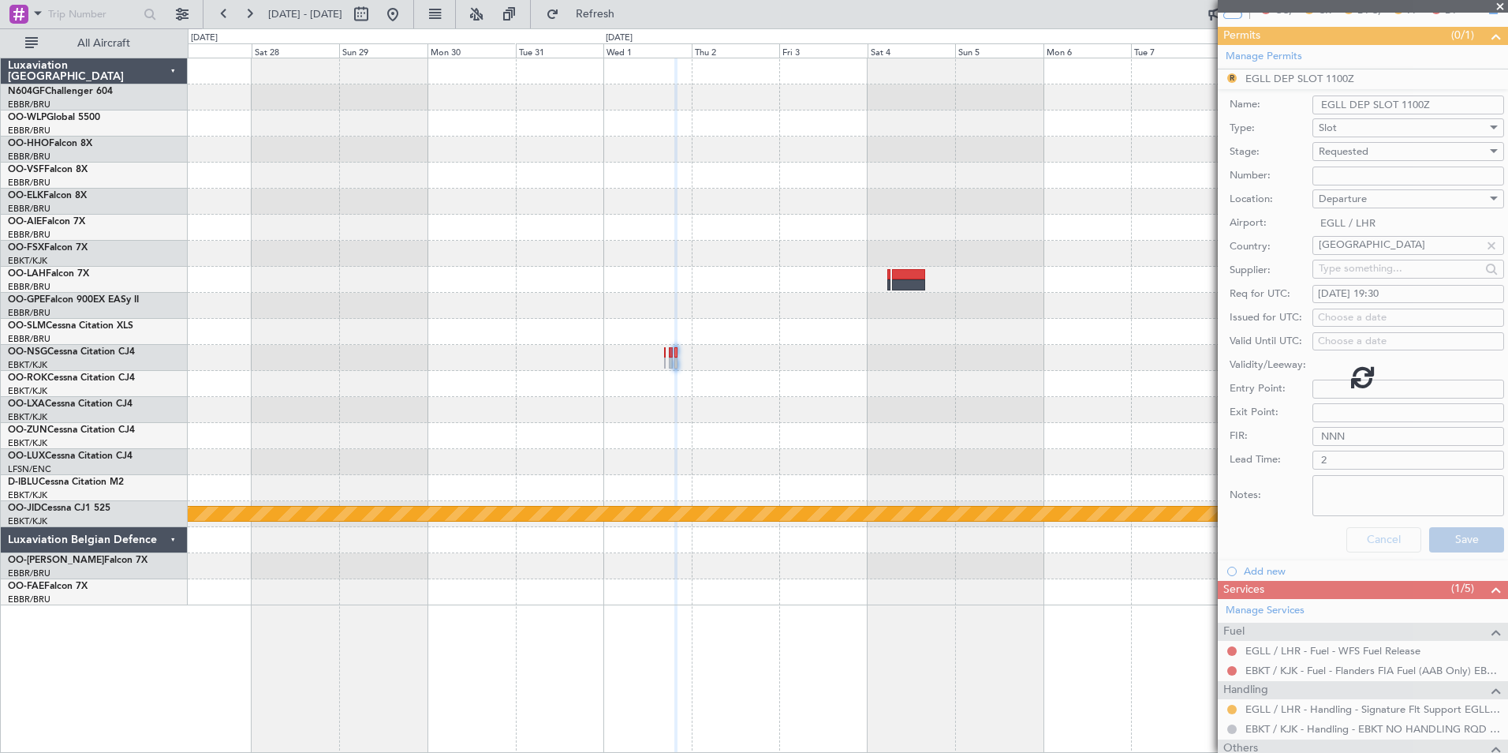
scroll to position [6, 0]
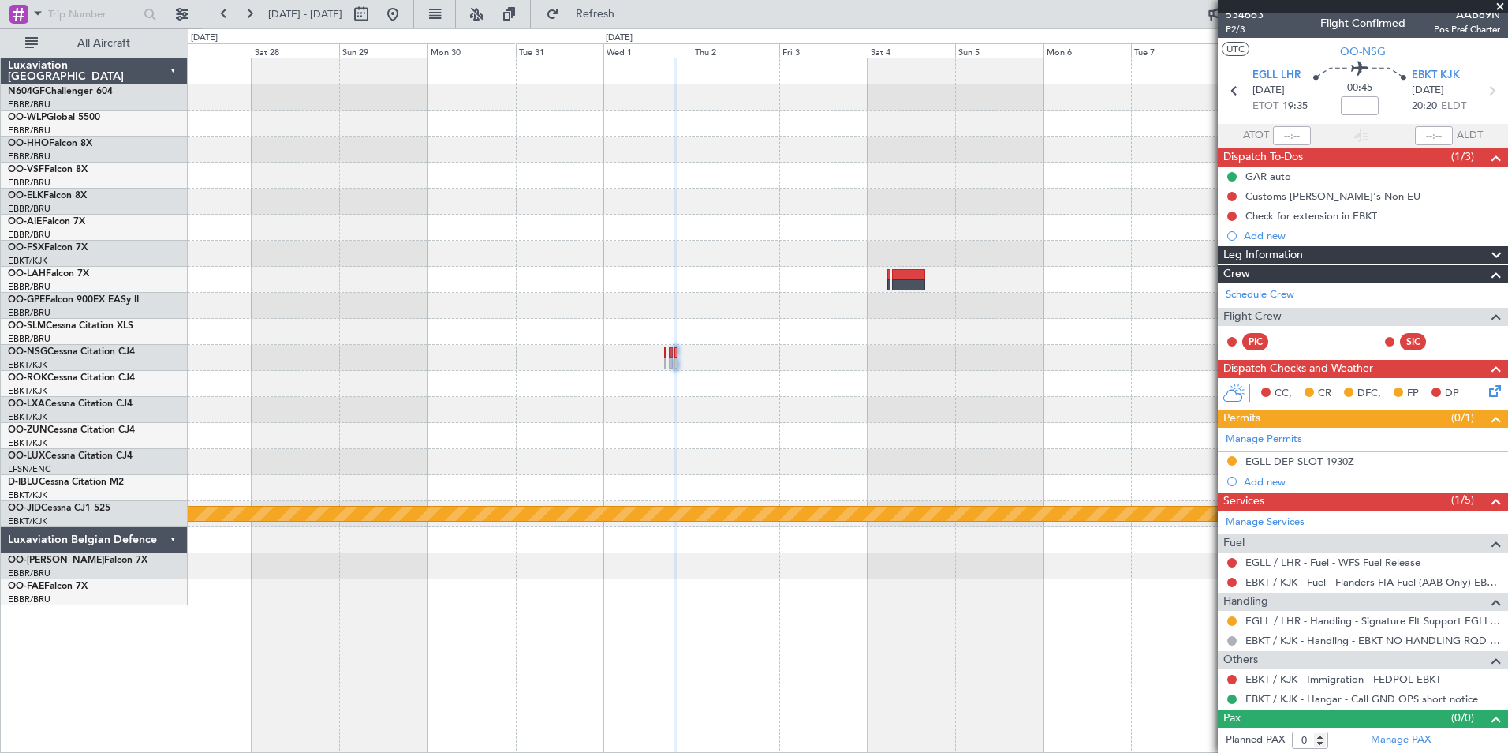
click at [622, 28] on div "null Kortrijk-Wevelgem Luxaviation Belgium N604GF Challenger 604 EBBR/BRU Bruss…" at bounding box center [754, 390] width 1508 height 724
click at [623, 24] on button "Refresh" at bounding box center [586, 14] width 95 height 25
click at [406, 8] on button at bounding box center [392, 14] width 25 height 25
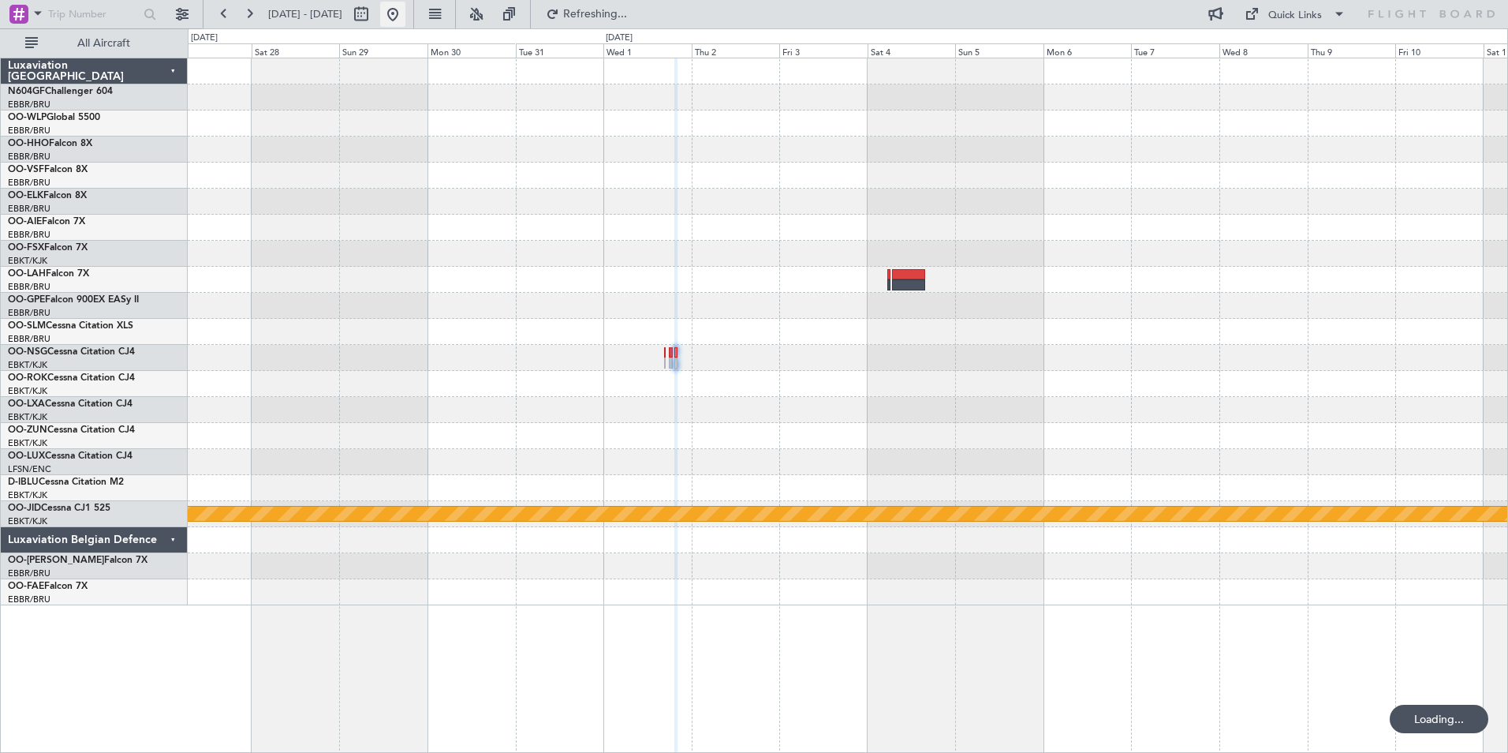
scroll to position [0, 0]
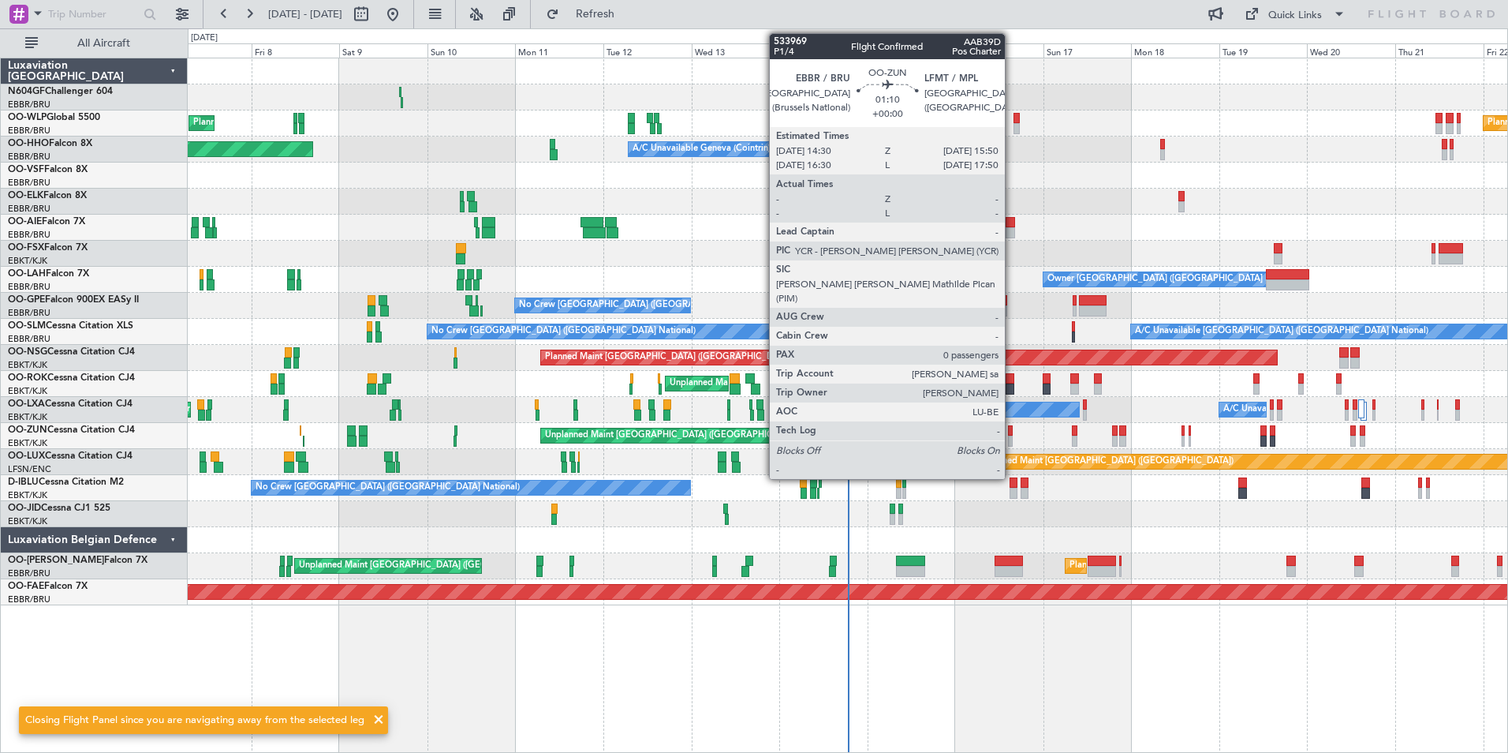
click at [1012, 442] on div at bounding box center [1011, 440] width 6 height 11
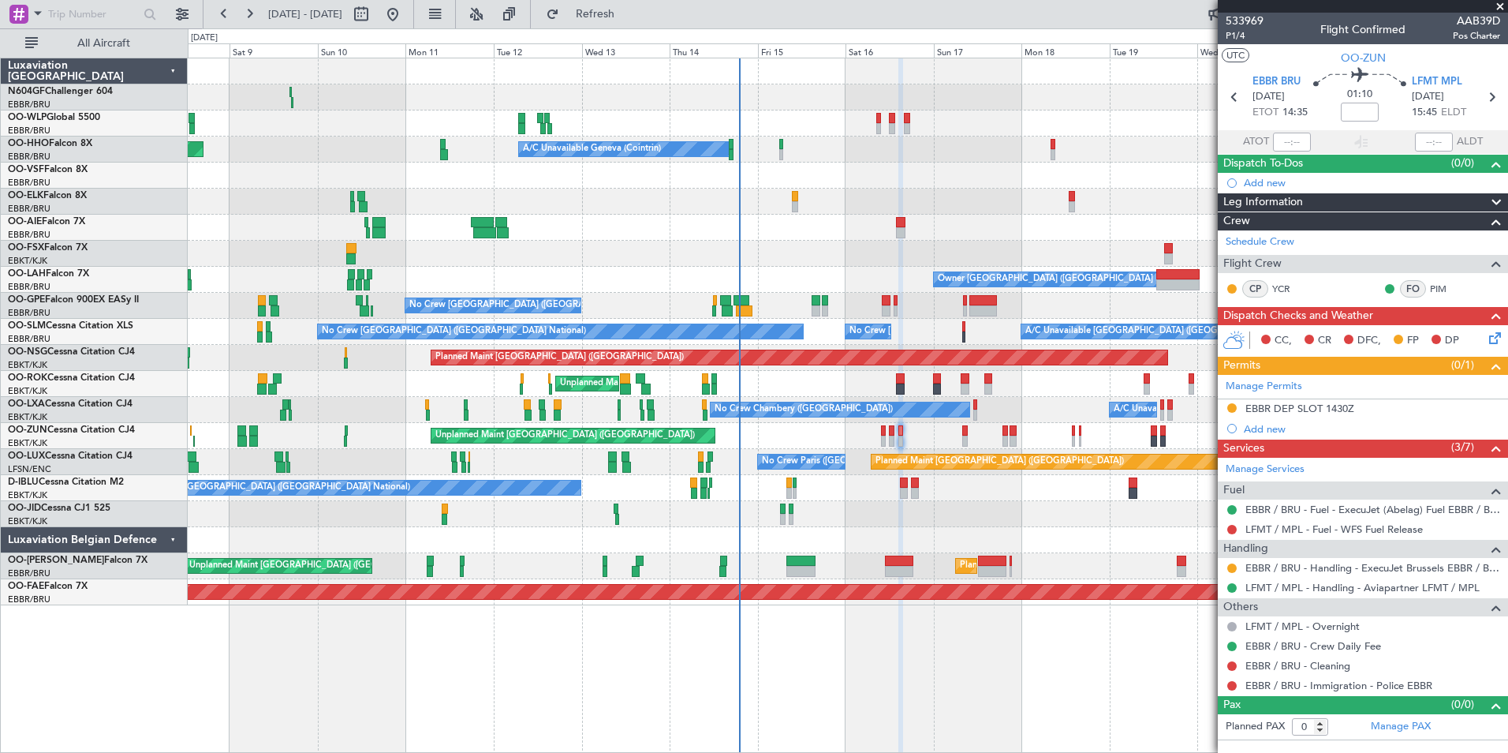
click at [800, 485] on div "Planned Maint [GEOGRAPHIC_DATA] ([GEOGRAPHIC_DATA]) Planned Maint Milan ([GEOGR…" at bounding box center [848, 331] width 1320 height 547
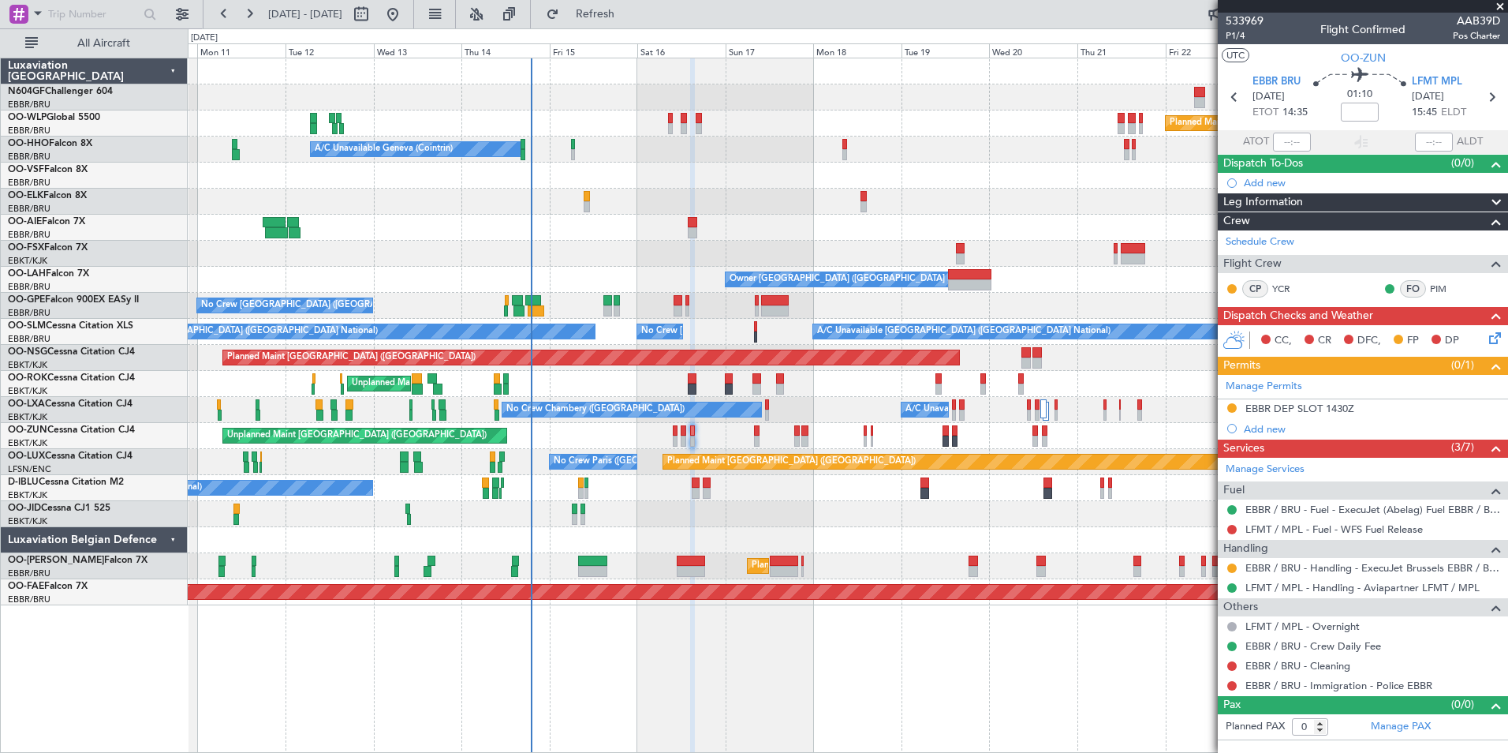
click at [802, 518] on div at bounding box center [848, 514] width 1320 height 26
click at [615, 10] on button "Refresh" at bounding box center [586, 14] width 95 height 25
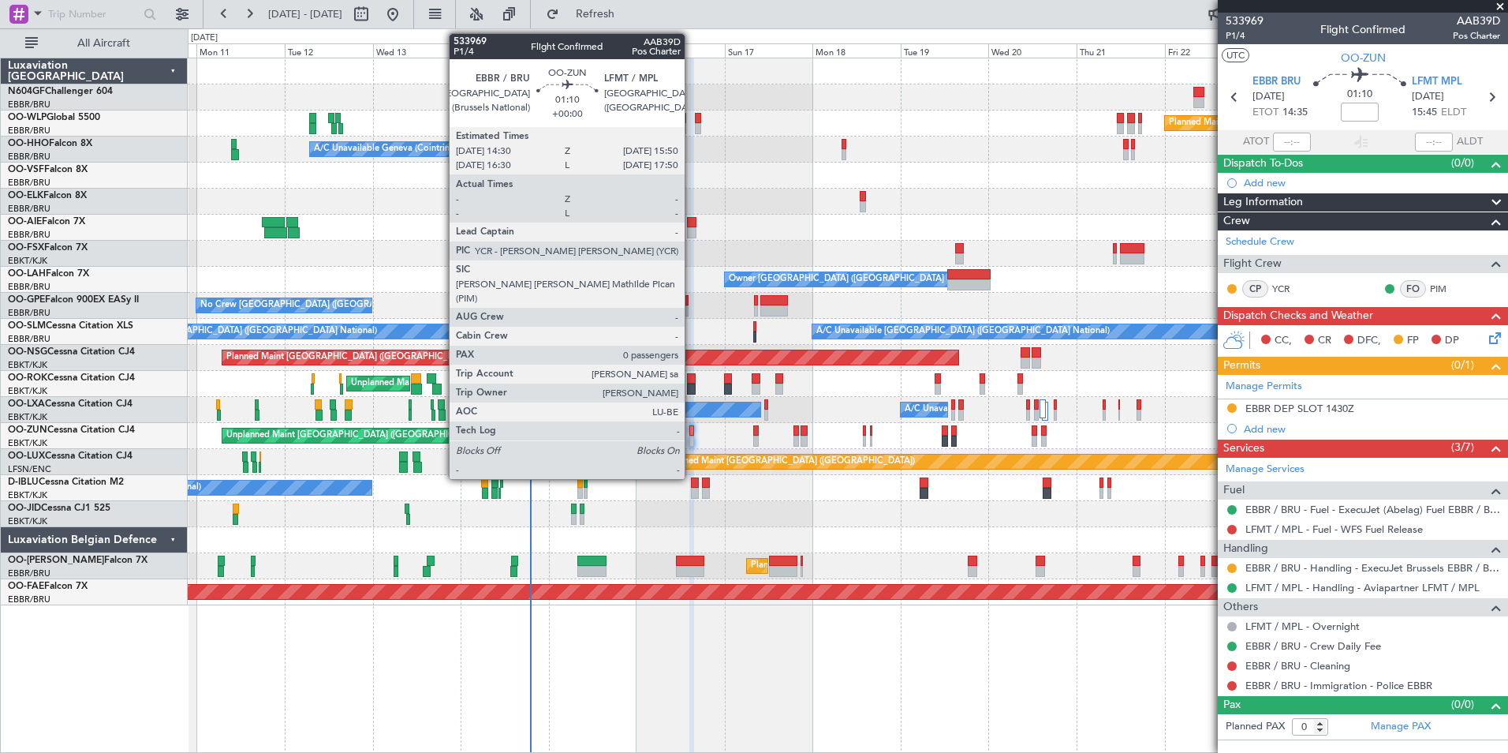
click at [692, 435] on div at bounding box center [693, 440] width 6 height 11
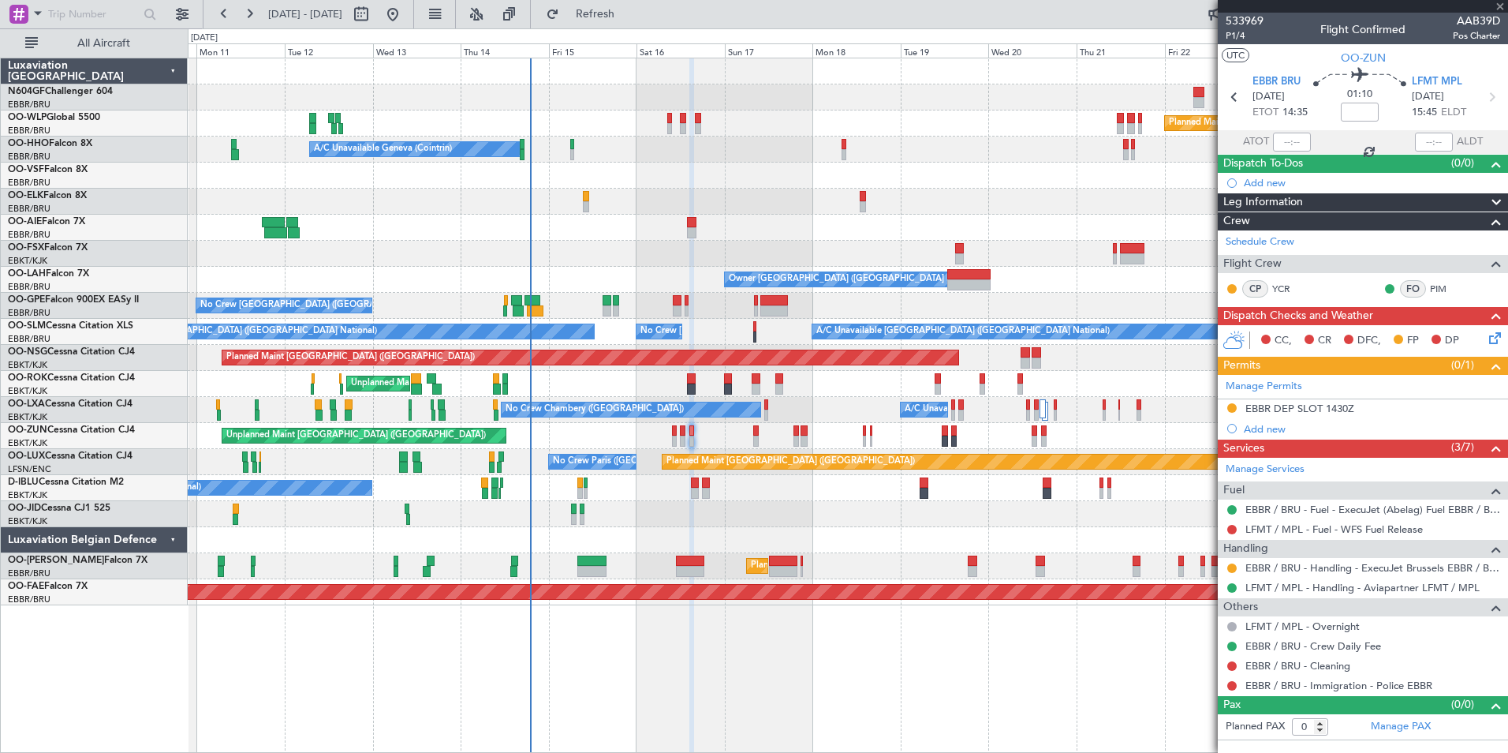
click at [843, 496] on div "No Crew [GEOGRAPHIC_DATA] ([GEOGRAPHIC_DATA] National)" at bounding box center [848, 488] width 1320 height 26
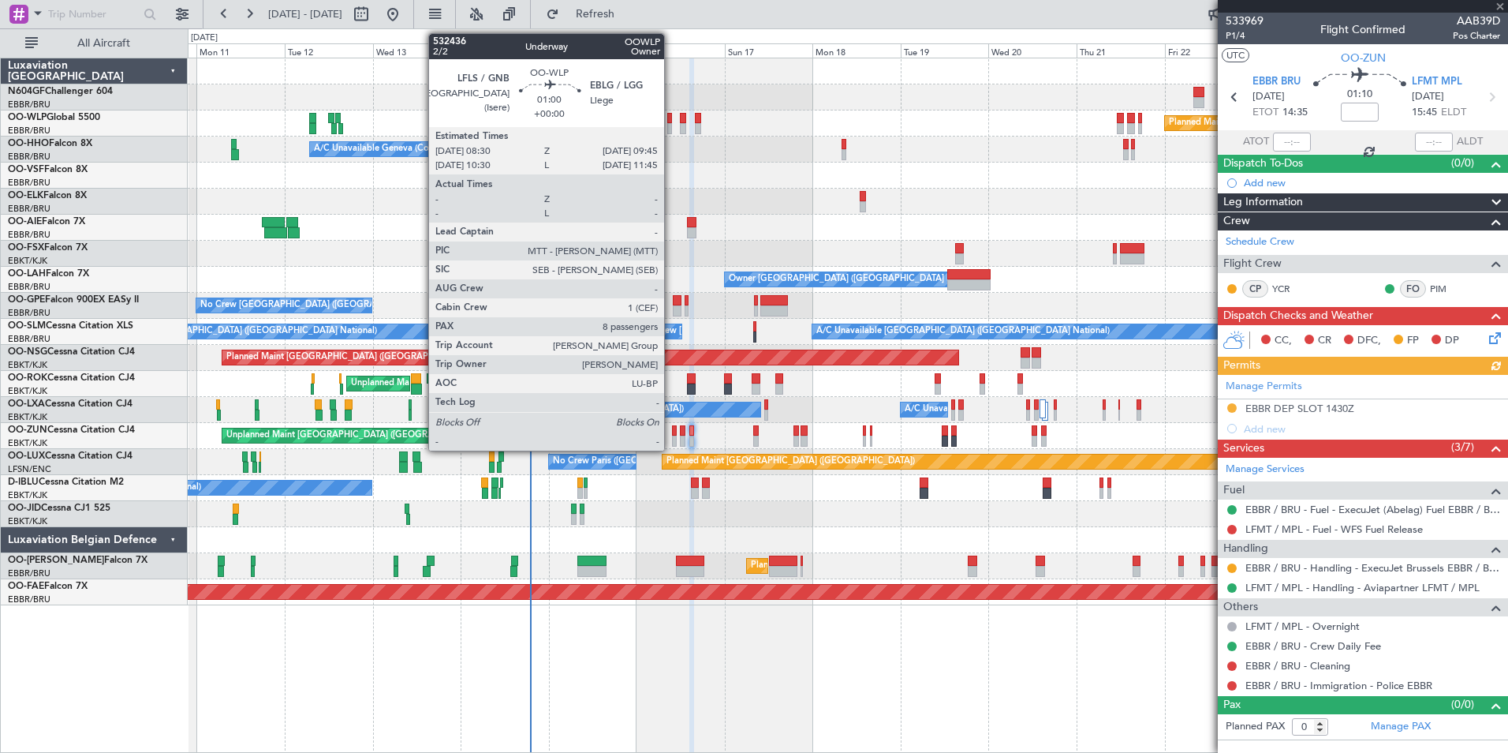
click at [671, 129] on div at bounding box center [669, 128] width 5 height 11
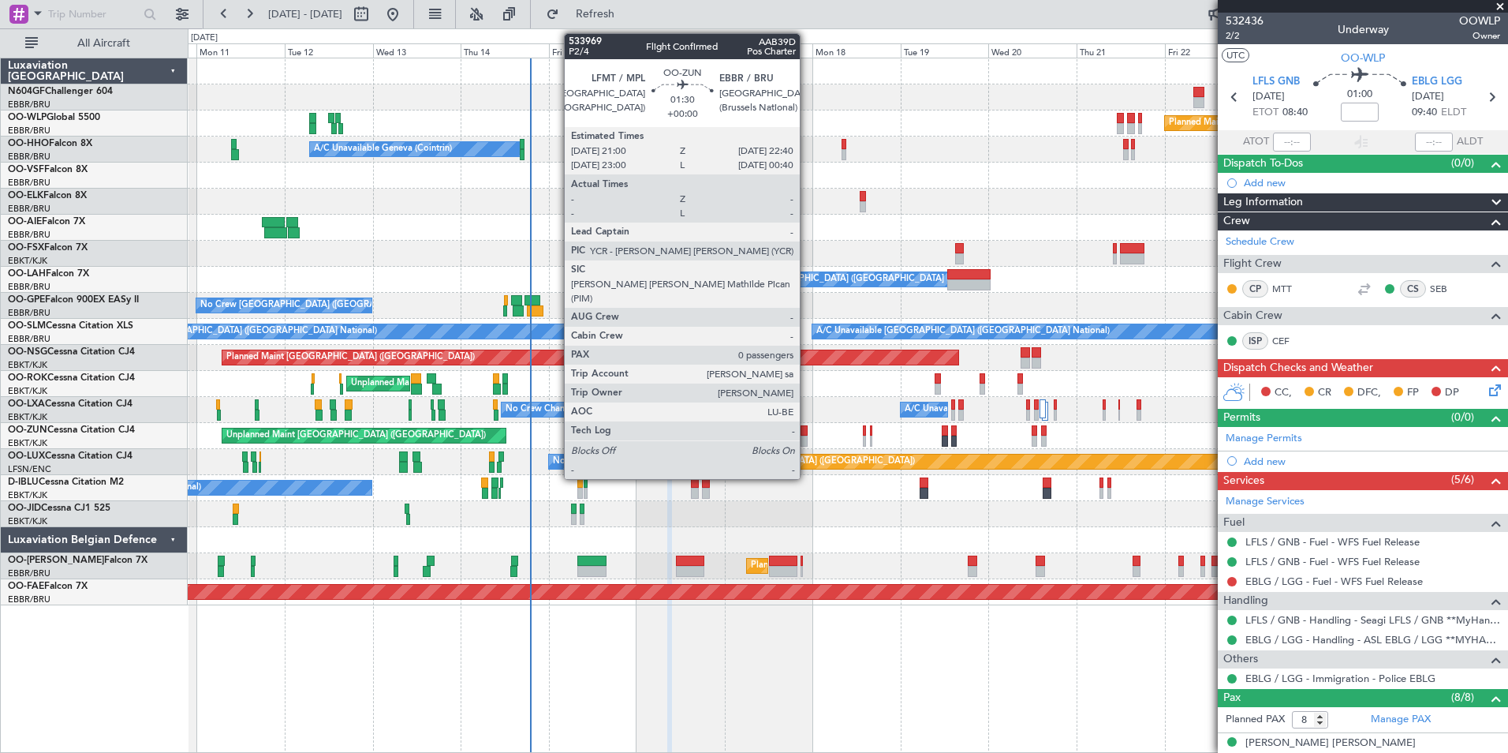
click at [807, 442] on div at bounding box center [804, 440] width 6 height 11
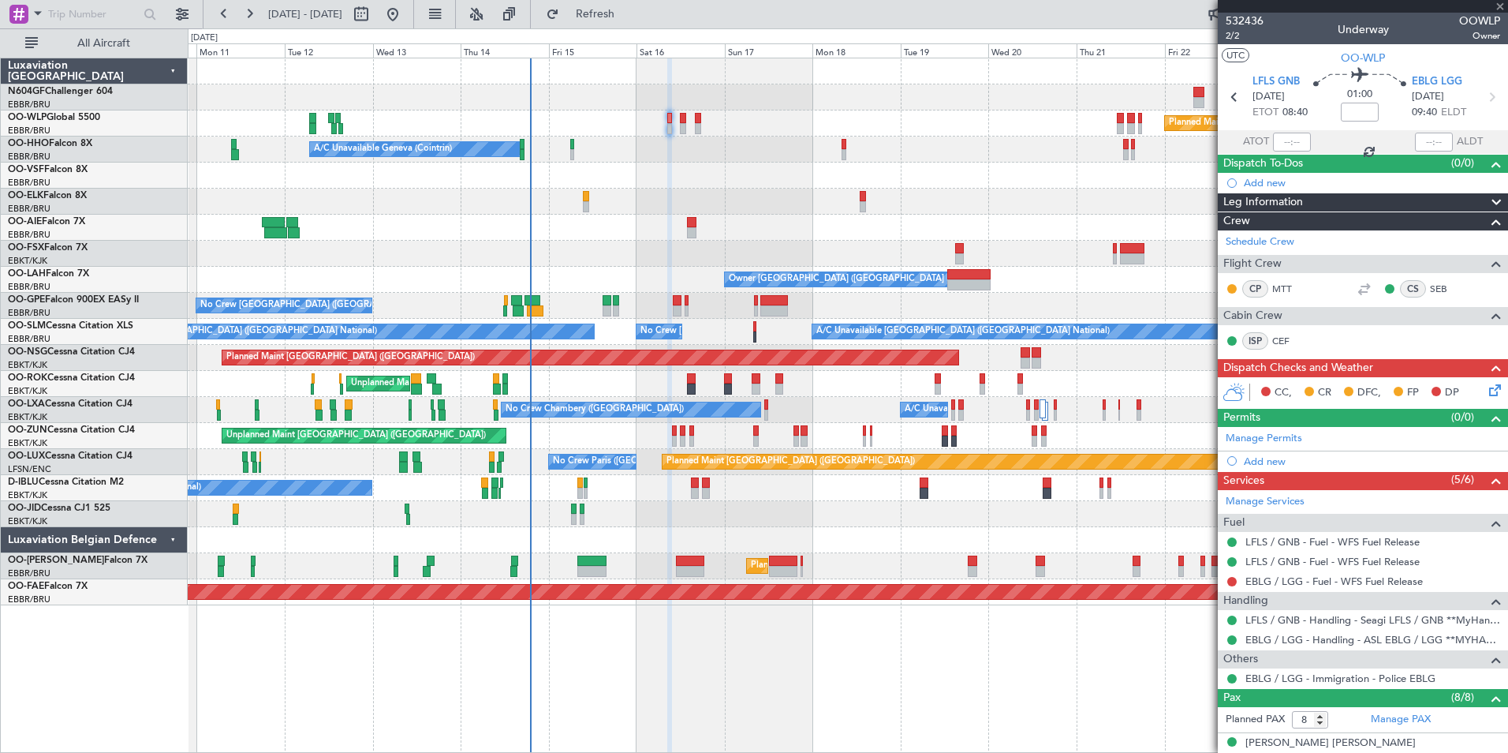
type input "0"
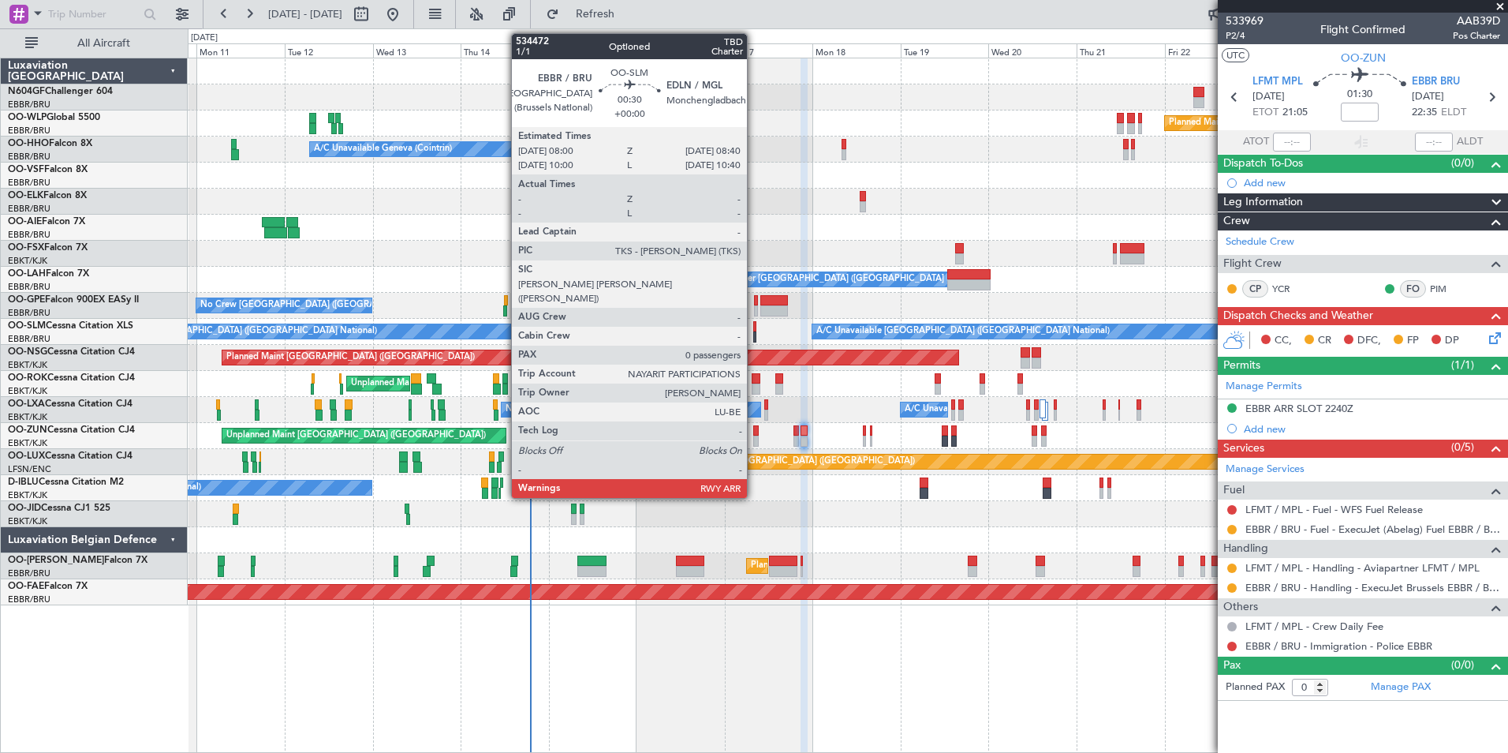
click at [754, 326] on div at bounding box center [754, 326] width 3 height 11
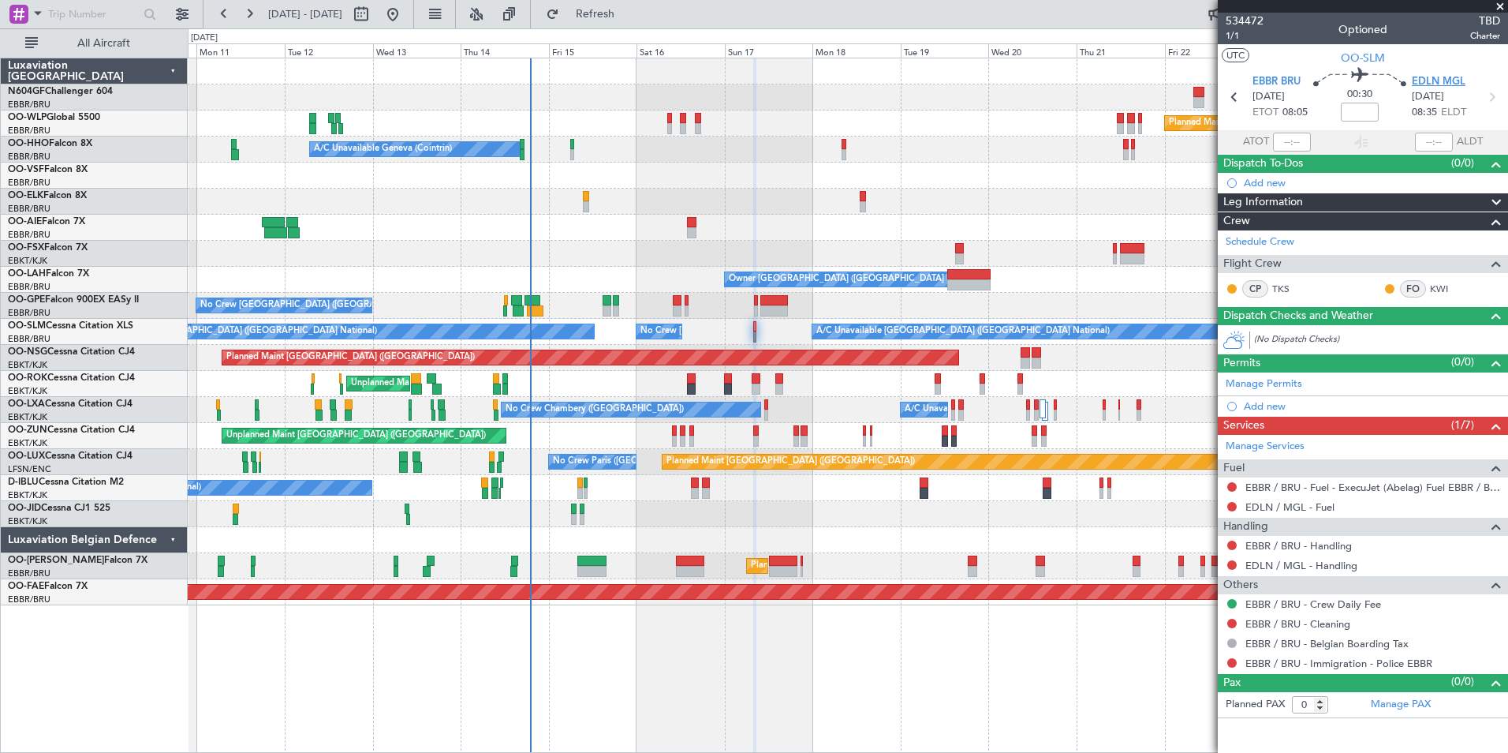
click at [1426, 83] on span "EDLN MGL" at bounding box center [1439, 82] width 54 height 16
click at [1161, 690] on div "Planned Maint [GEOGRAPHIC_DATA] ([GEOGRAPHIC_DATA]) Planned Maint Milan ([GEOGR…" at bounding box center [848, 405] width 1321 height 695
click at [1501, 7] on span at bounding box center [1501, 7] width 16 height 14
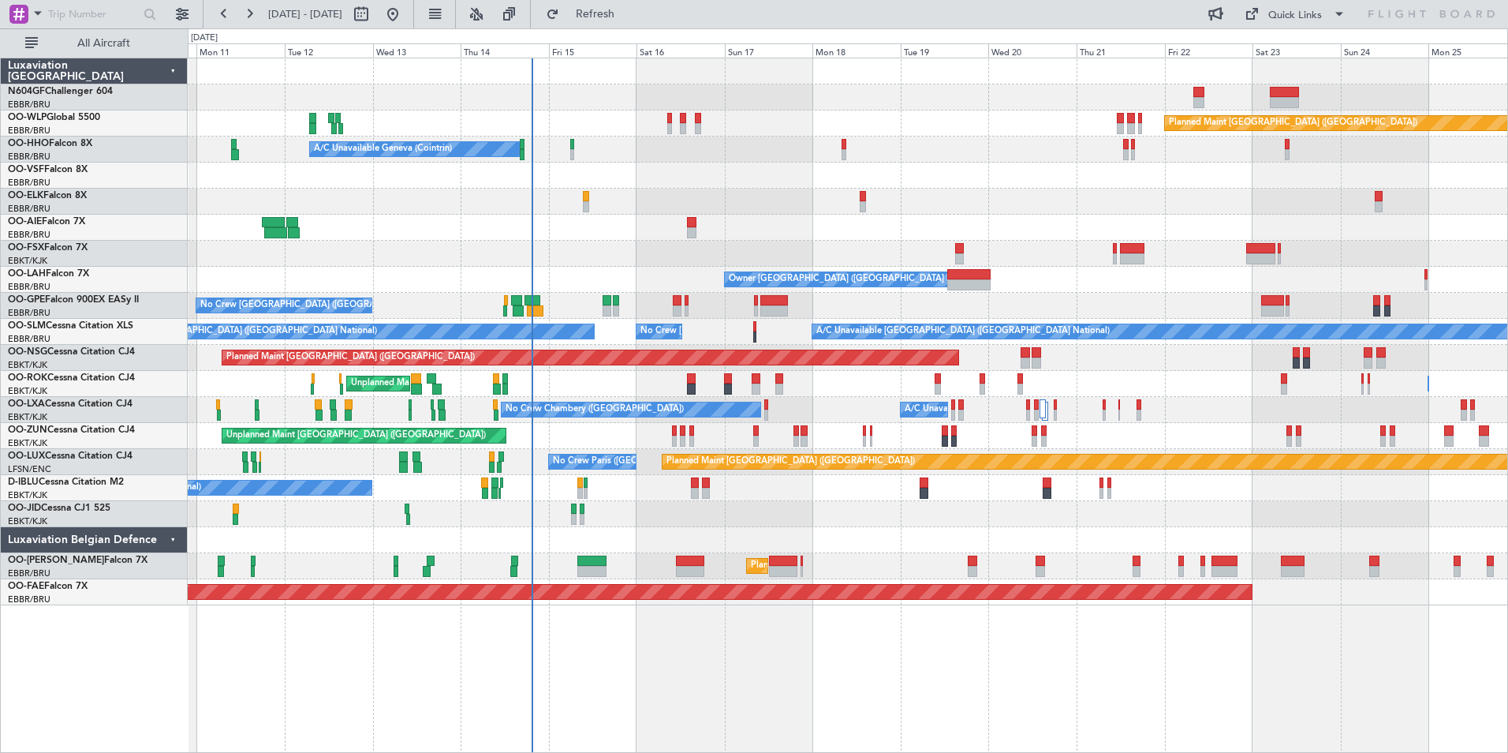
click at [1041, 540] on div at bounding box center [848, 540] width 1320 height 26
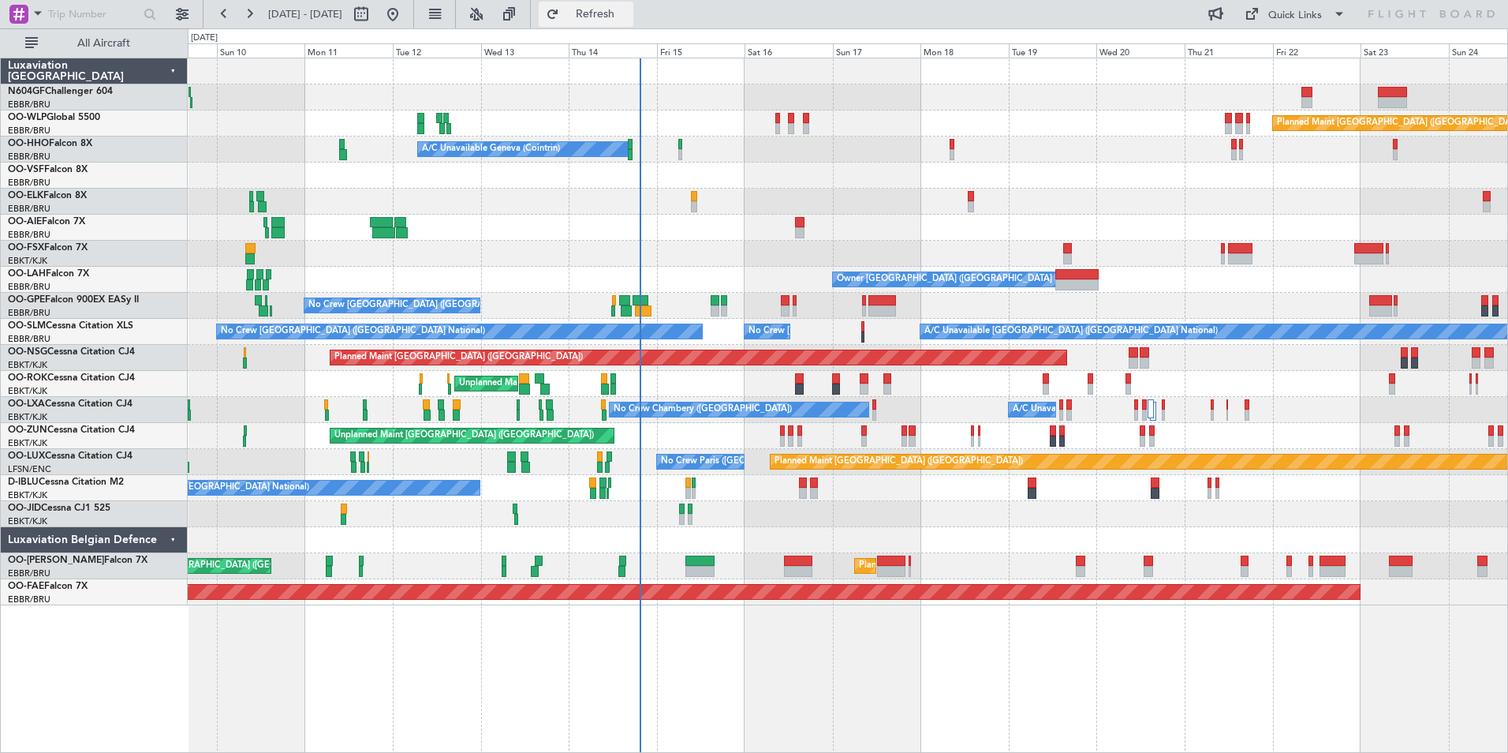
click at [629, 16] on span "Refresh" at bounding box center [596, 14] width 66 height 11
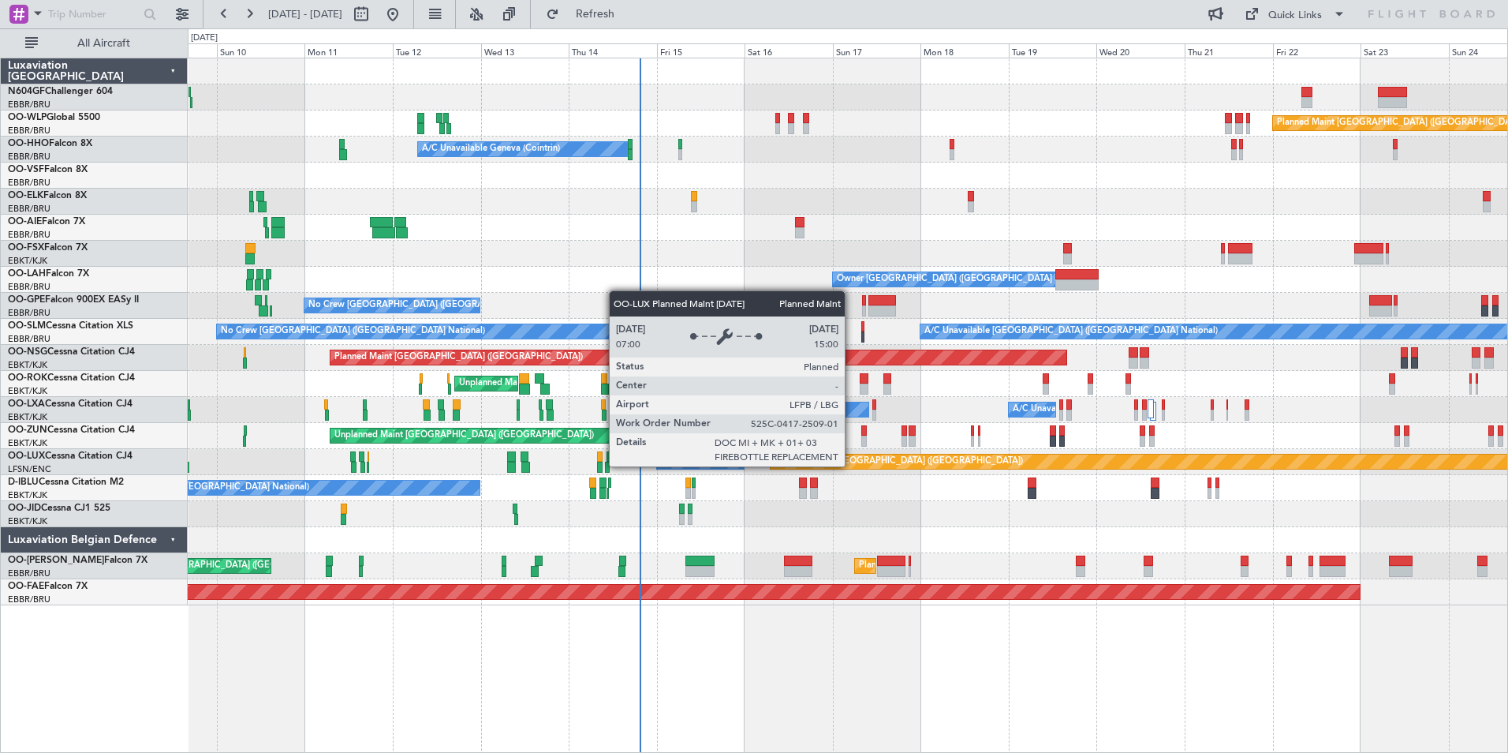
click at [890, 491] on div "Planned Maint [GEOGRAPHIC_DATA] ([GEOGRAPHIC_DATA]) Planned Maint Milan ([GEOGR…" at bounding box center [848, 331] width 1320 height 547
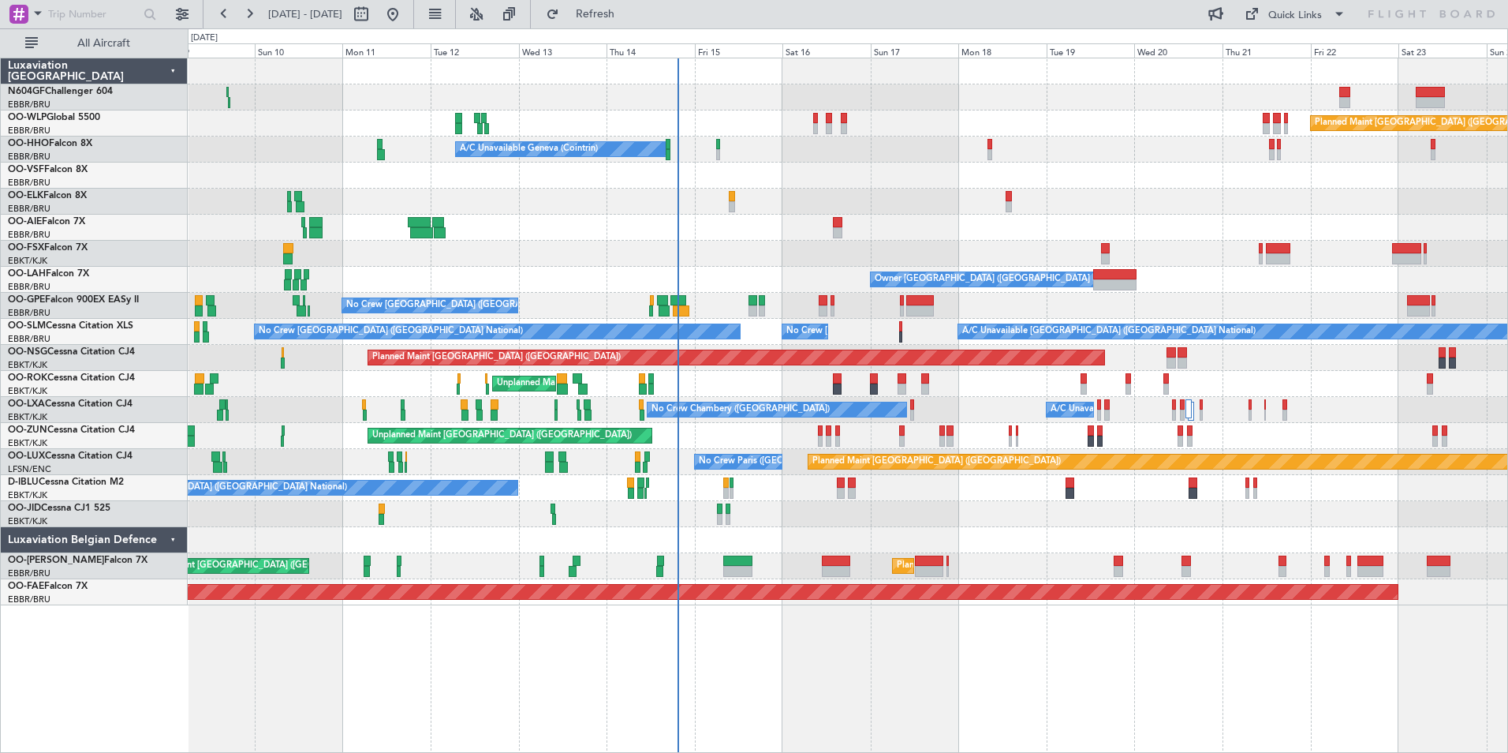
click at [833, 453] on div "Planned Maint [GEOGRAPHIC_DATA] ([GEOGRAPHIC_DATA]) No Crew [GEOGRAPHIC_DATA] (…" at bounding box center [848, 462] width 1320 height 26
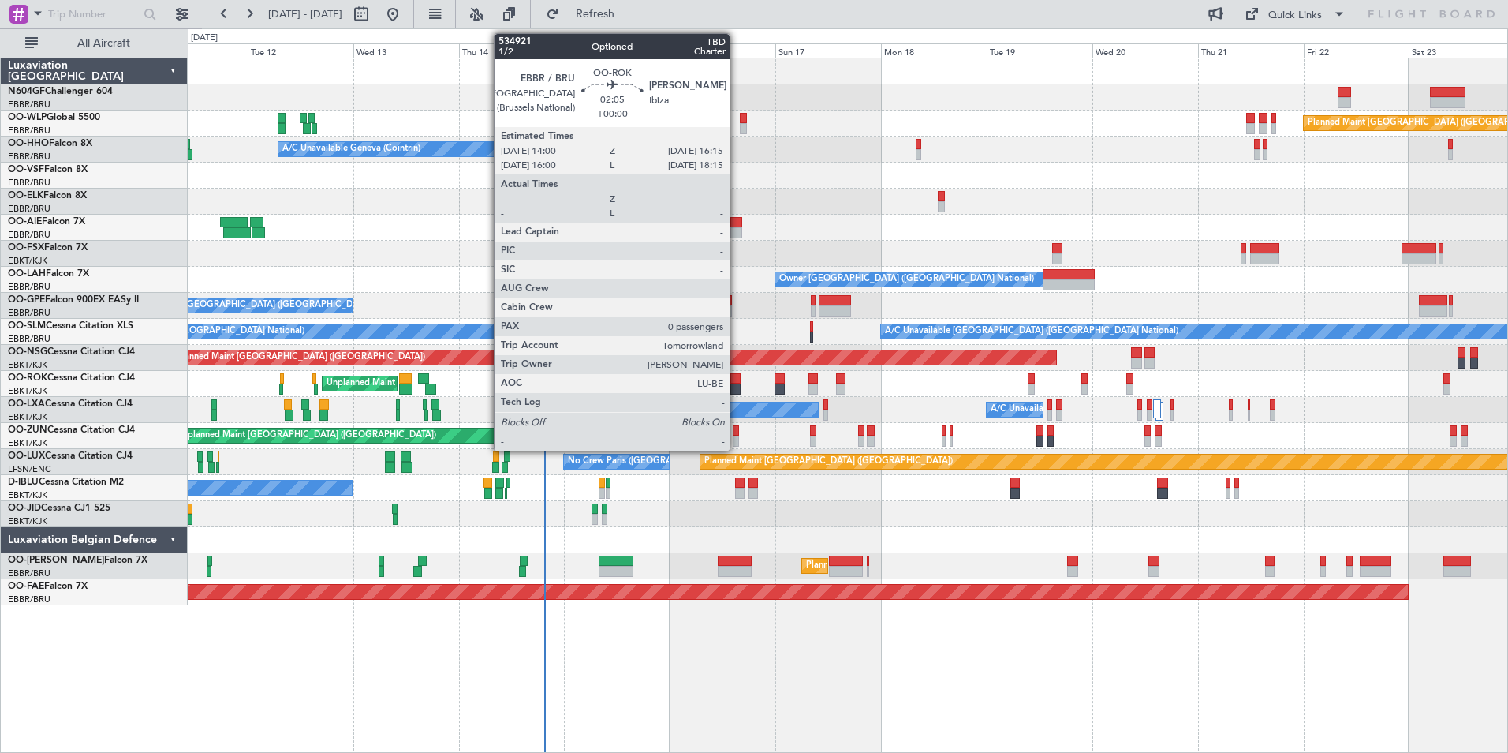
click at [737, 388] on div at bounding box center [736, 388] width 10 height 11
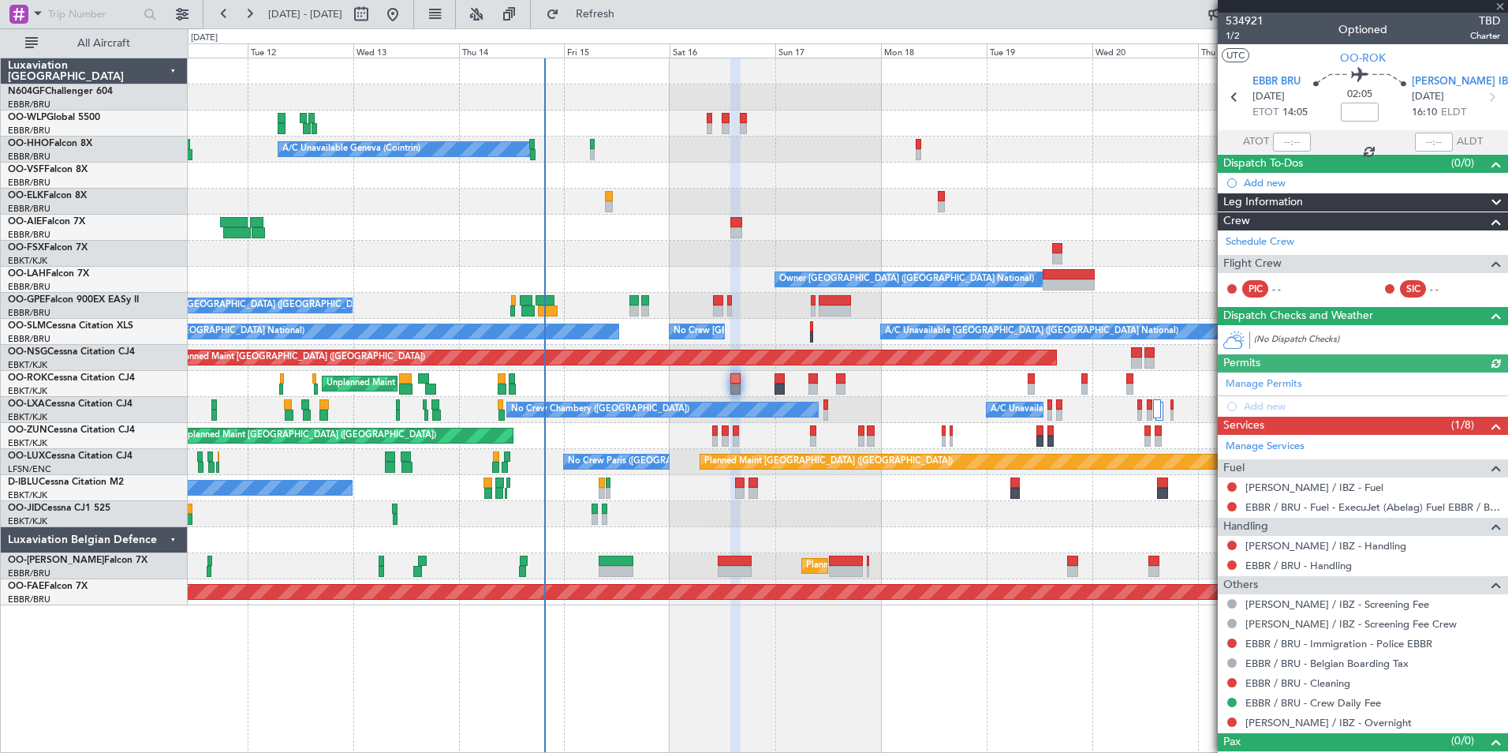
scroll to position [24, 0]
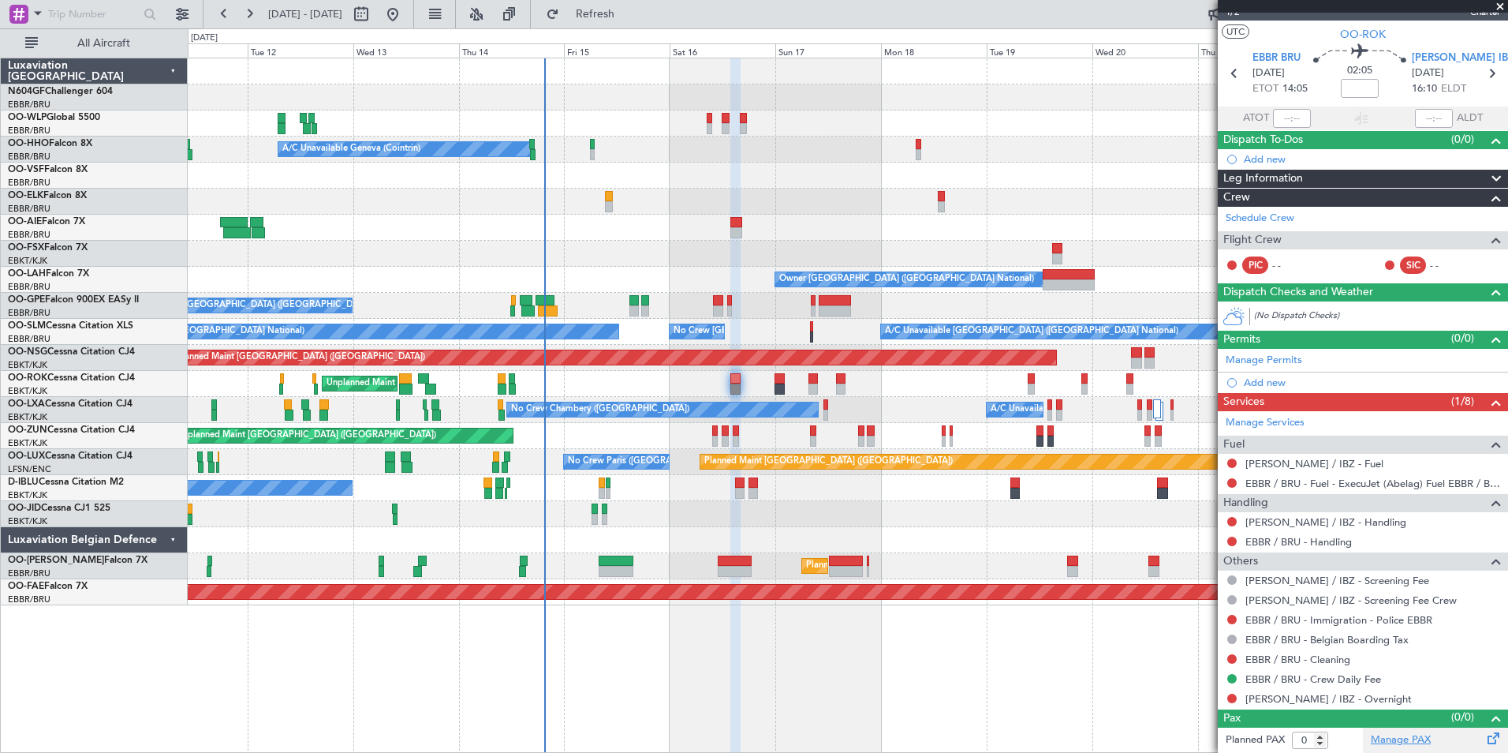
click at [1389, 740] on link "Manage PAX" at bounding box center [1401, 740] width 60 height 16
click at [634, 21] on button "Refresh" at bounding box center [586, 14] width 95 height 25
